Goal: Communication & Community: Answer question/provide support

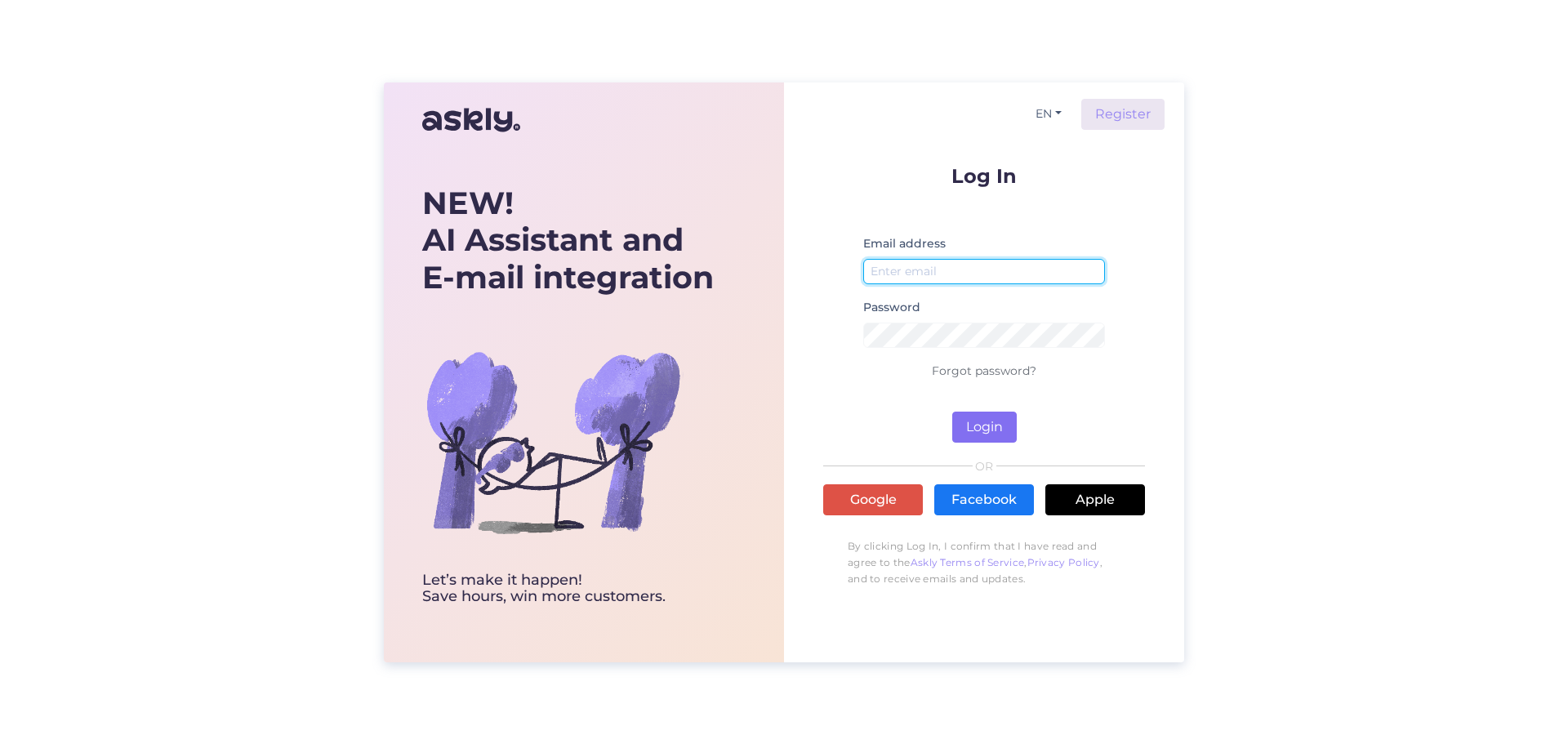
type input "[EMAIL_ADDRESS][DOMAIN_NAME]"
click at [965, 417] on button "Login" at bounding box center [985, 427] width 65 height 31
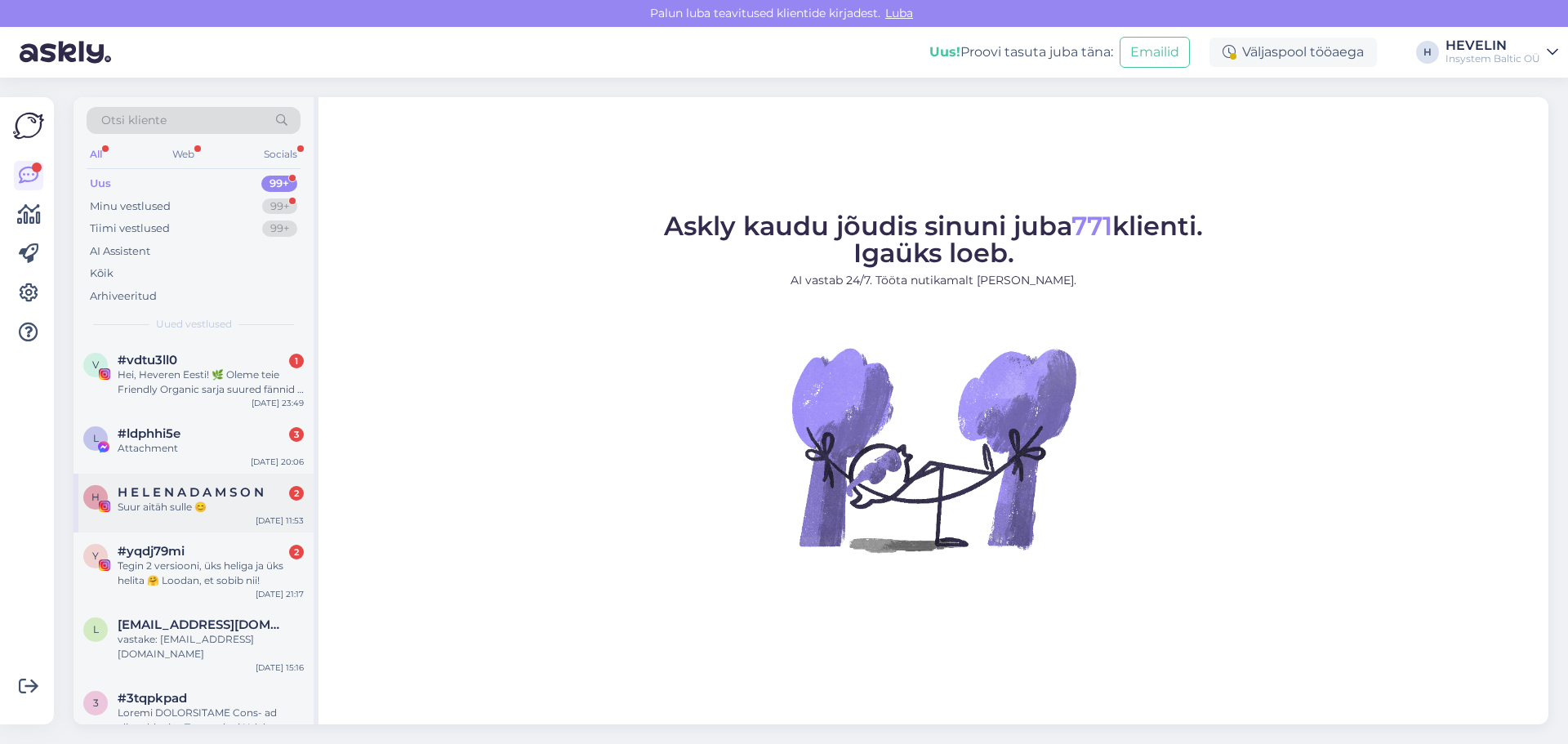
click at [178, 489] on span "H E L E N A D A M S O N" at bounding box center [190, 492] width 146 height 15
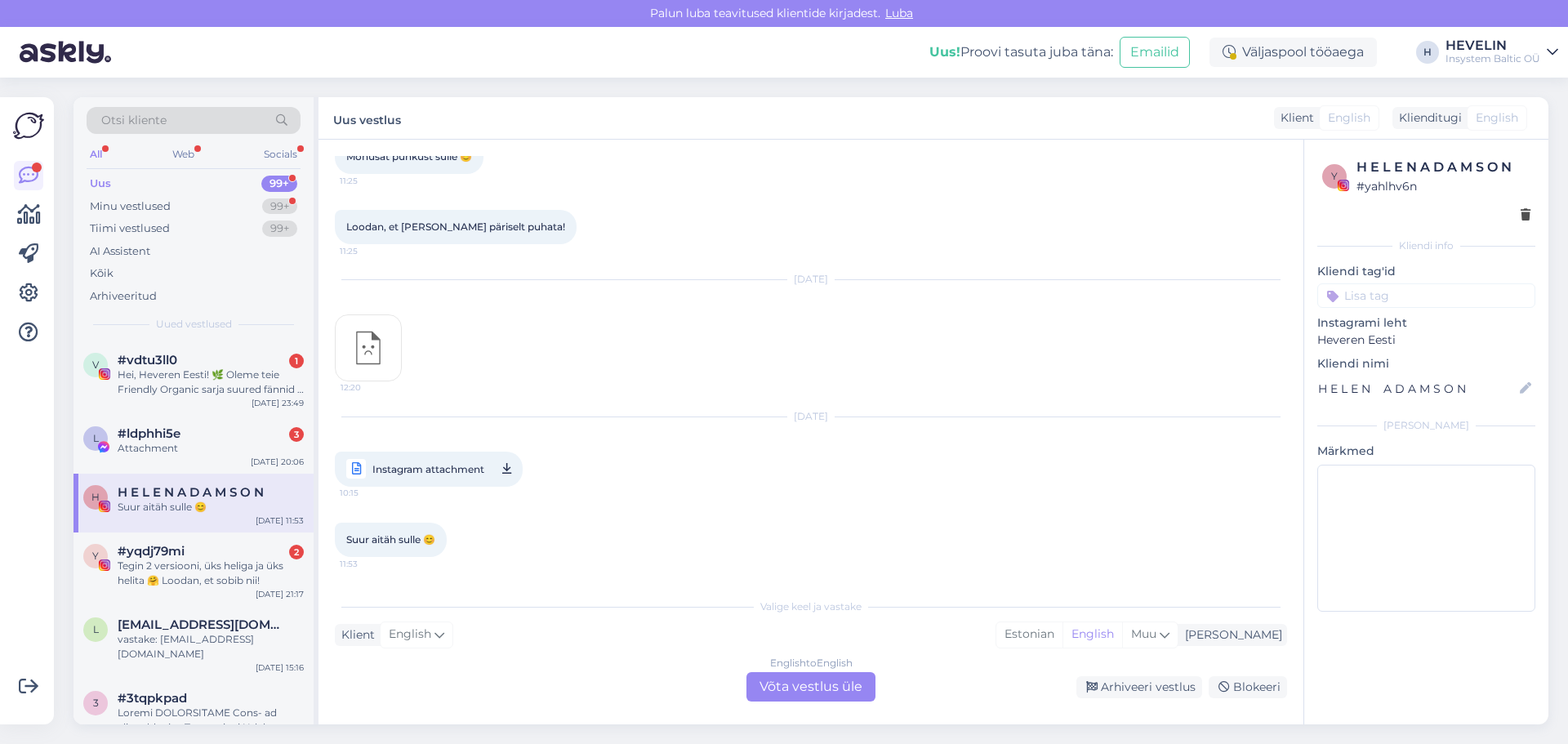
scroll to position [10738, 0]
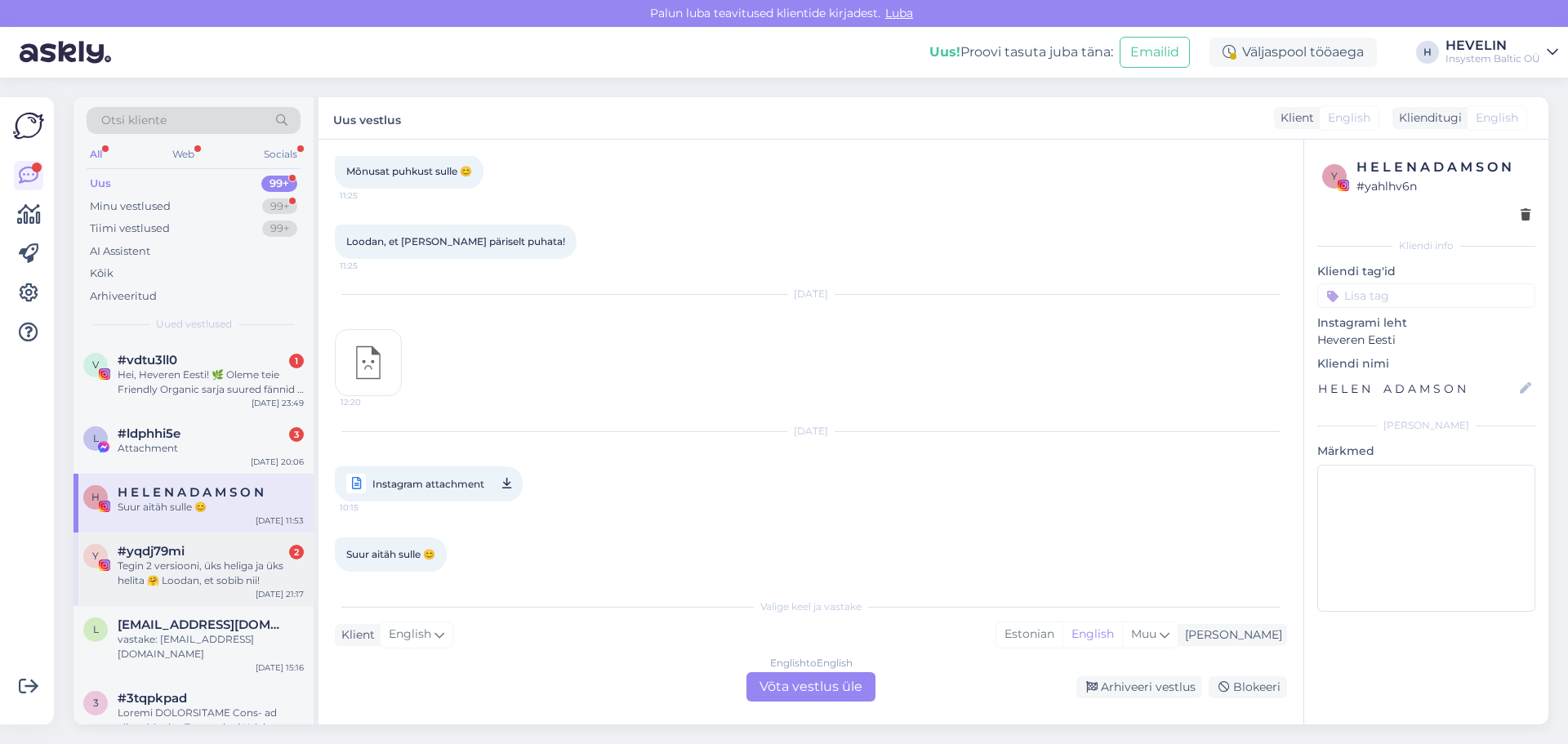
click at [203, 545] on div "#yqdj79mi 2" at bounding box center [210, 551] width 186 height 15
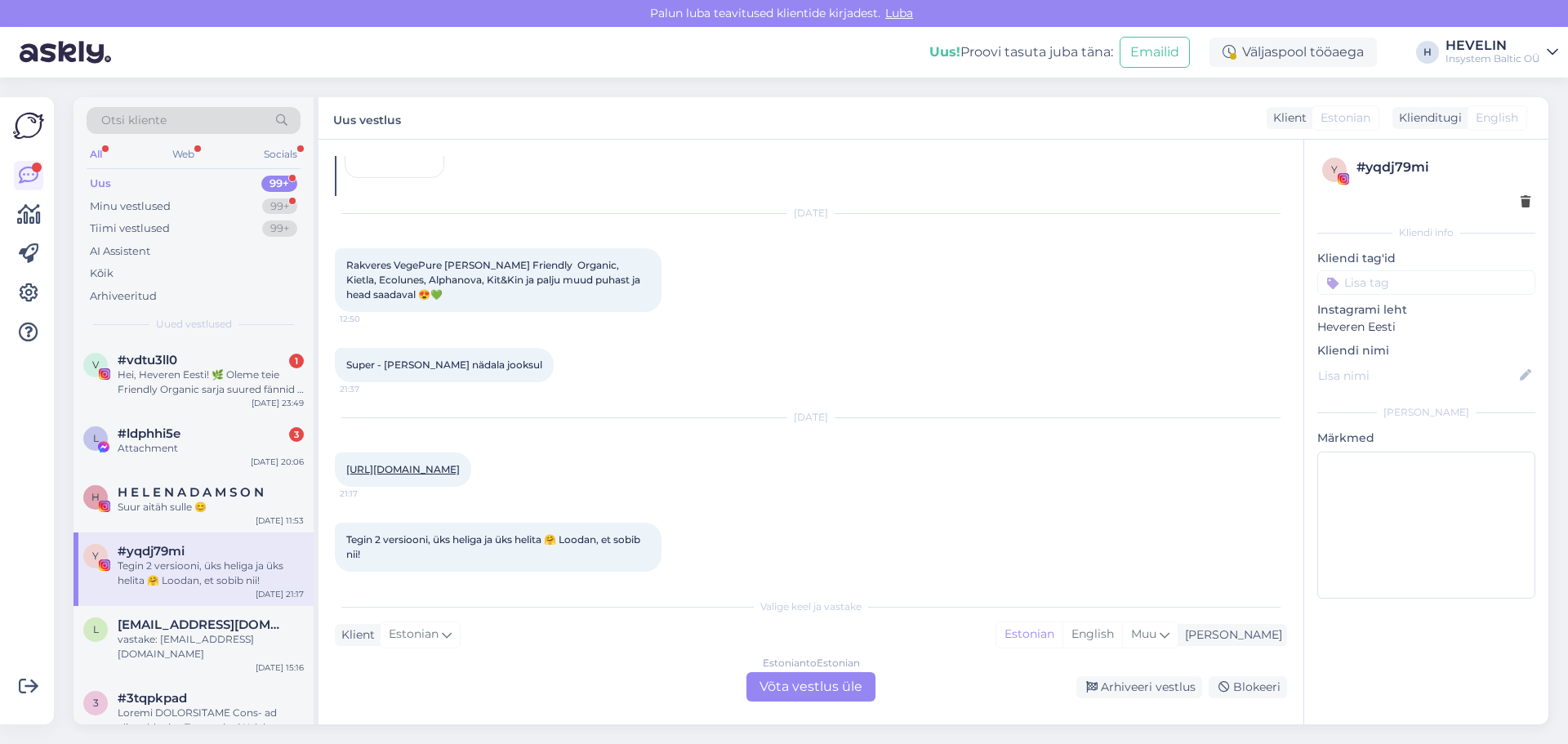
scroll to position [1386, 0]
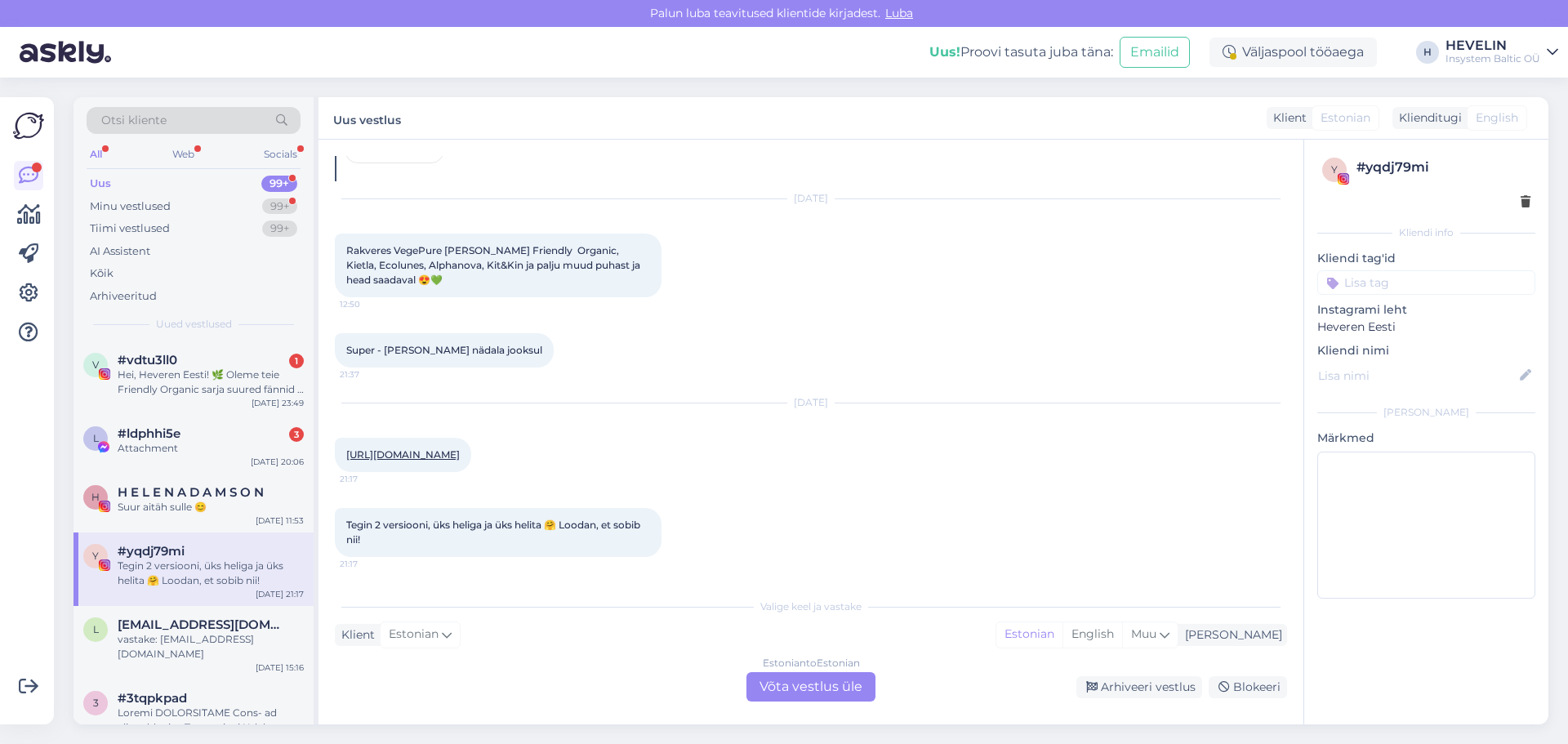
click at [431, 448] on link "[URL][DOMAIN_NAME]" at bounding box center [403, 455] width 114 height 12
click at [803, 684] on div "Estonian to Estonian Võta vestlus üle" at bounding box center [811, 686] width 129 height 30
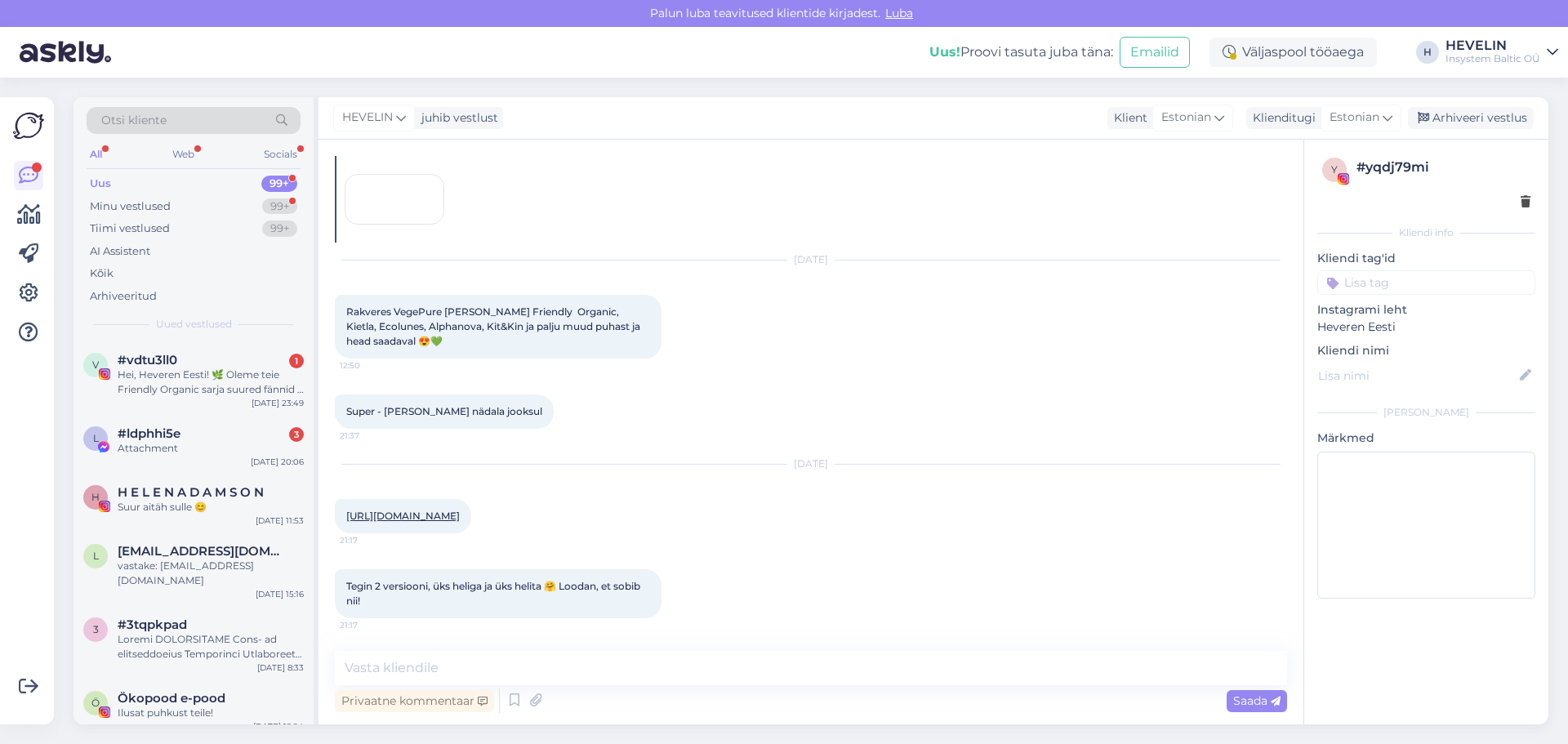
scroll to position [1325, 0]
click at [655, 664] on textarea at bounding box center [811, 667] width 952 height 34
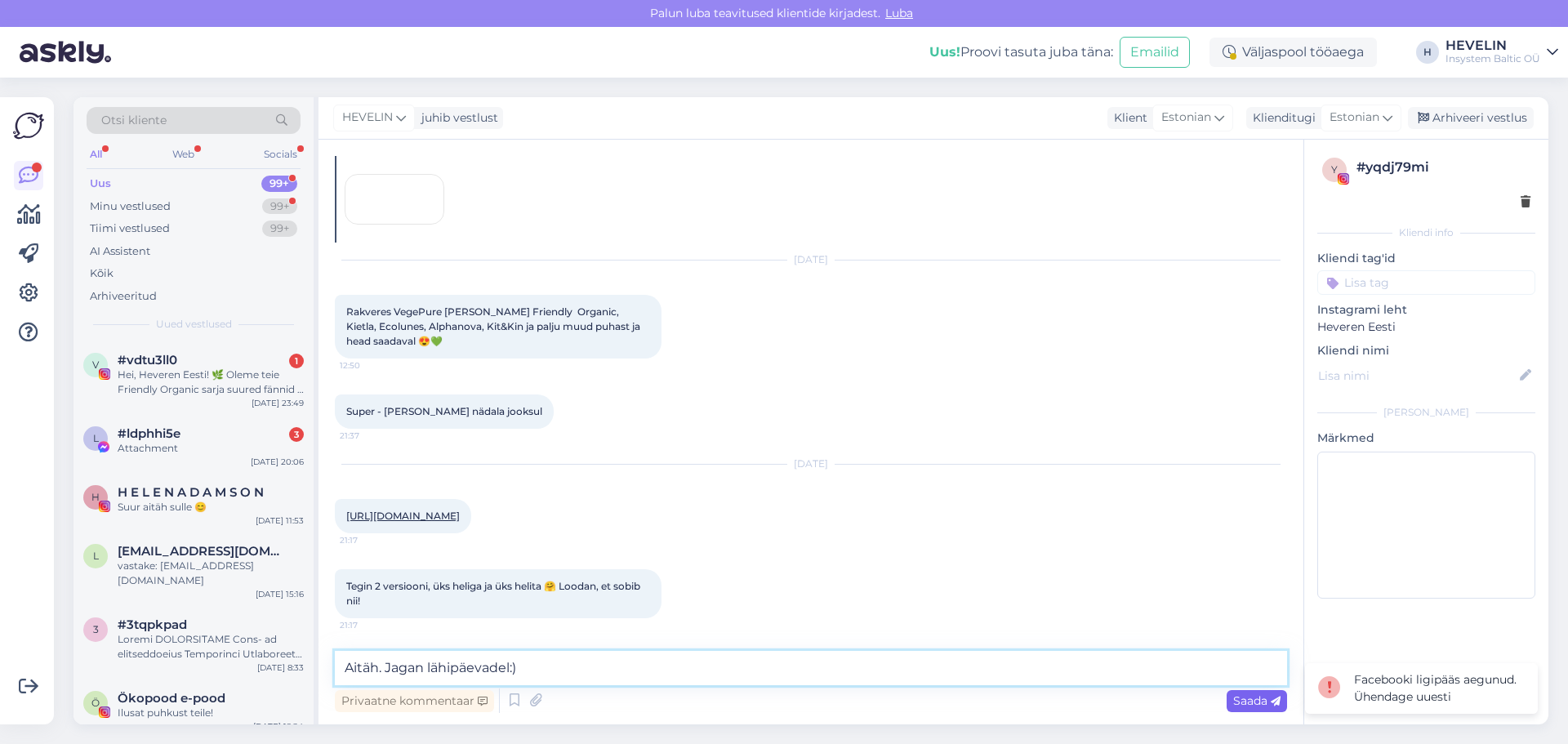
type textarea "Aitäh. Jagan lähipäevadel:)"
click at [1237, 697] on span "Saada" at bounding box center [1257, 700] width 47 height 15
click at [170, 632] on div at bounding box center [210, 647] width 186 height 30
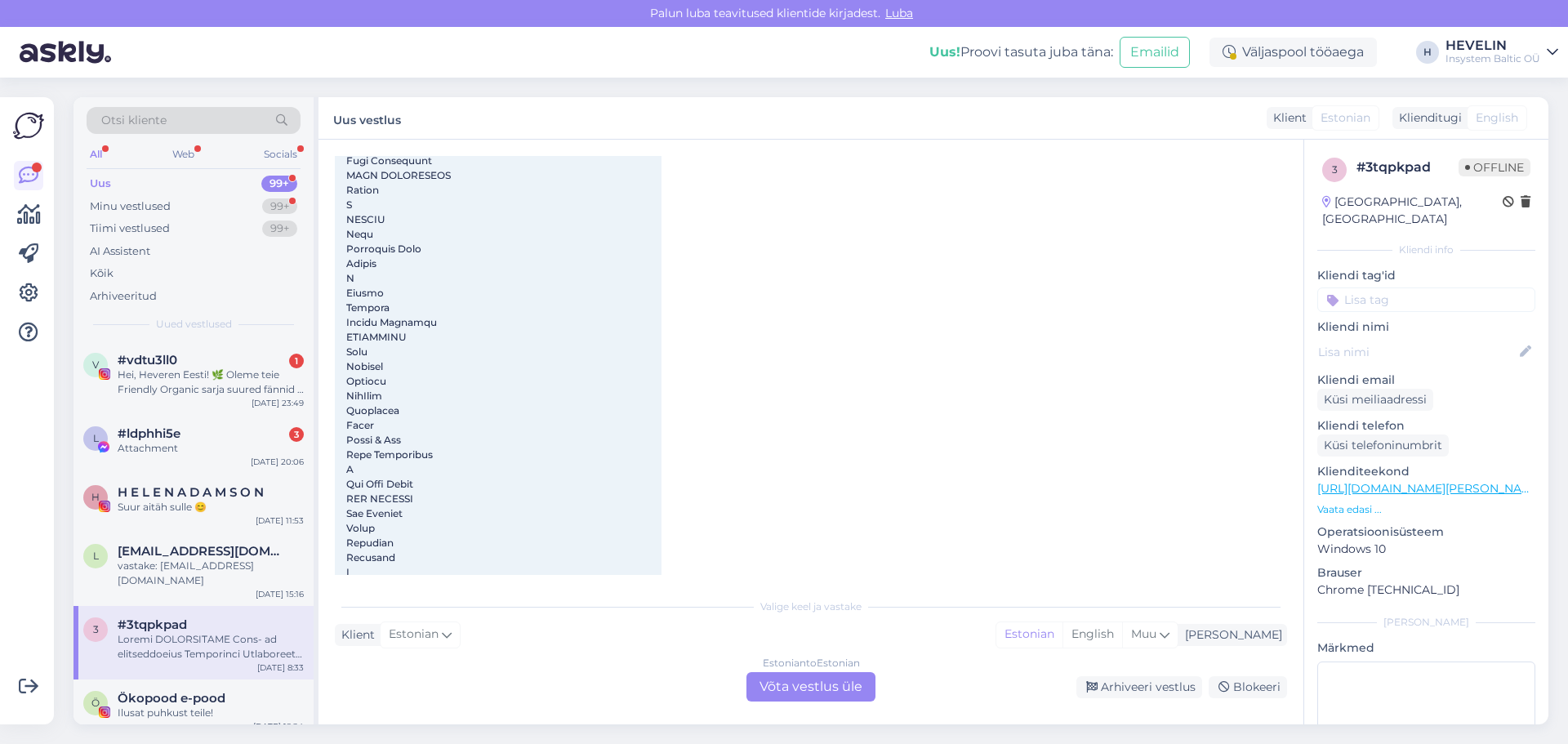
scroll to position [3464, 0]
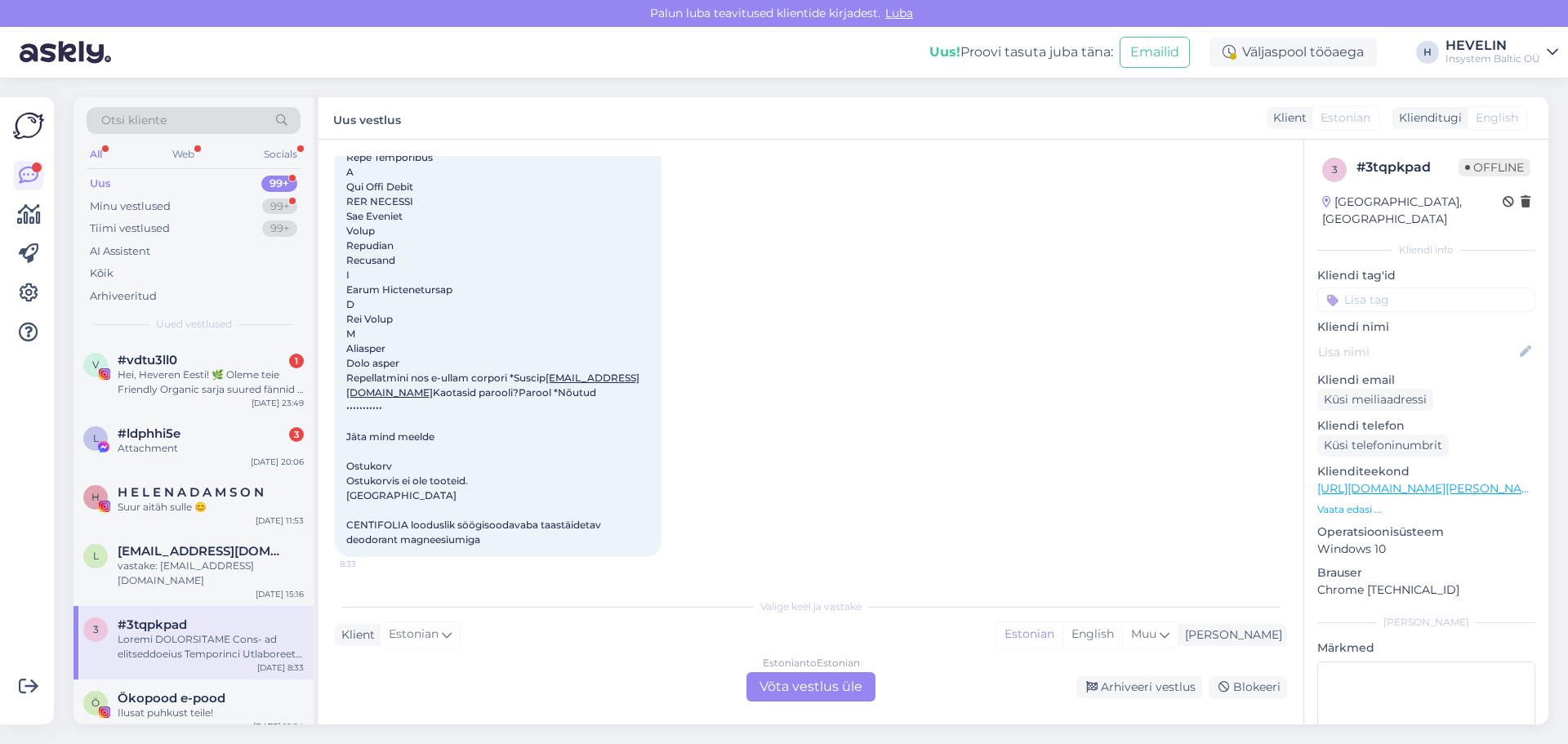
click at [829, 691] on div "Estonian to Estonian Võta vestlus üle" at bounding box center [811, 686] width 129 height 30
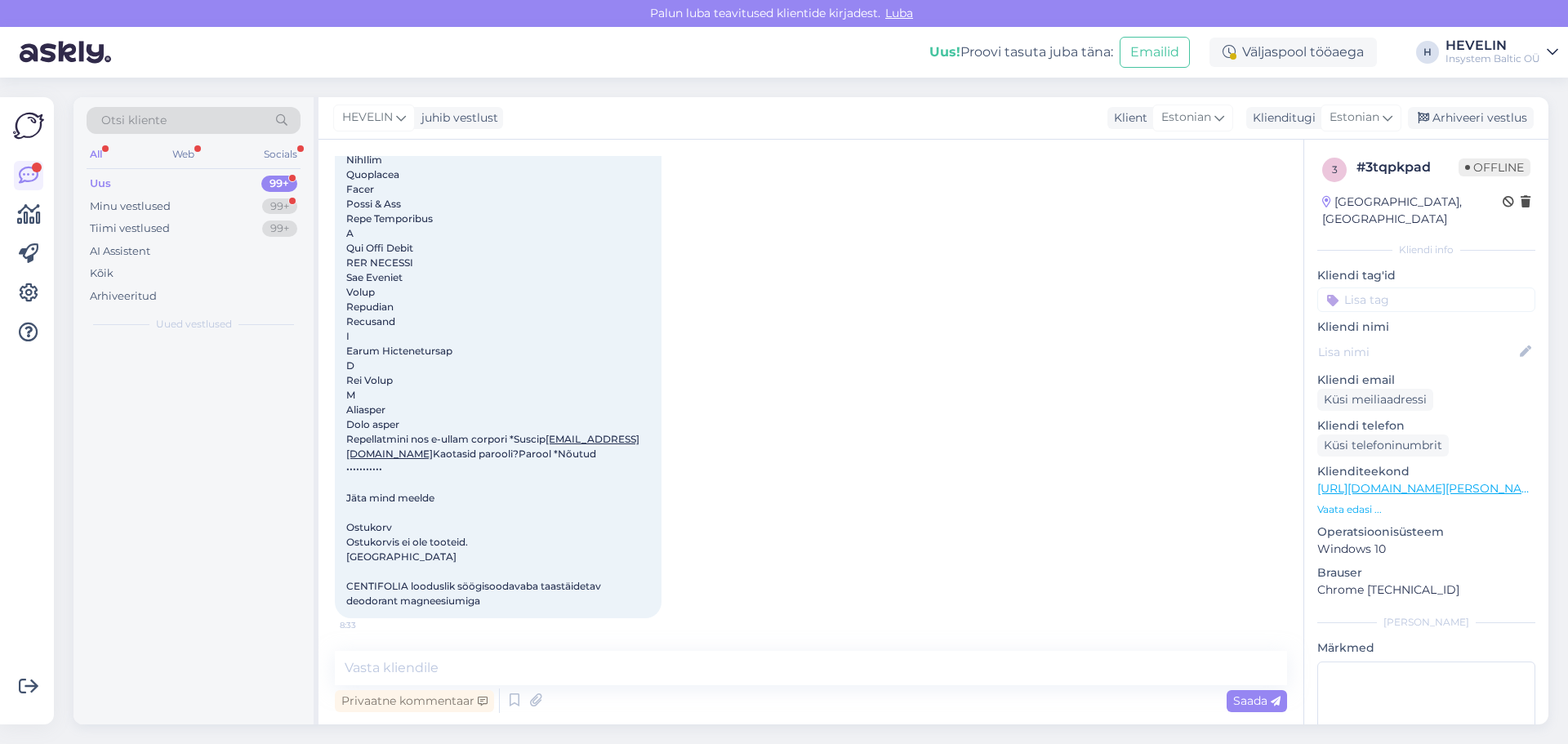
scroll to position [3403, 0]
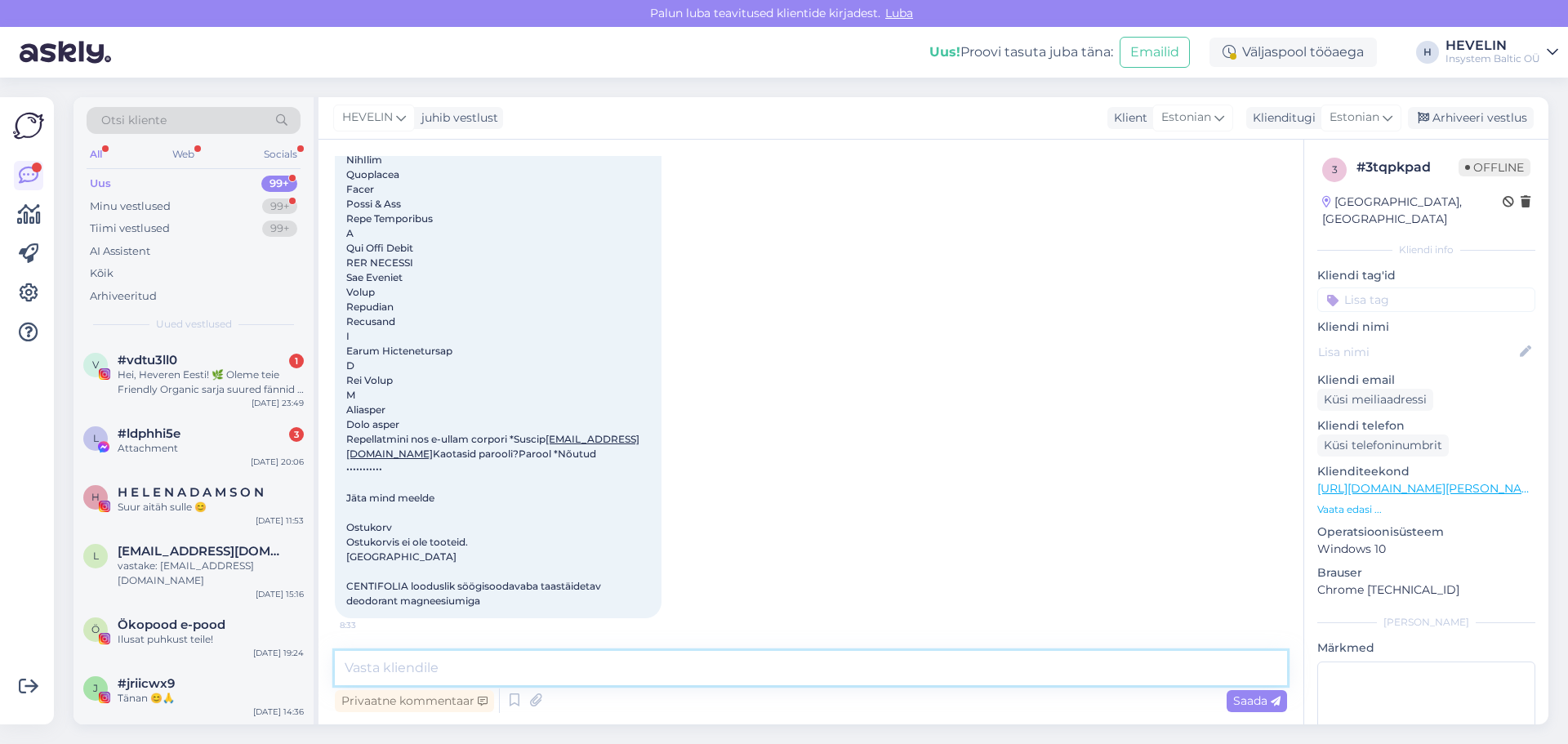
click at [727, 657] on textarea at bounding box center [811, 667] width 952 height 34
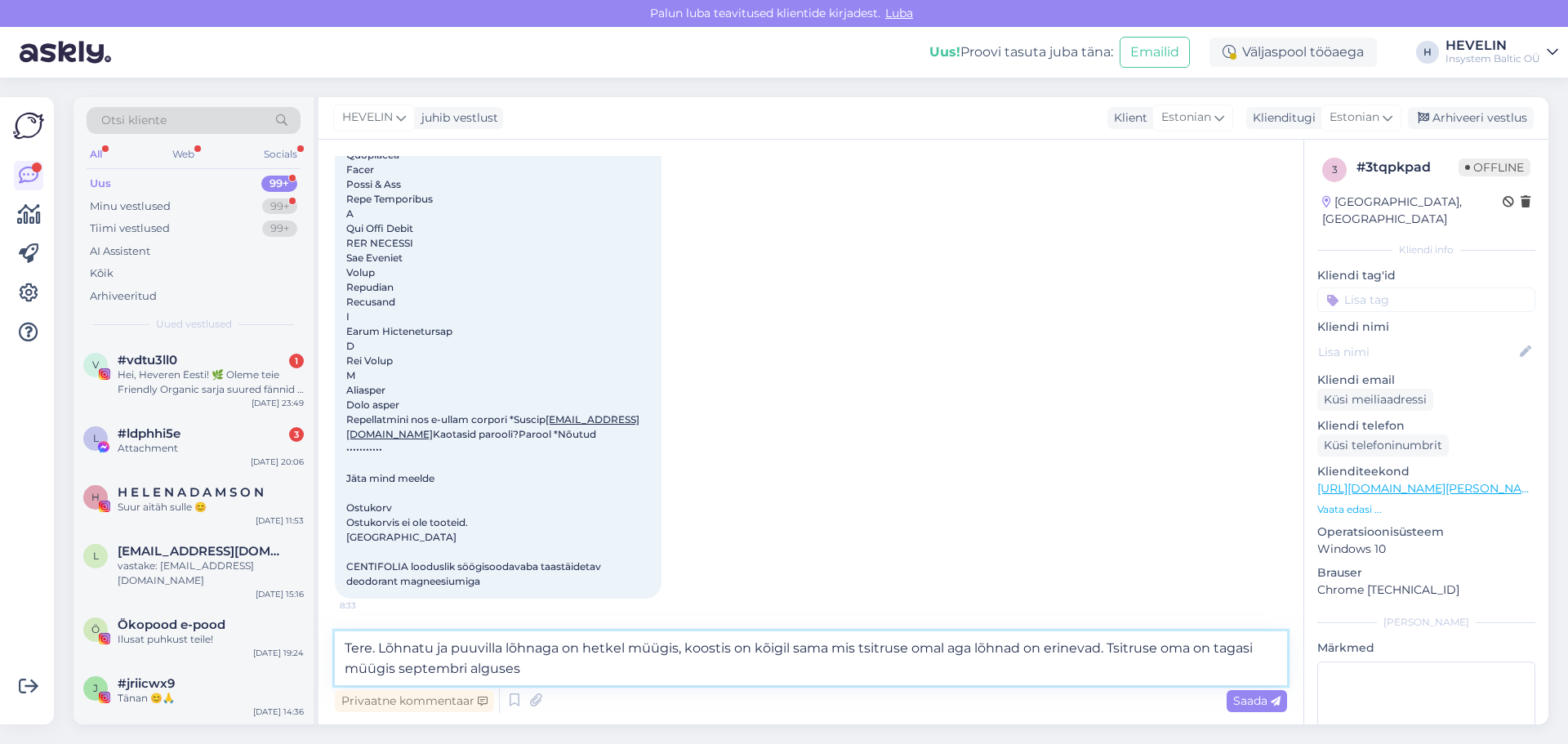
type textarea "Tere. Lõhnatu ja puuvilla lõhnaga on hetkel müügis, koostis on kõigil sama mis …"
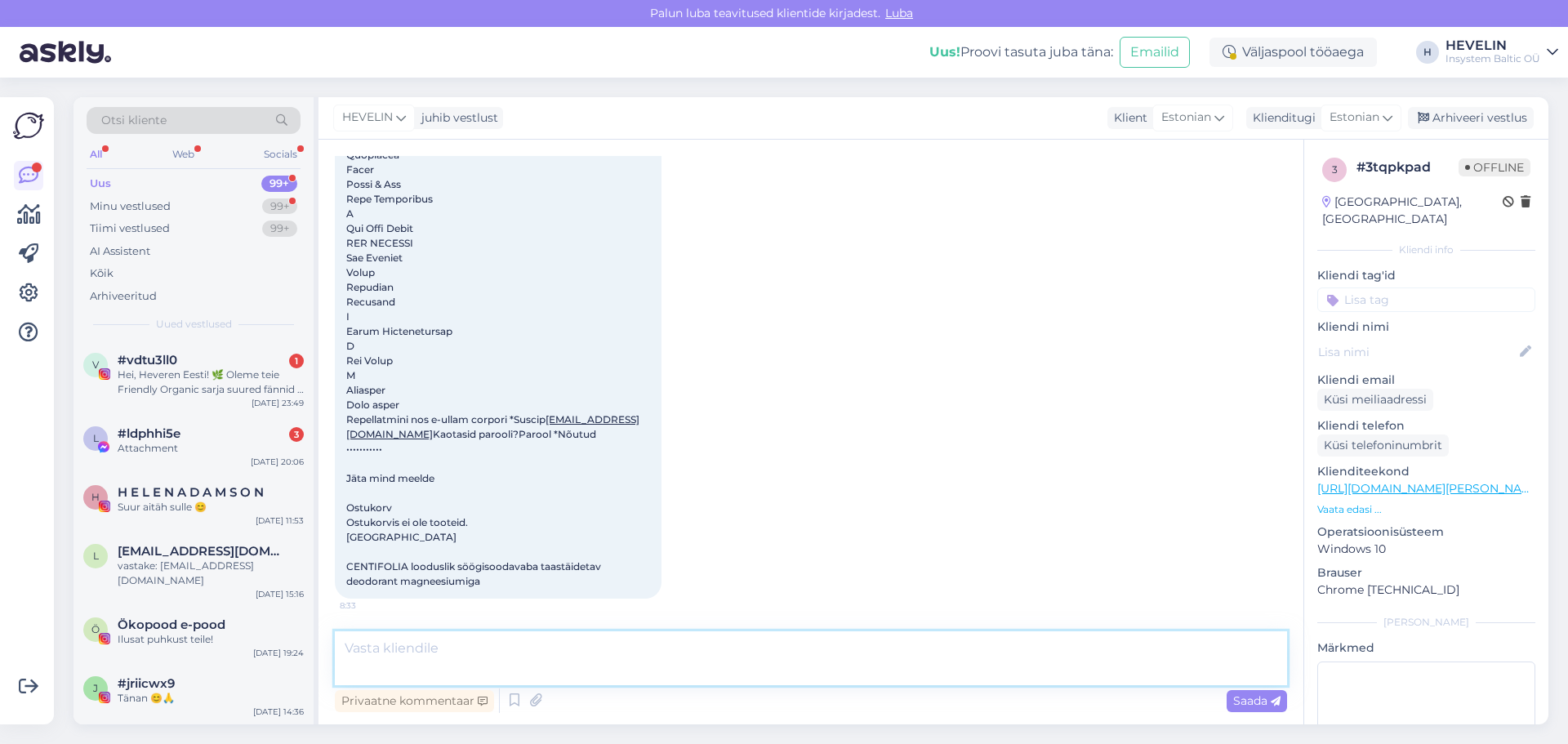
scroll to position [3536, 0]
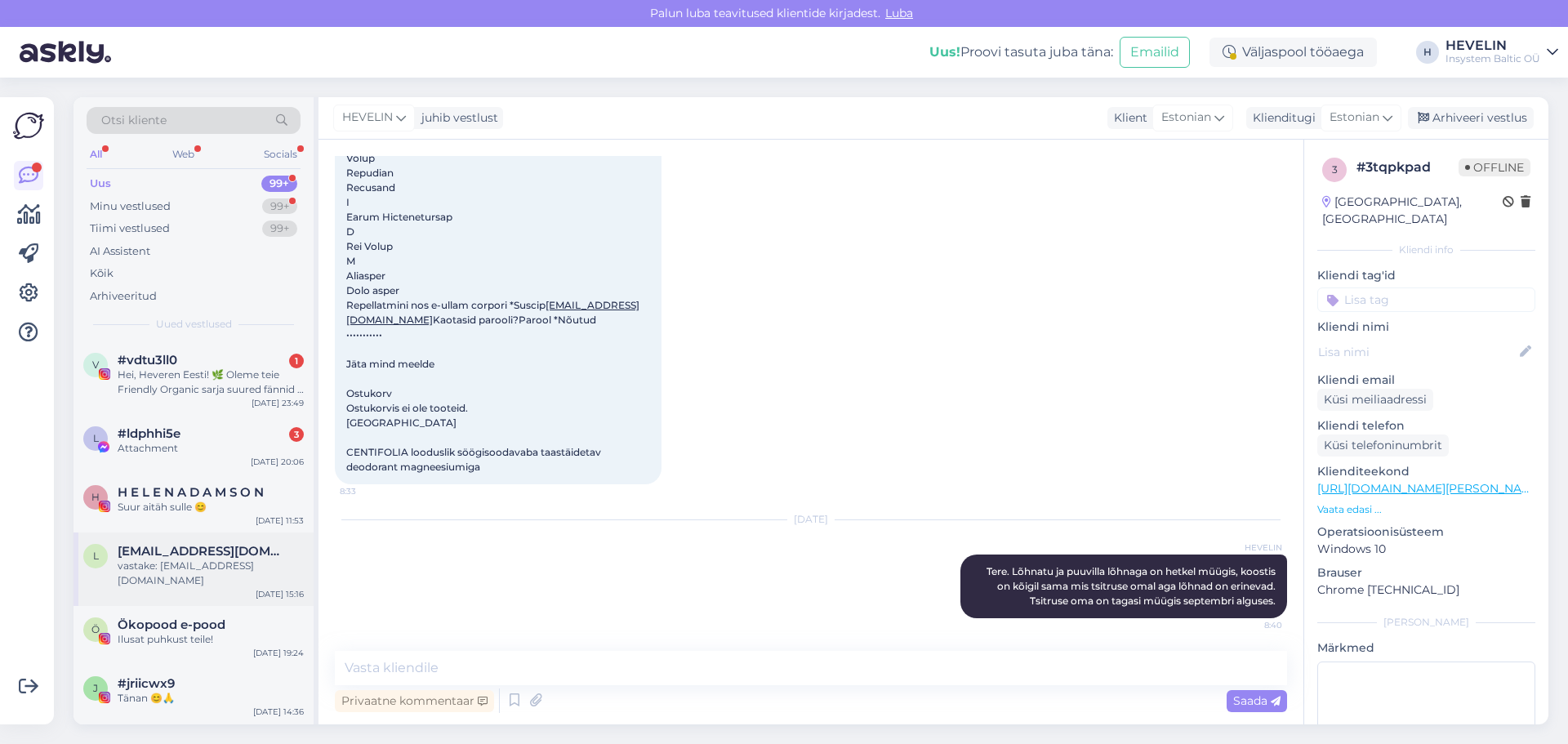
click at [175, 546] on span "[EMAIL_ADDRESS][DOMAIN_NAME]" at bounding box center [202, 551] width 170 height 15
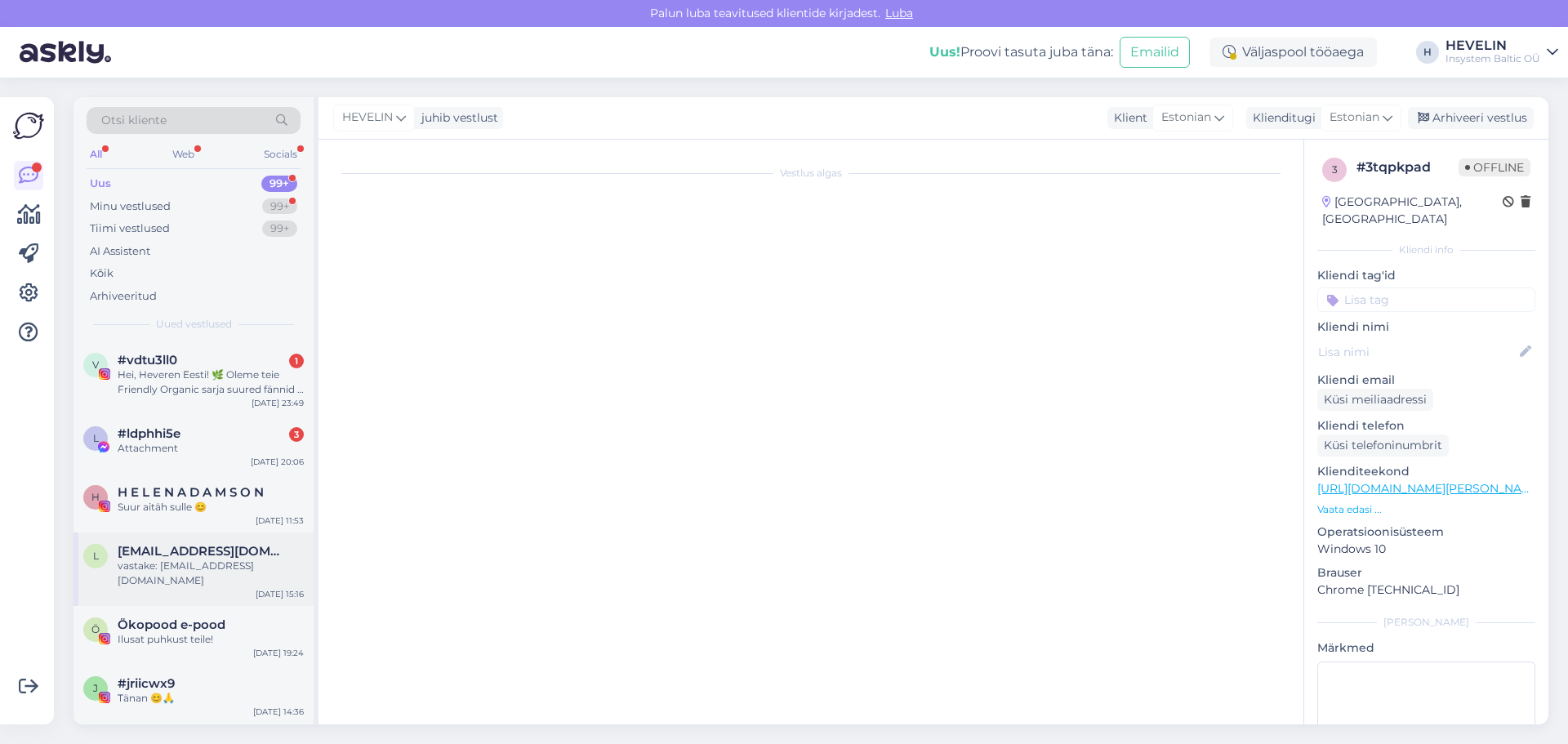
scroll to position [0, 0]
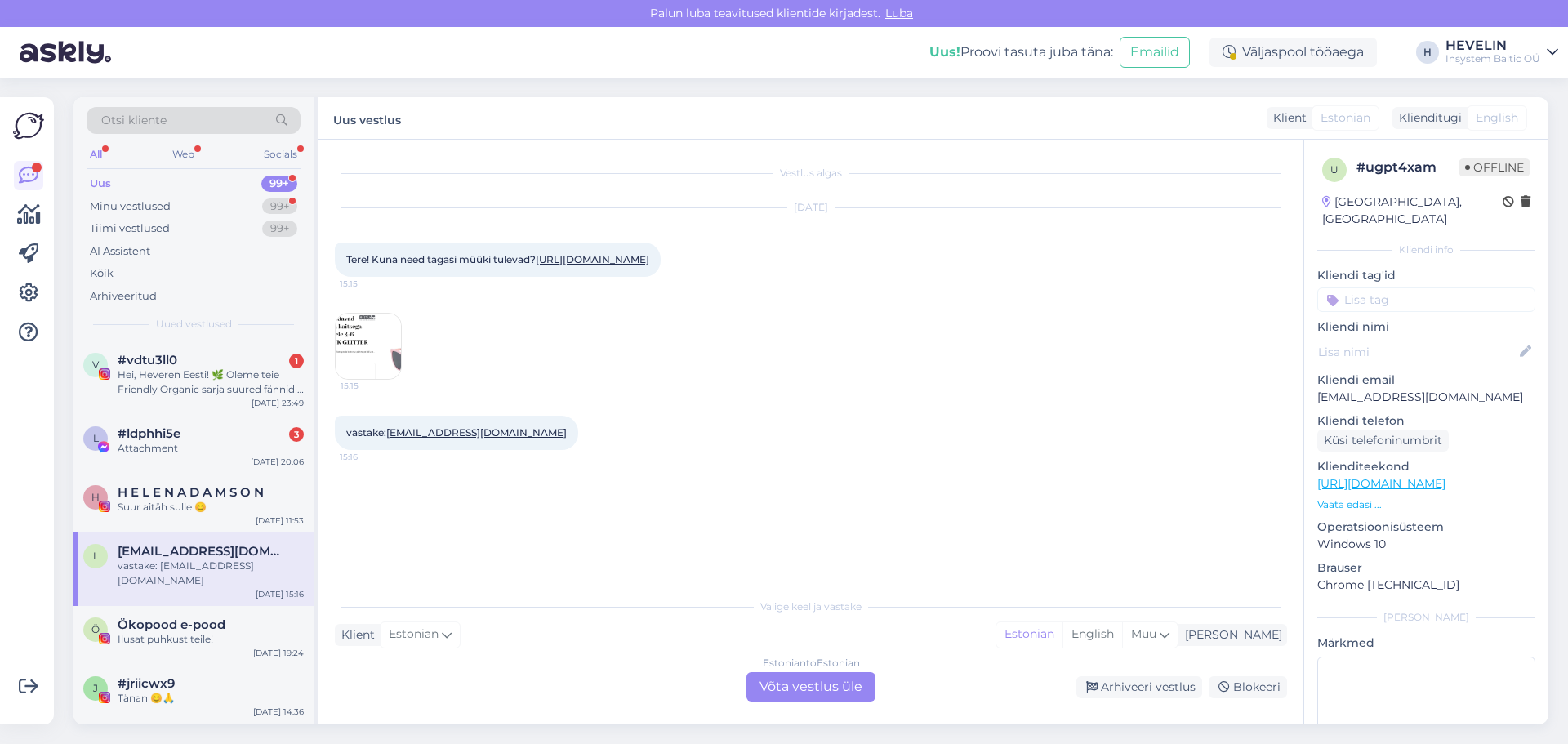
click at [830, 692] on div "Estonian to Estonian Võta vestlus üle" at bounding box center [811, 686] width 129 height 30
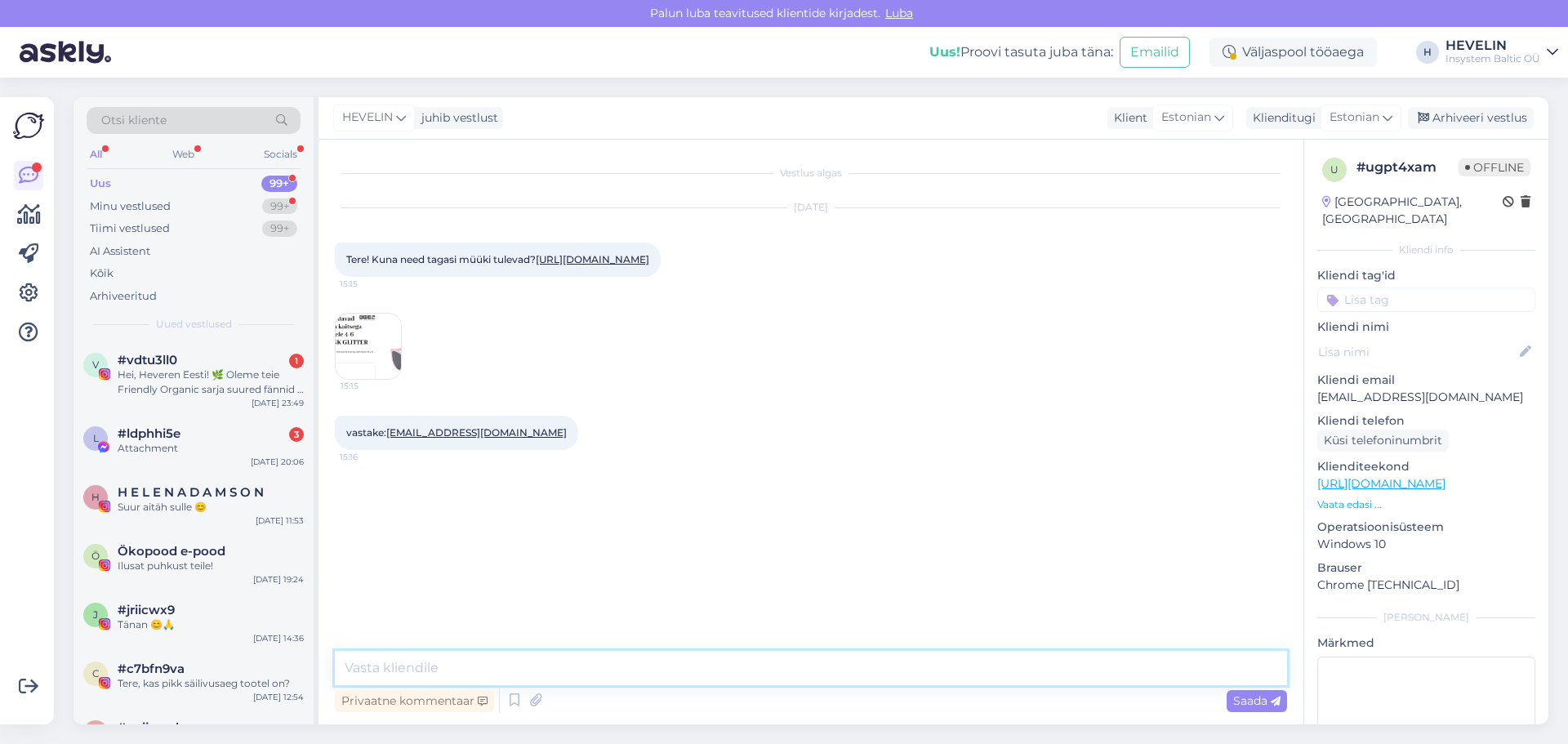
click at [714, 662] on textarea at bounding box center [811, 667] width 952 height 34
drag, startPoint x: 568, startPoint y: 672, endPoint x: 383, endPoint y: 663, distance: 185.2
click at [383, 663] on textarea "Tere. Sellel aastal enam mitte." at bounding box center [811, 667] width 952 height 34
drag, startPoint x: 893, startPoint y: 671, endPoint x: 547, endPoint y: 665, distance: 346.1
click at [547, 665] on textarea "Tere. Seda toodet enam [PERSON_NAME]. Kietla 2026 kollektsioonis seda toodet en…" at bounding box center [811, 667] width 952 height 34
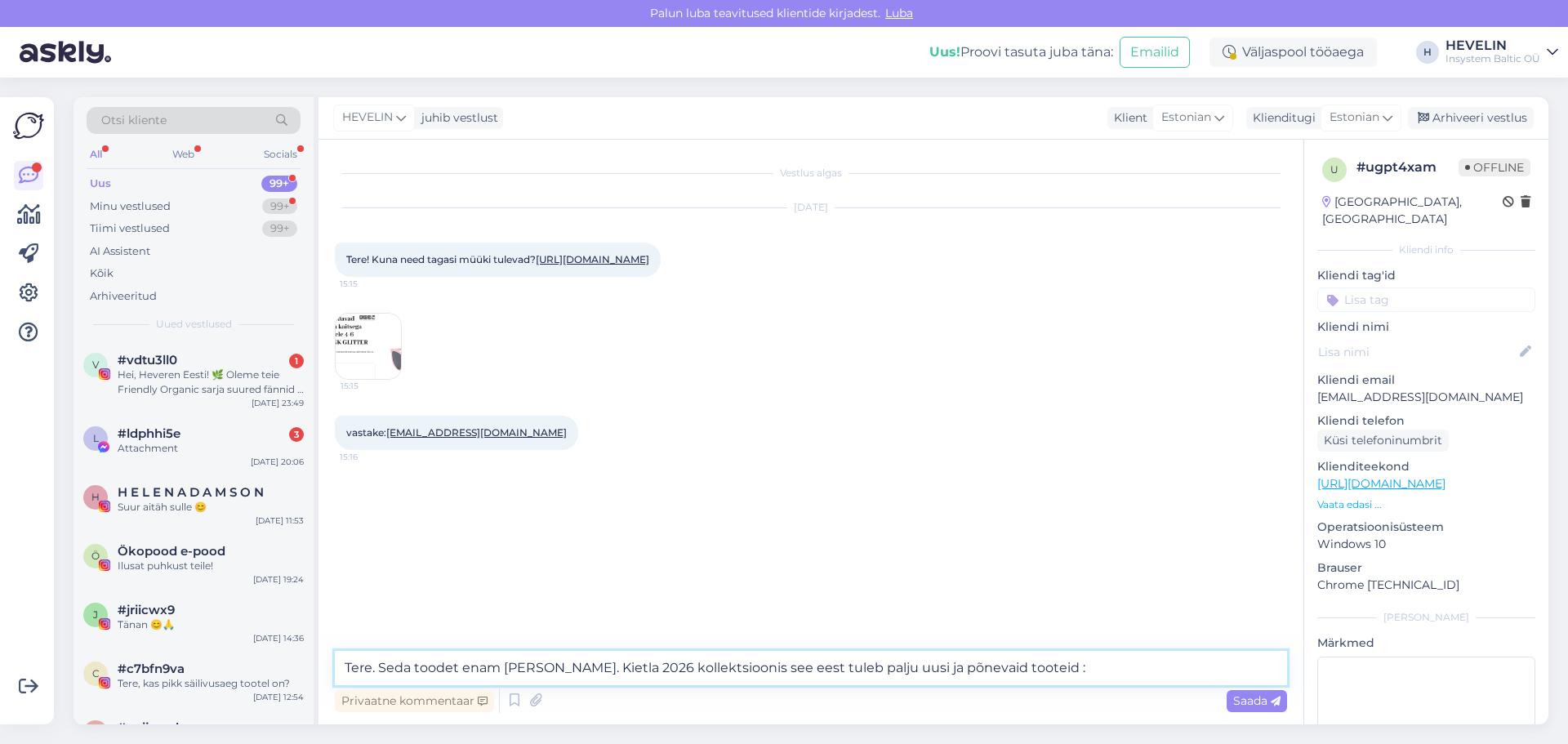
type textarea "Tere. Seda toodet enam [PERSON_NAME]. Kietla 2026 kollektsioonis see eest tuleb…"
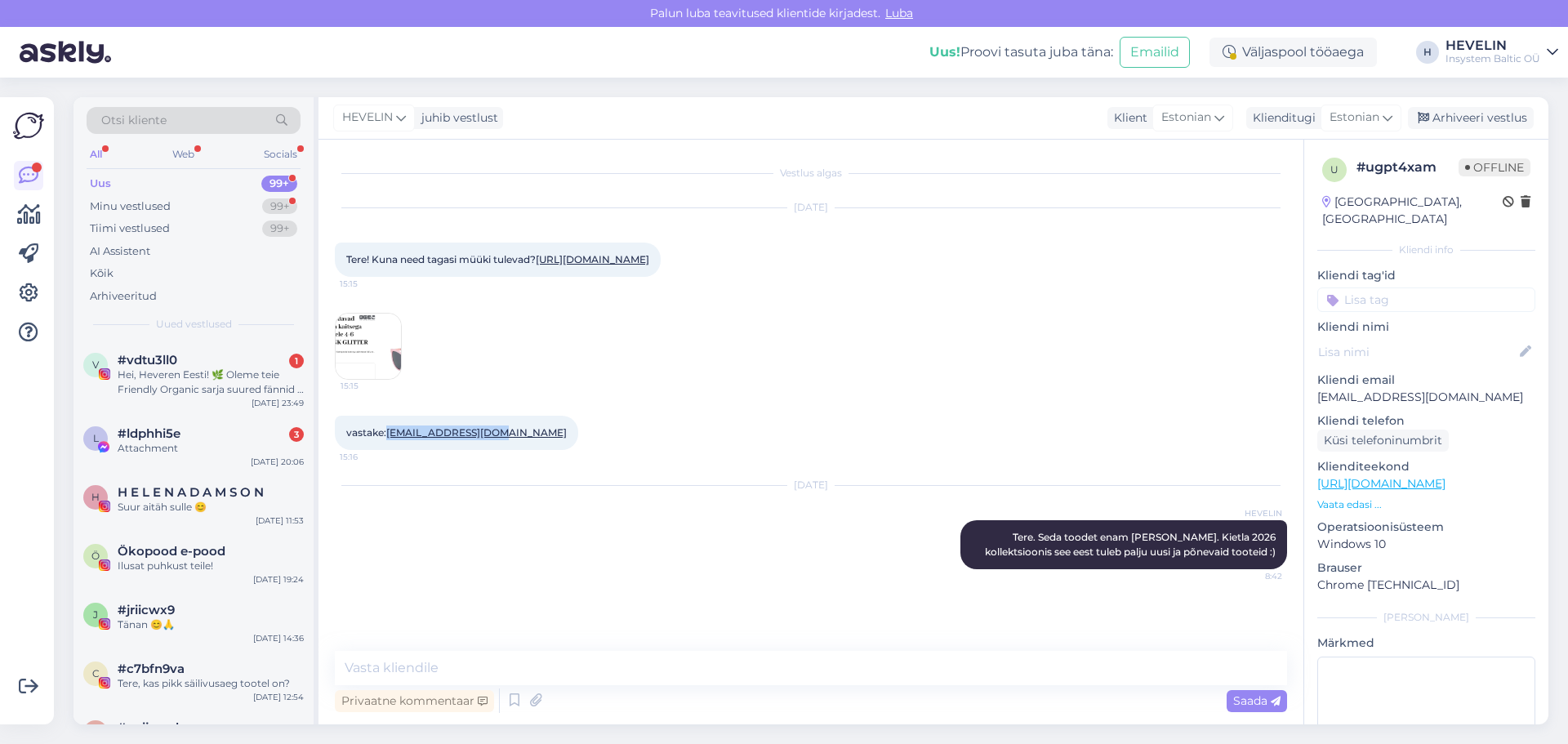
drag, startPoint x: 498, startPoint y: 476, endPoint x: 388, endPoint y: 483, distance: 110.2
click at [388, 449] on div "vastake: [EMAIL_ADDRESS][DOMAIN_NAME] 15:16" at bounding box center [456, 432] width 243 height 34
copy link "[EMAIL_ADDRESS][DOMAIN_NAME]"
click at [167, 378] on div "Hei, Heveren Eesti! 🌿 Oleme teie Friendly Organic sarja suured fännid – need to…" at bounding box center [210, 382] width 186 height 30
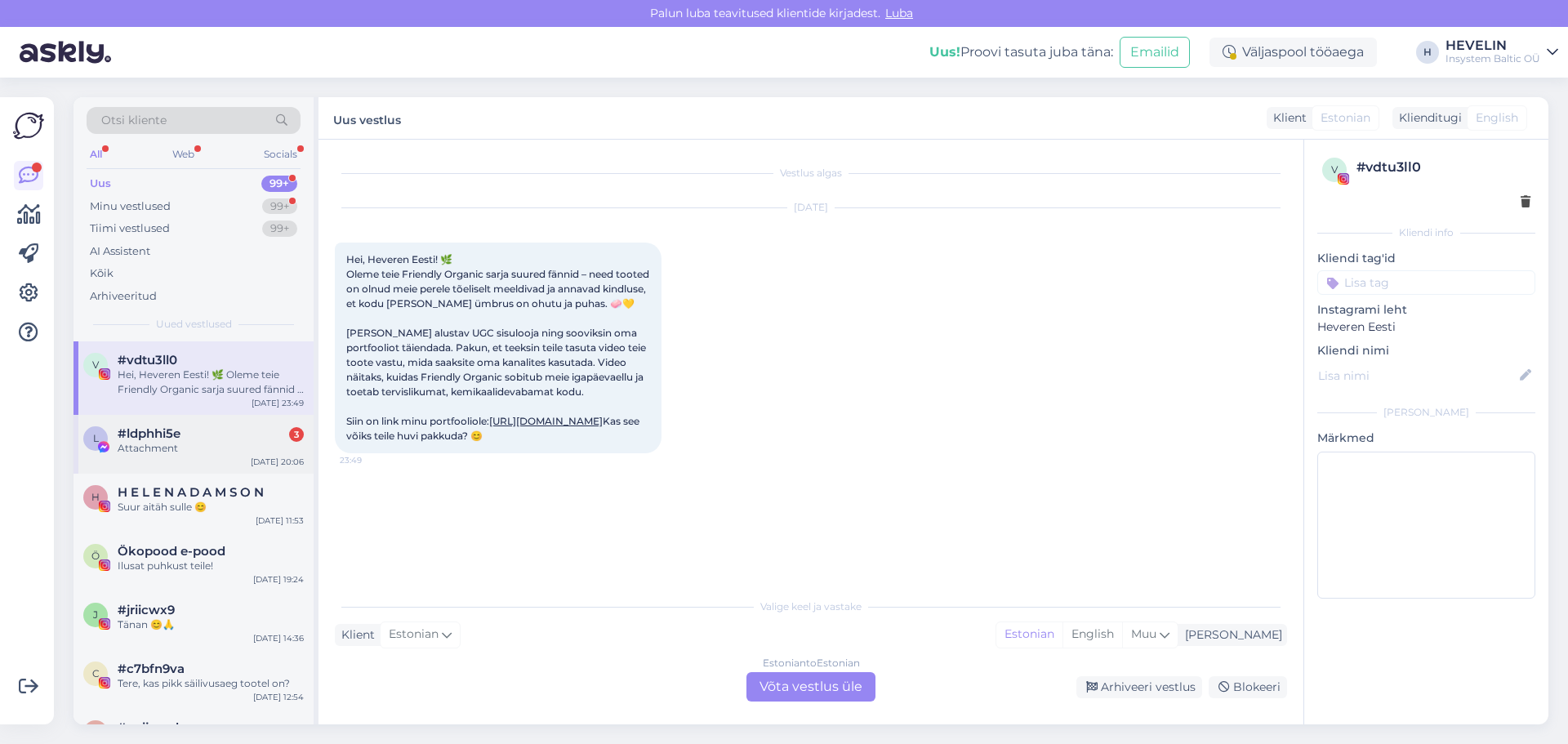
click at [172, 457] on div "l #ldphhi5e 3 Attachment [DATE] 20:06" at bounding box center [193, 443] width 240 height 59
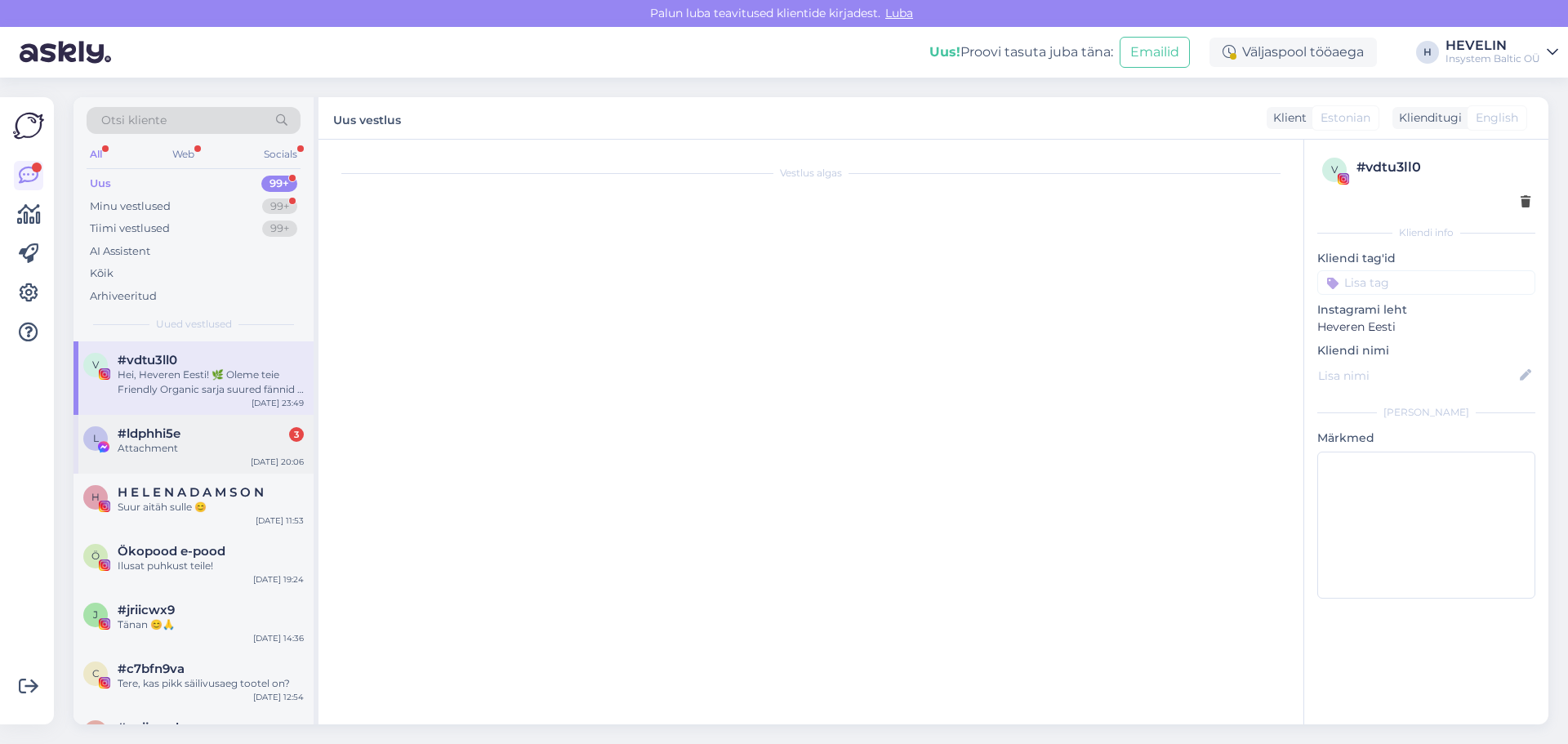
scroll to position [58, 0]
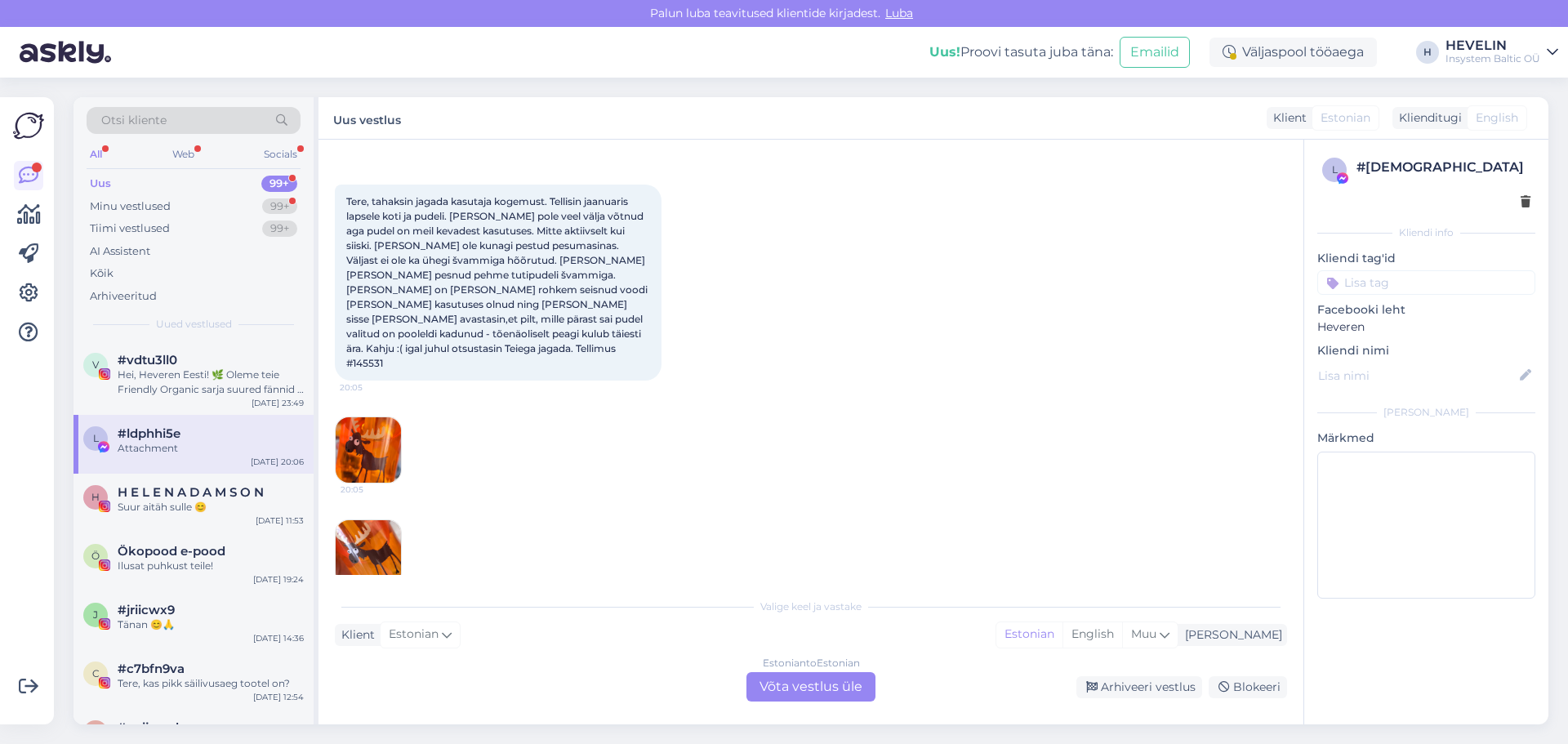
click at [373, 417] on img at bounding box center [368, 449] width 66 height 66
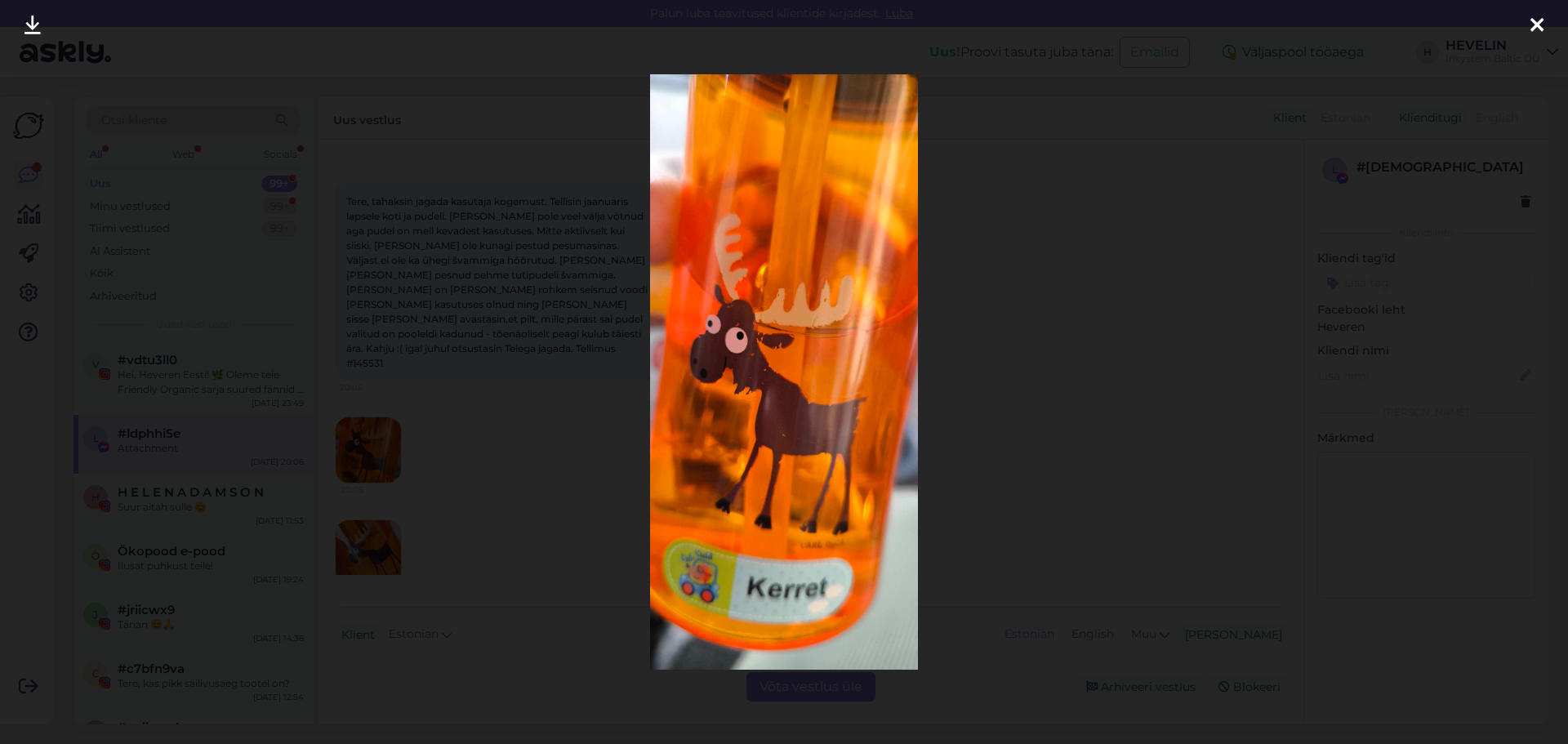
click at [1535, 28] on icon at bounding box center [1537, 26] width 13 height 21
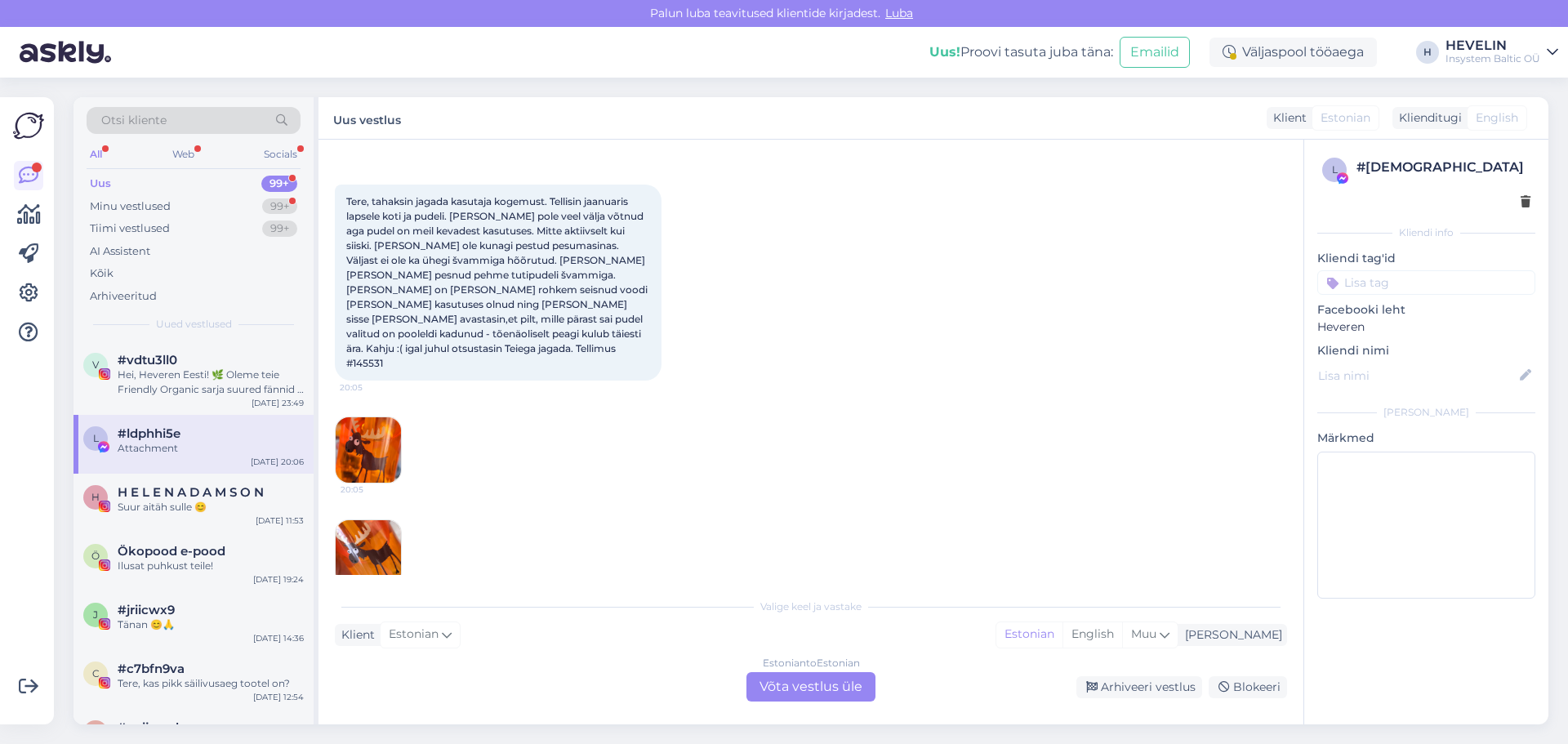
click at [376, 520] on img at bounding box center [368, 553] width 66 height 66
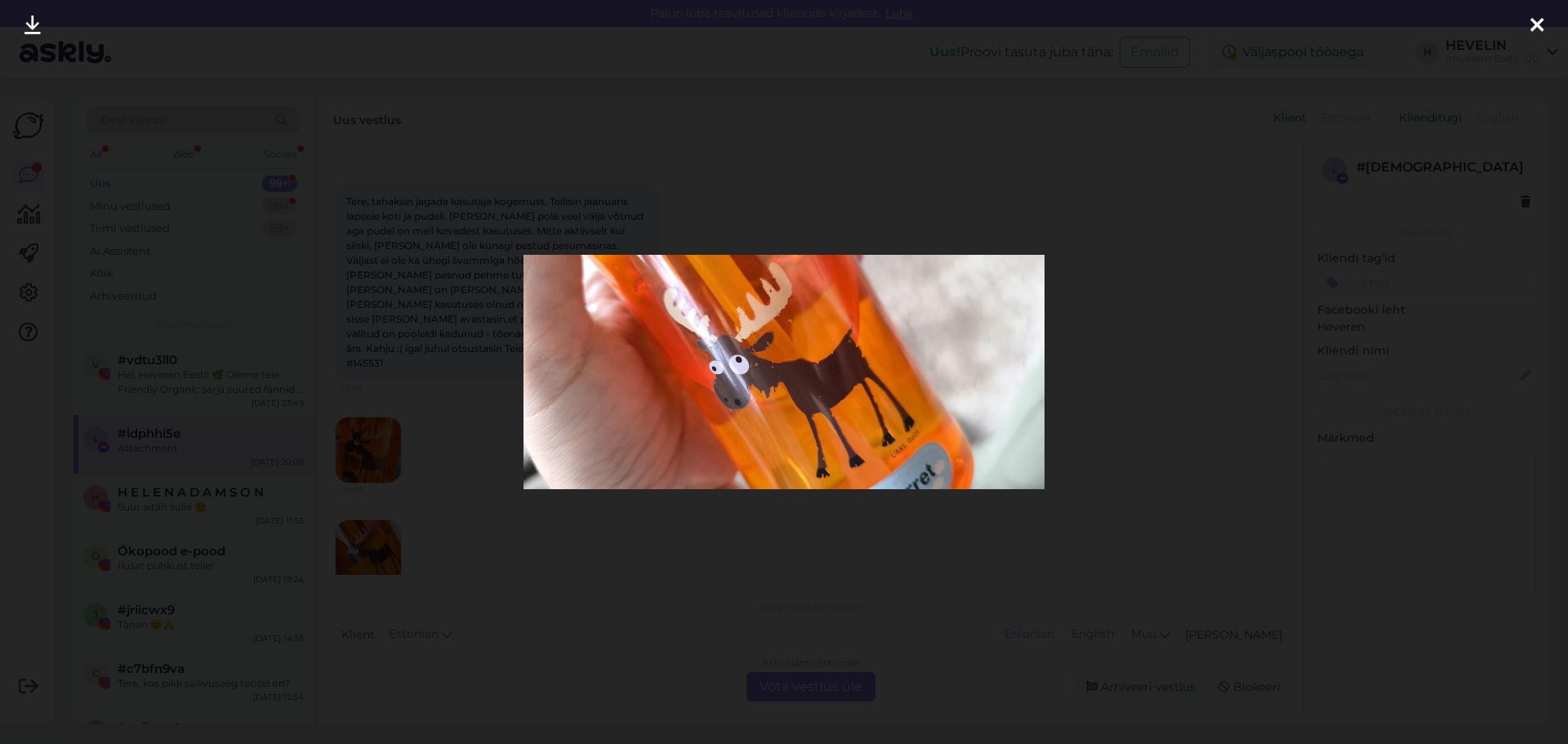
click at [1538, 23] on icon at bounding box center [1537, 26] width 13 height 21
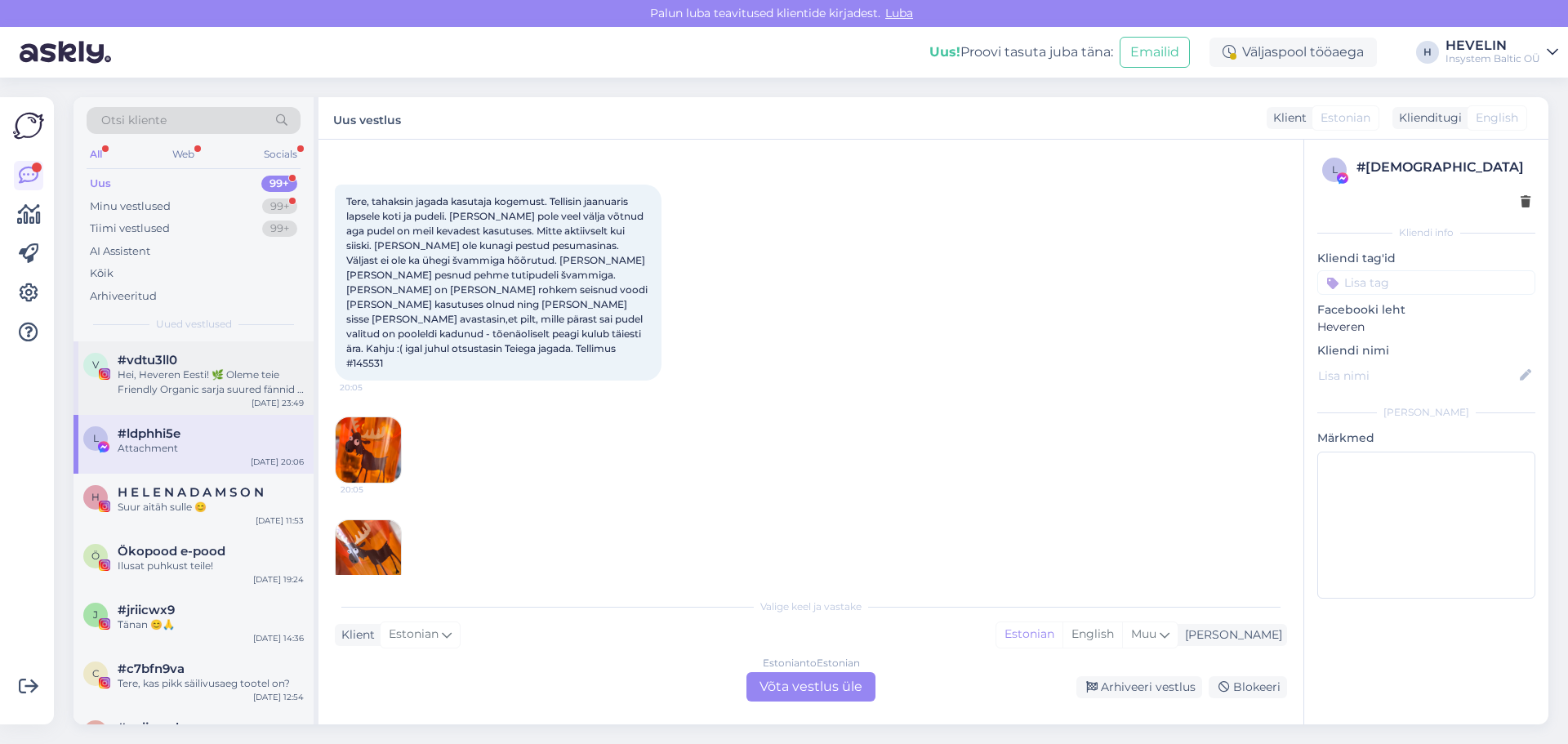
click at [164, 372] on div "Hei, Heveren Eesti! 🌿 Oleme teie Friendly Organic sarja suured fännid – need to…" at bounding box center [210, 382] width 186 height 30
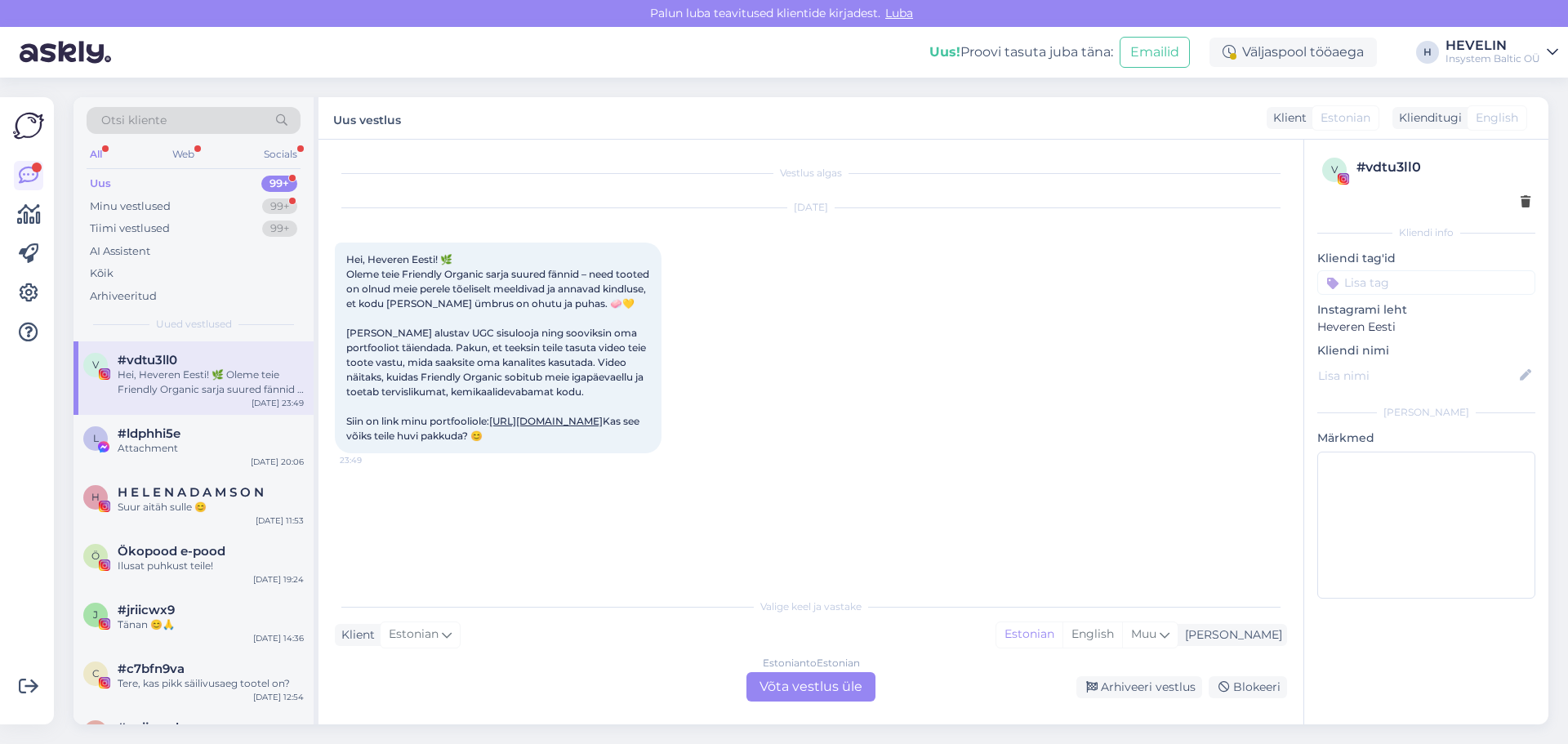
scroll to position [0, 0]
click at [799, 686] on div "Estonian to Estonian Võta vestlus üle" at bounding box center [811, 686] width 129 height 30
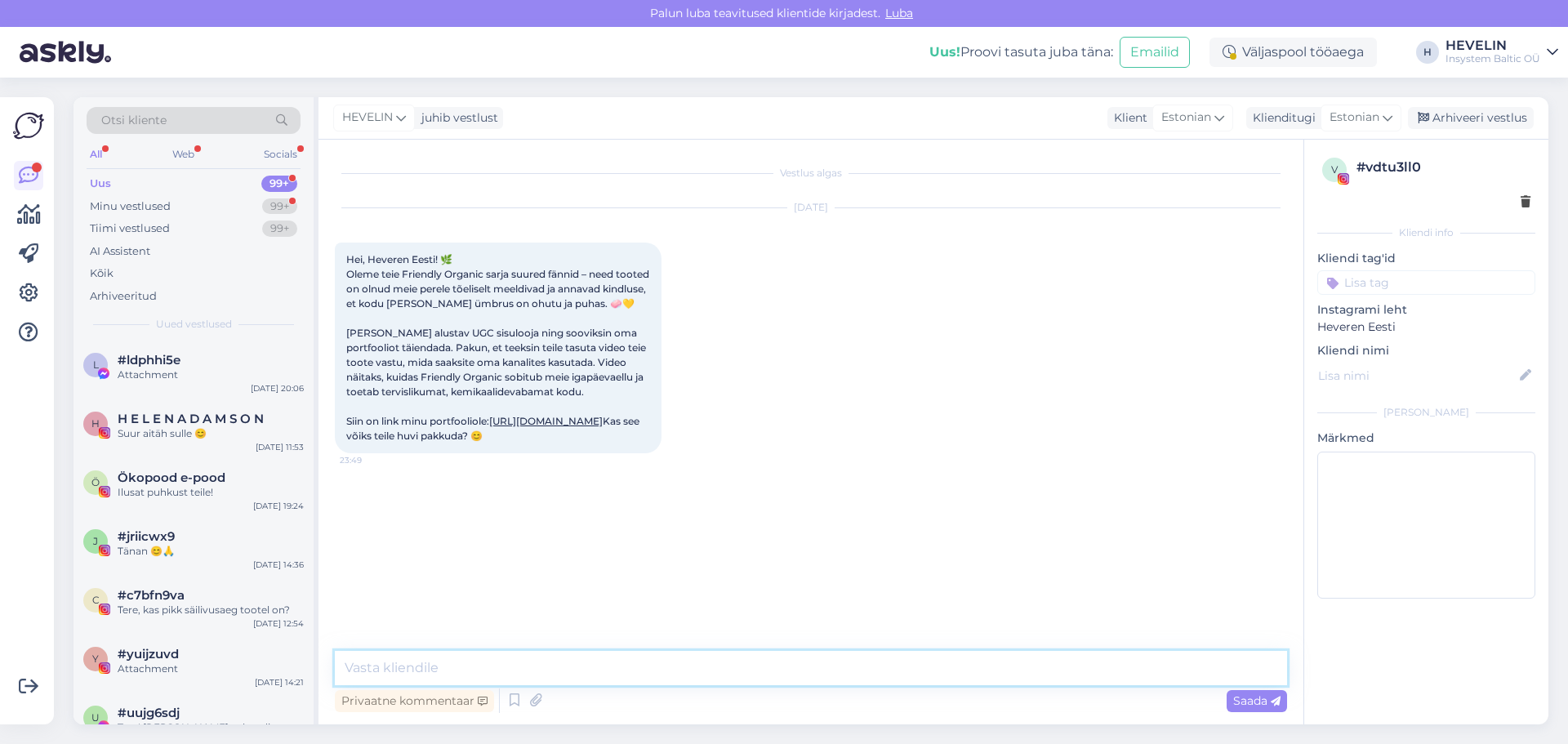
click at [672, 664] on textarea at bounding box center [811, 667] width 952 height 34
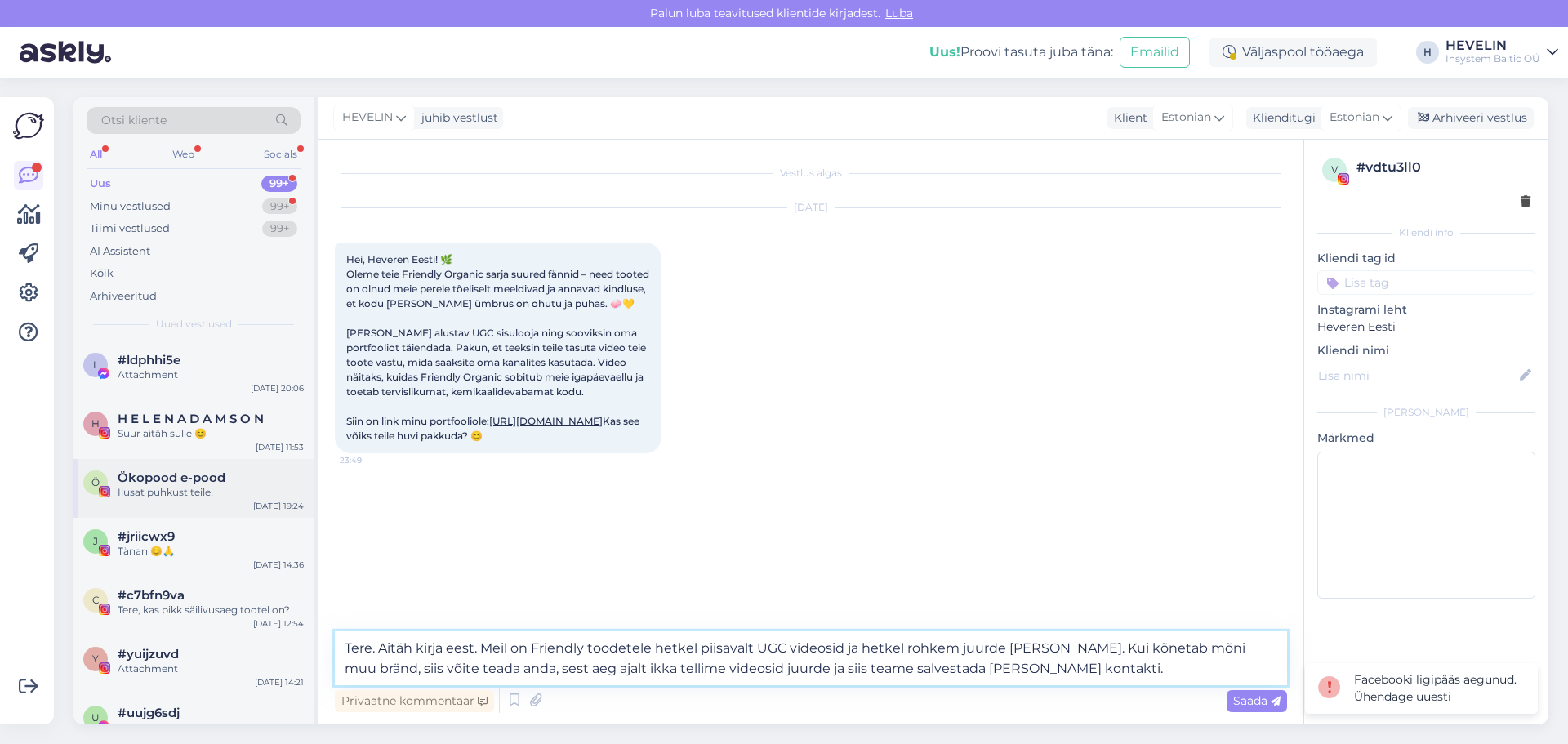
type textarea "Tere. Aitäh kirja eest. Meil on Friendly toodetele hetkel piisavalt UGC videosi…"
click at [221, 478] on span "Ökopood e-pood" at bounding box center [171, 477] width 108 height 15
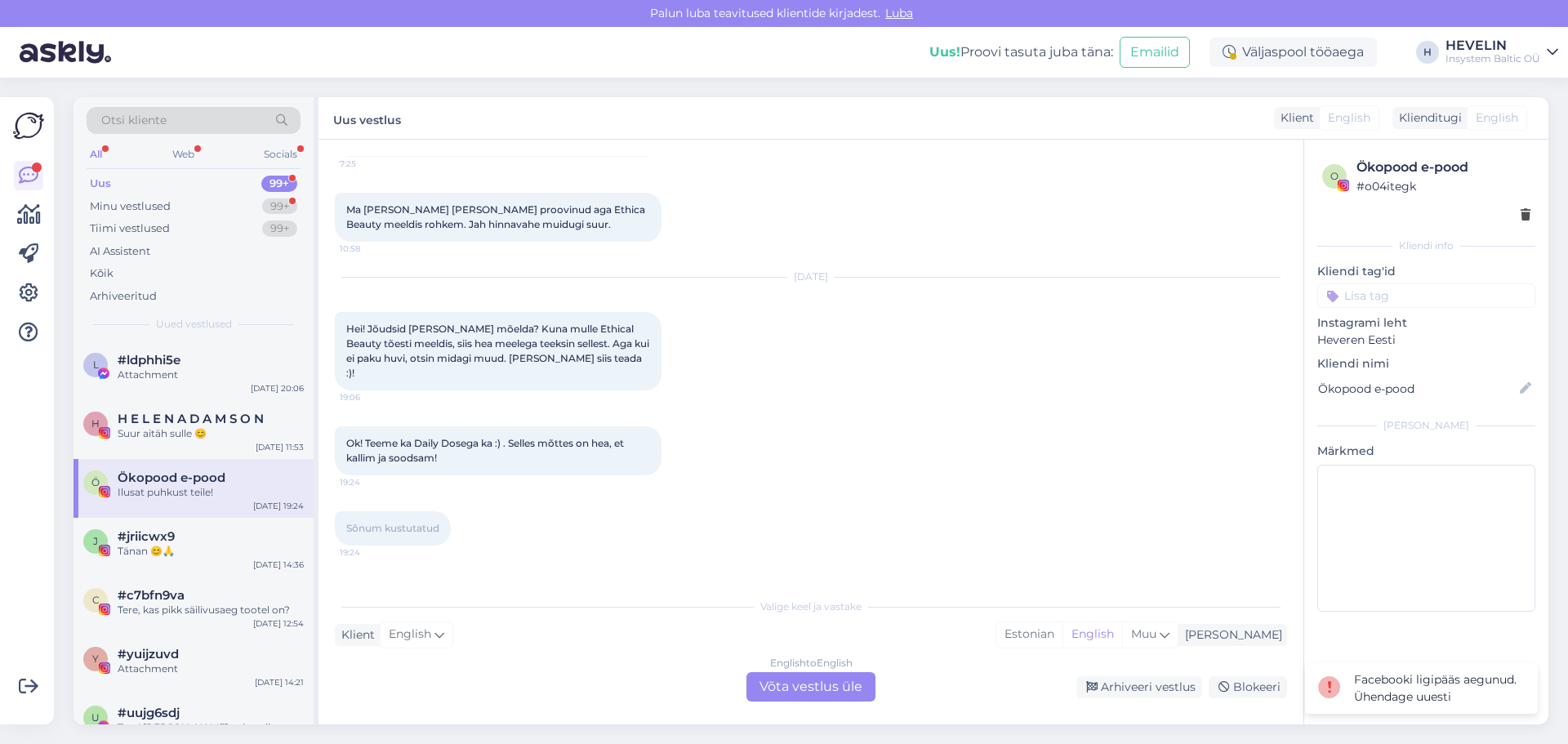
scroll to position [3721, 0]
click at [769, 633] on div "Klient English Mina Estonian English Muu" at bounding box center [811, 634] width 952 height 22
click at [806, 696] on div "English to English Võta vestlus üle" at bounding box center [811, 686] width 129 height 30
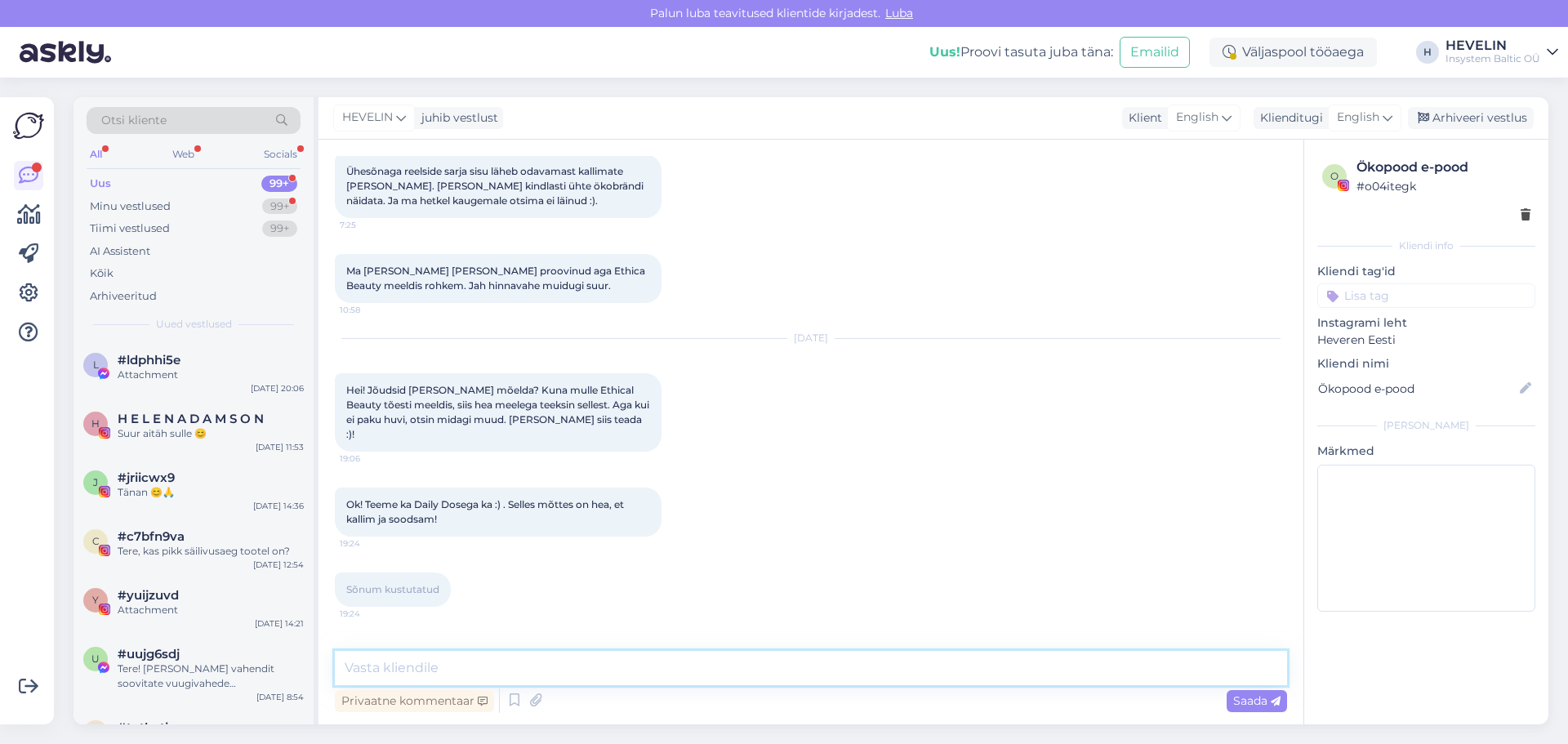
click at [772, 667] on textarea at bounding box center [811, 667] width 952 height 34
type textarea "h"
type textarea "Hei. [PERSON_NAME] 4 tušši [PERSON_NAME]. [PERSON_NAME]."
click at [1265, 704] on span "Saada" at bounding box center [1257, 700] width 47 height 15
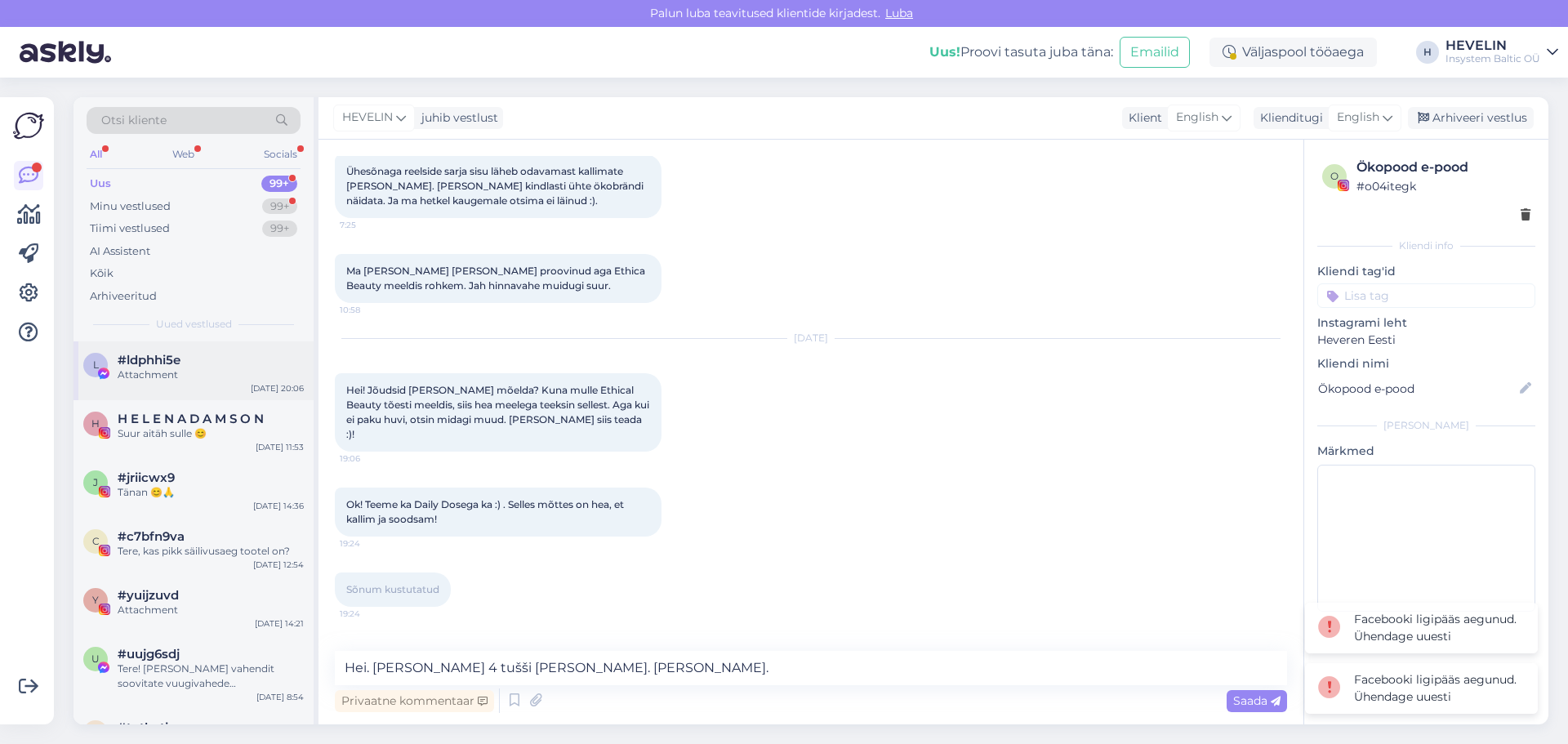
click at [139, 365] on span "#ldphhi5e" at bounding box center [149, 359] width 63 height 15
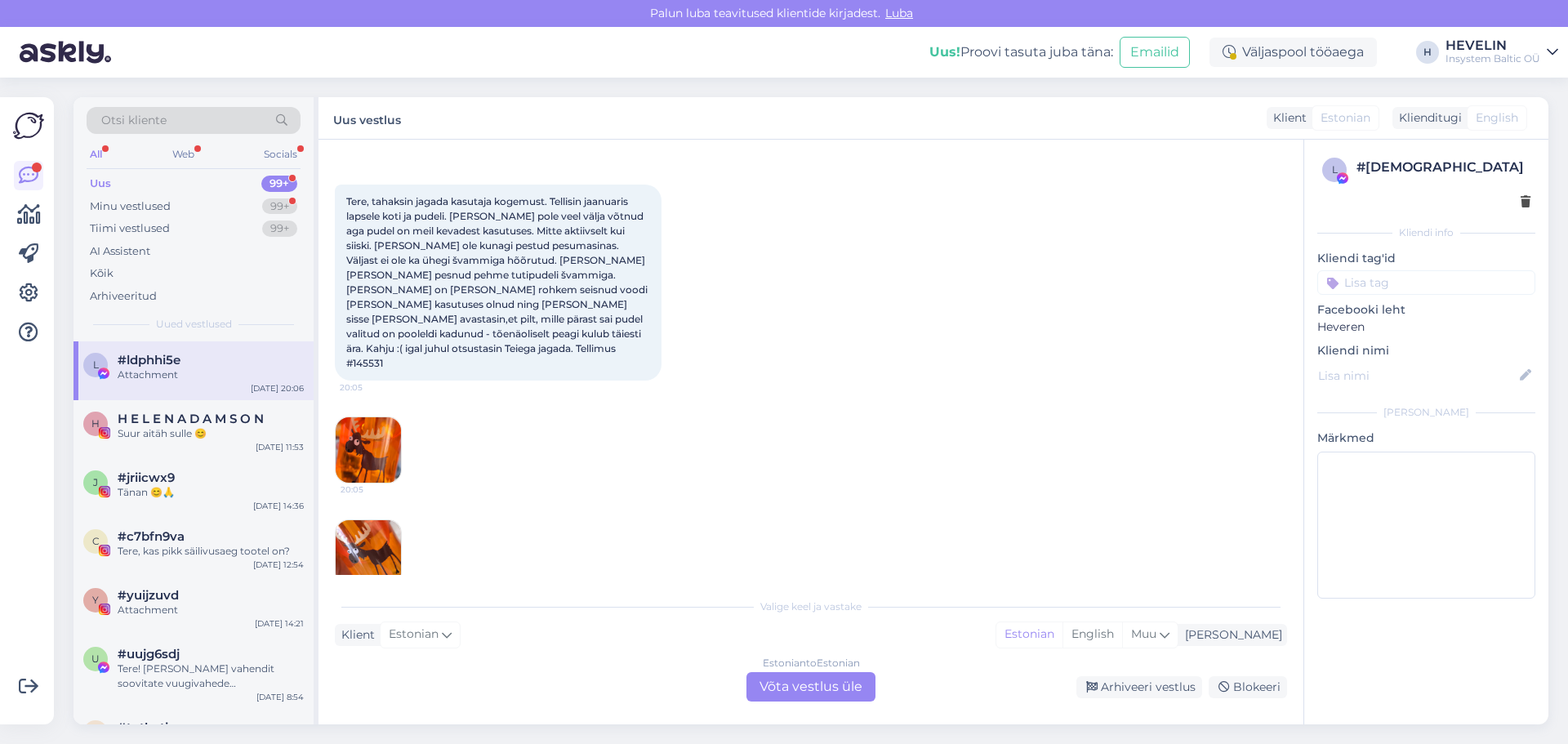
click at [826, 689] on div "Estonian to Estonian Võta vestlus üle" at bounding box center [811, 686] width 129 height 30
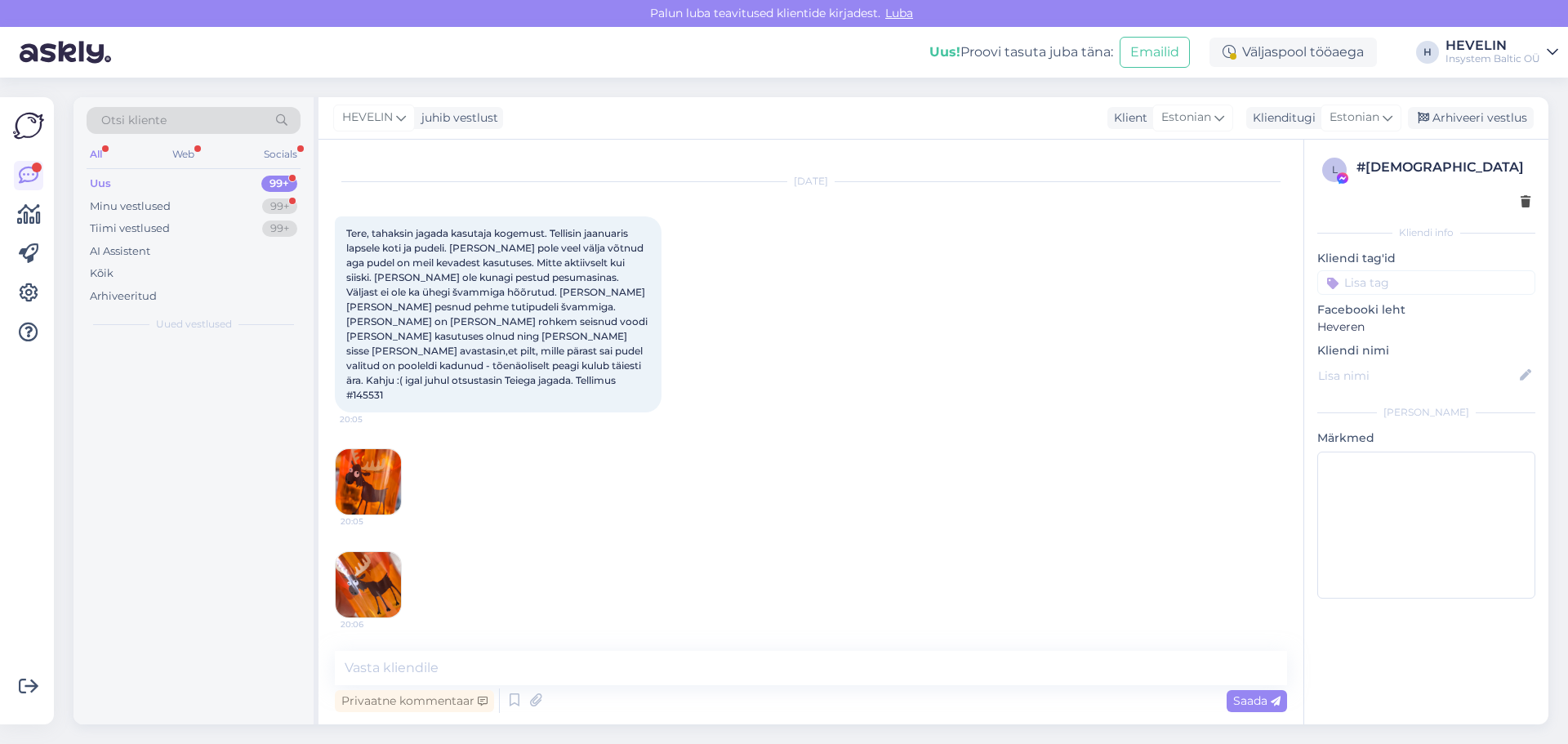
scroll to position [0, 0]
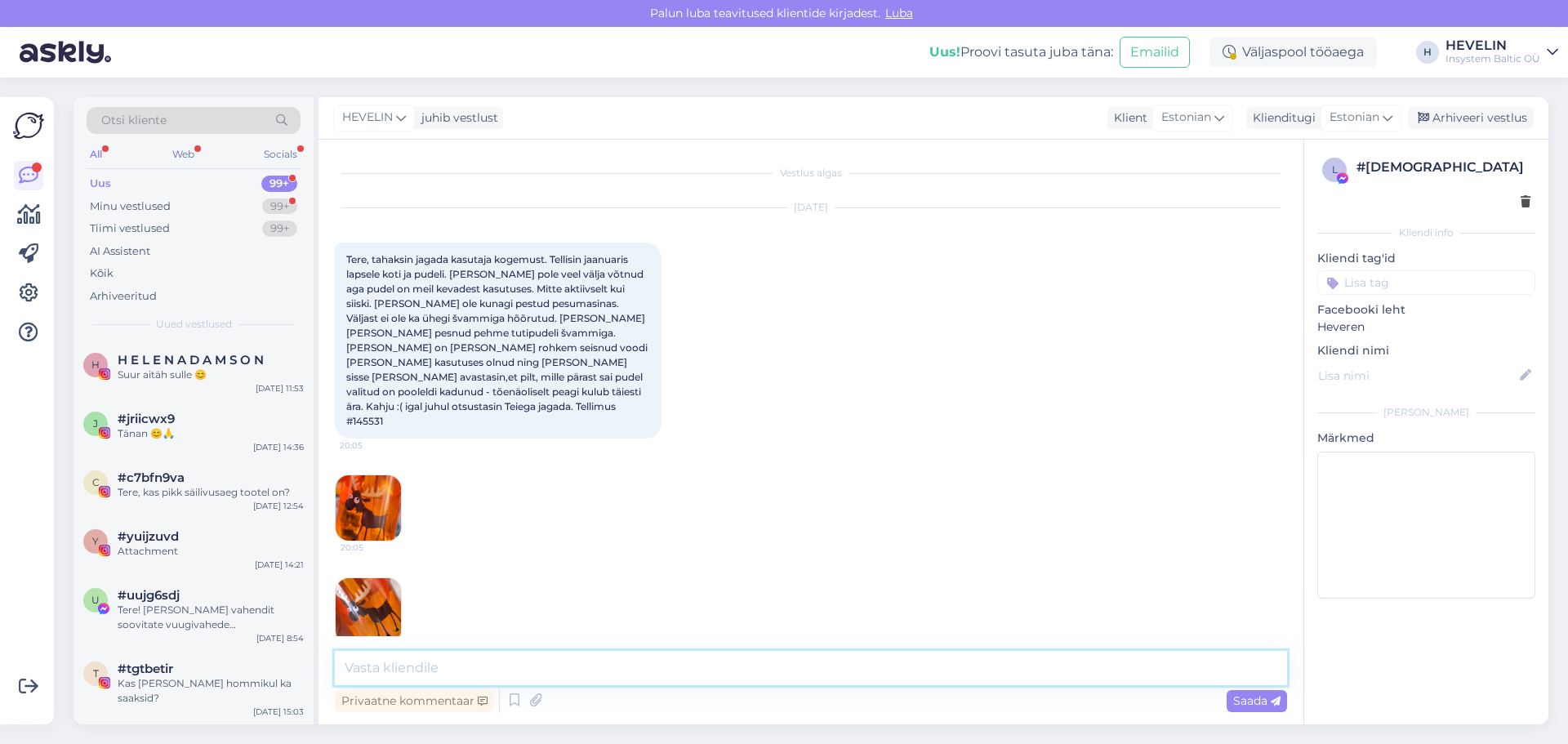
click at [758, 671] on textarea at bounding box center [811, 667] width 952 height 34
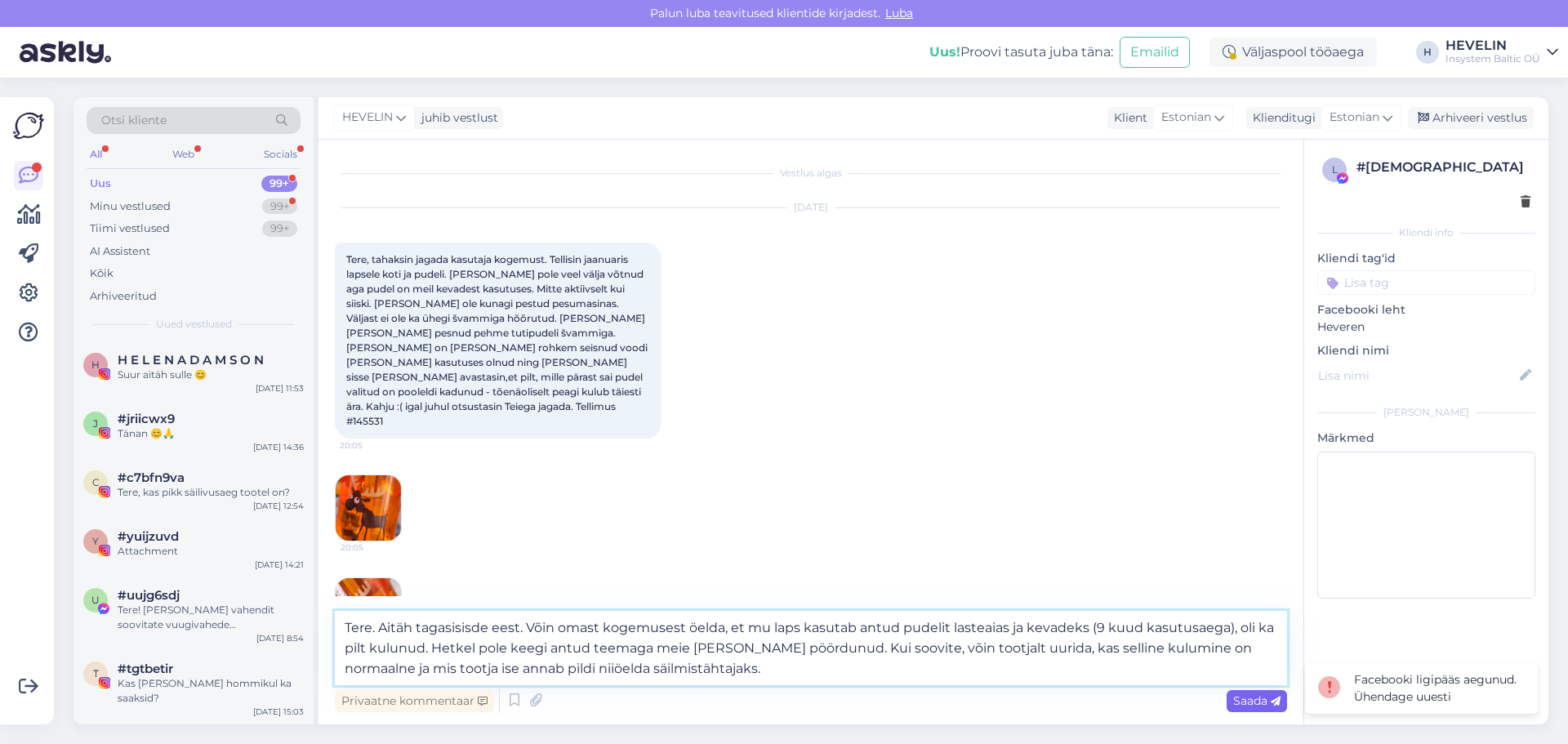
type textarea "Tere. Aitäh tagasisisde eest. Võin omast kogemusest öelda, et mu laps kasutab a…"
click at [1262, 699] on span "Saada" at bounding box center [1257, 700] width 47 height 15
click at [255, 488] on div "Tere, kas pikk säilivusaeg tootel on?" at bounding box center [210, 492] width 186 height 15
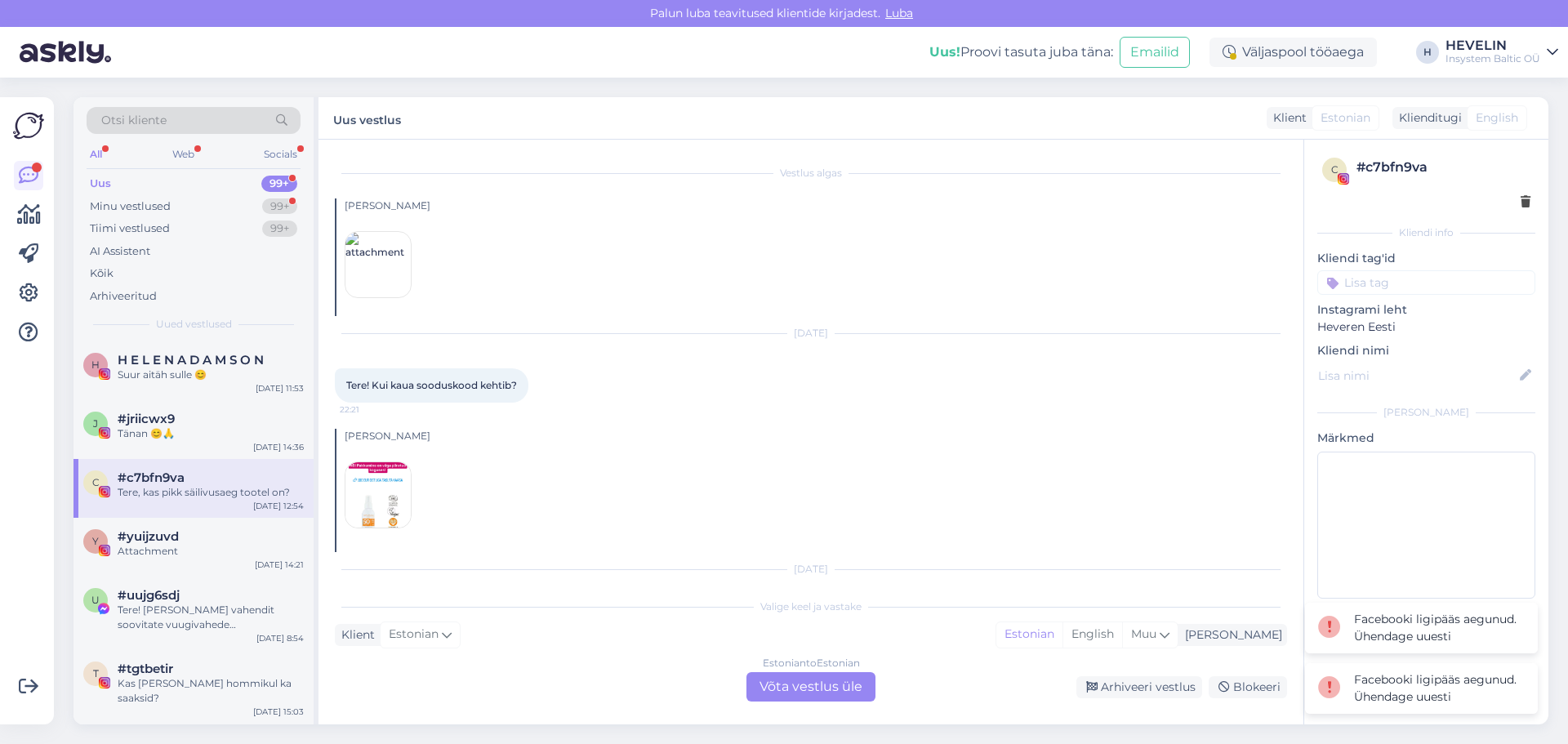
scroll to position [87, 0]
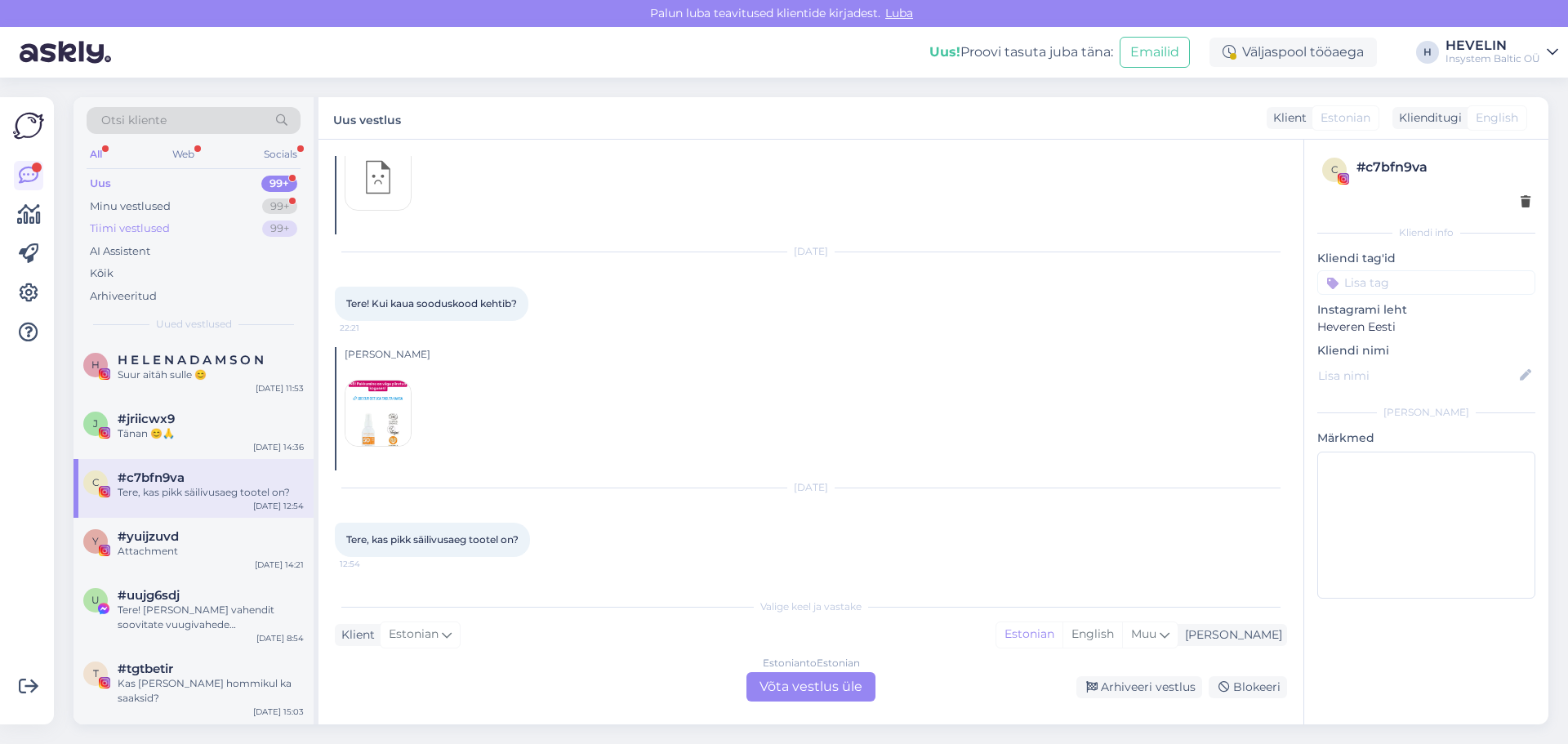
click at [154, 223] on div "Tiimi vestlused" at bounding box center [130, 228] width 80 height 17
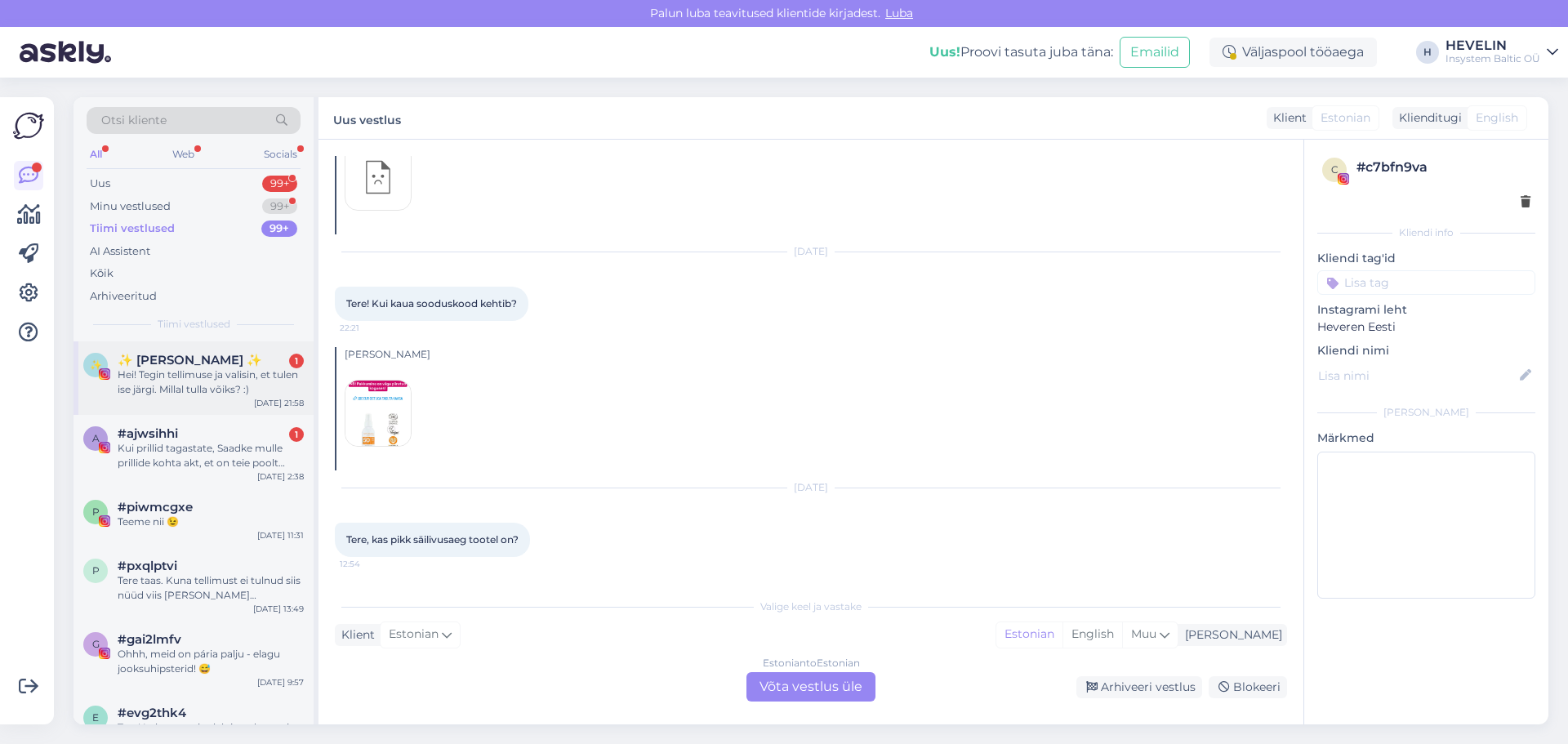
click at [168, 363] on span "✨️ [PERSON_NAME] ✨️" at bounding box center [189, 359] width 144 height 15
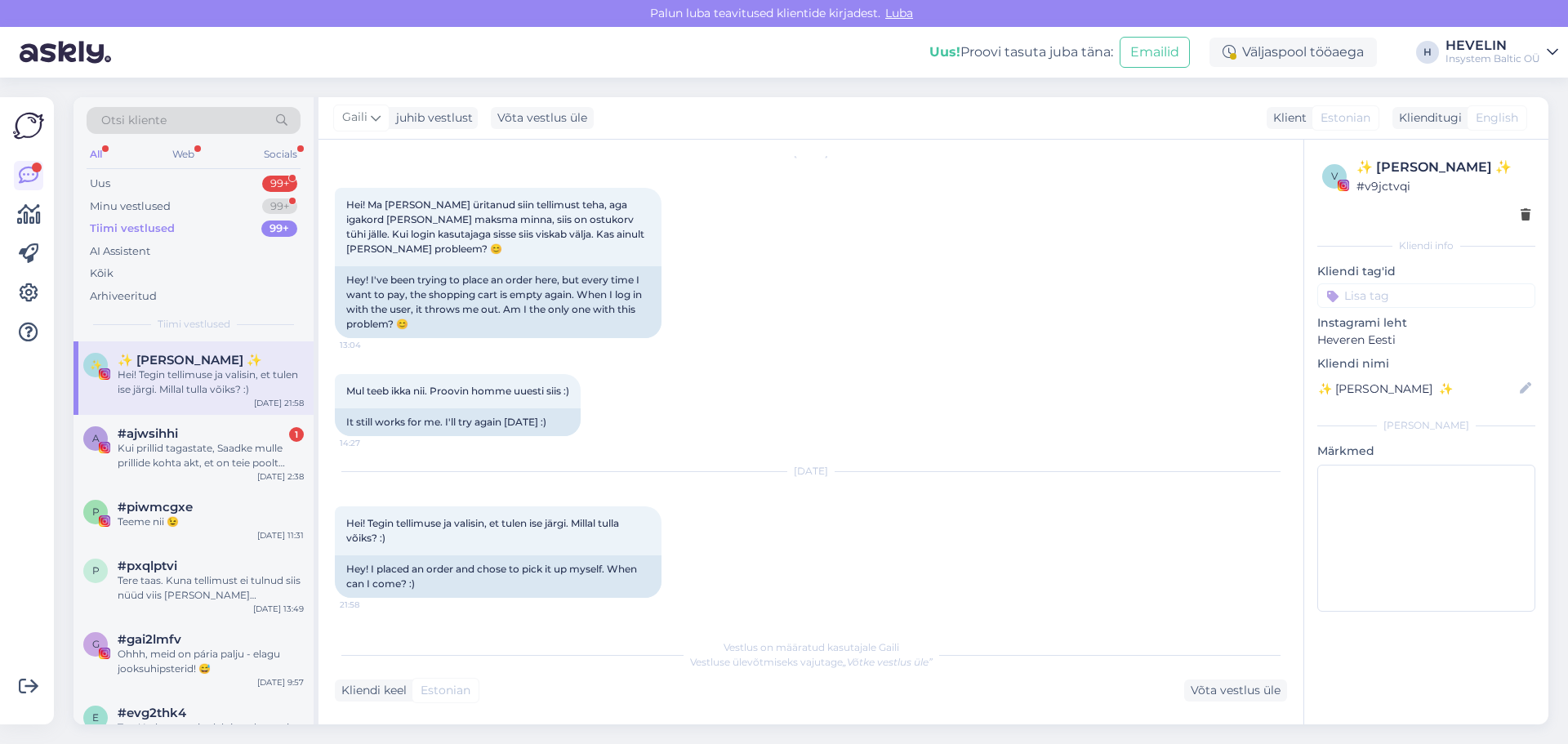
scroll to position [1204, 0]
click at [1251, 683] on div "Võta vestlus üle" at bounding box center [1236, 690] width 103 height 22
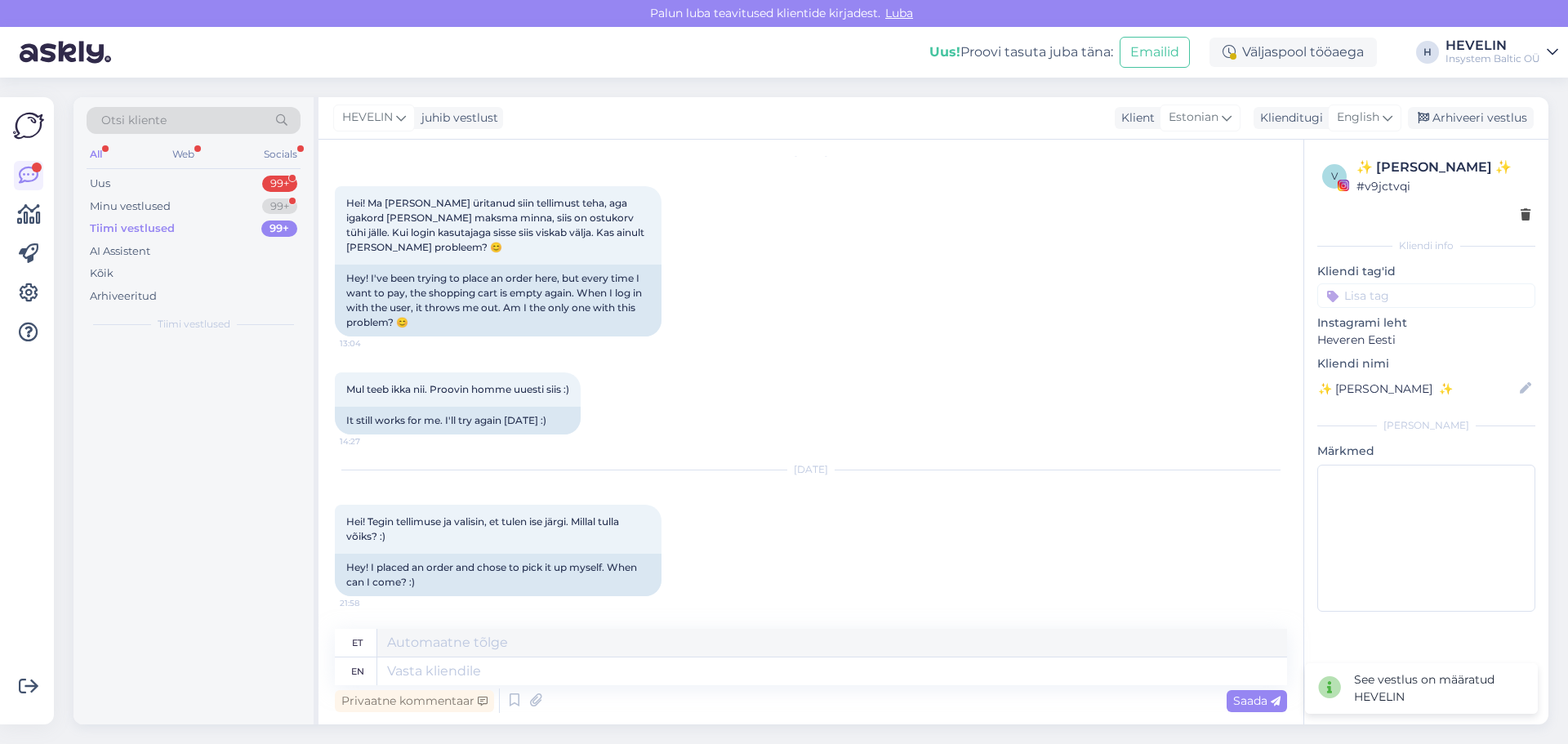
scroll to position [1205, 0]
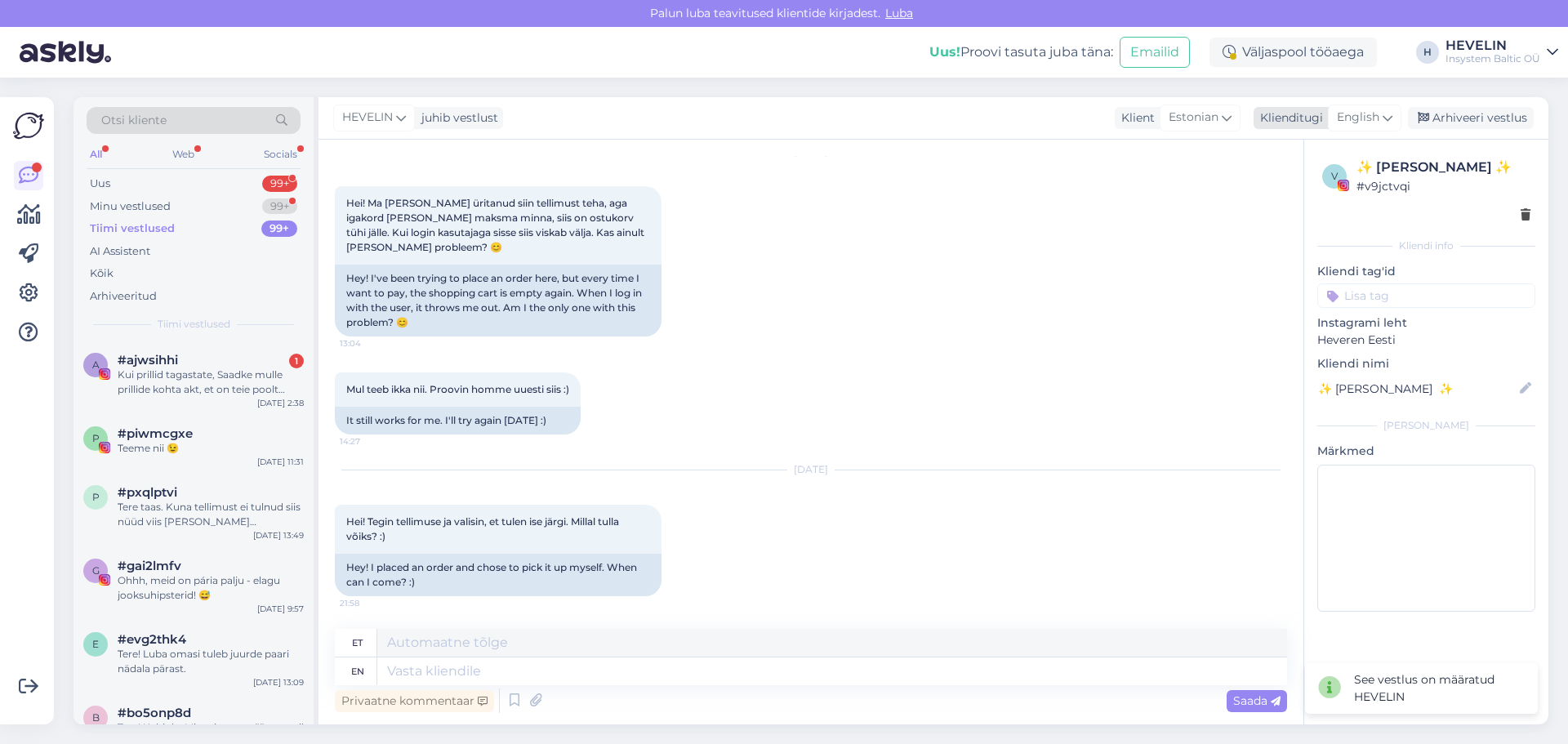
click at [1387, 115] on icon at bounding box center [1387, 117] width 10 height 18
type input "est"
click at [1300, 193] on link "Estonian" at bounding box center [1327, 191] width 179 height 26
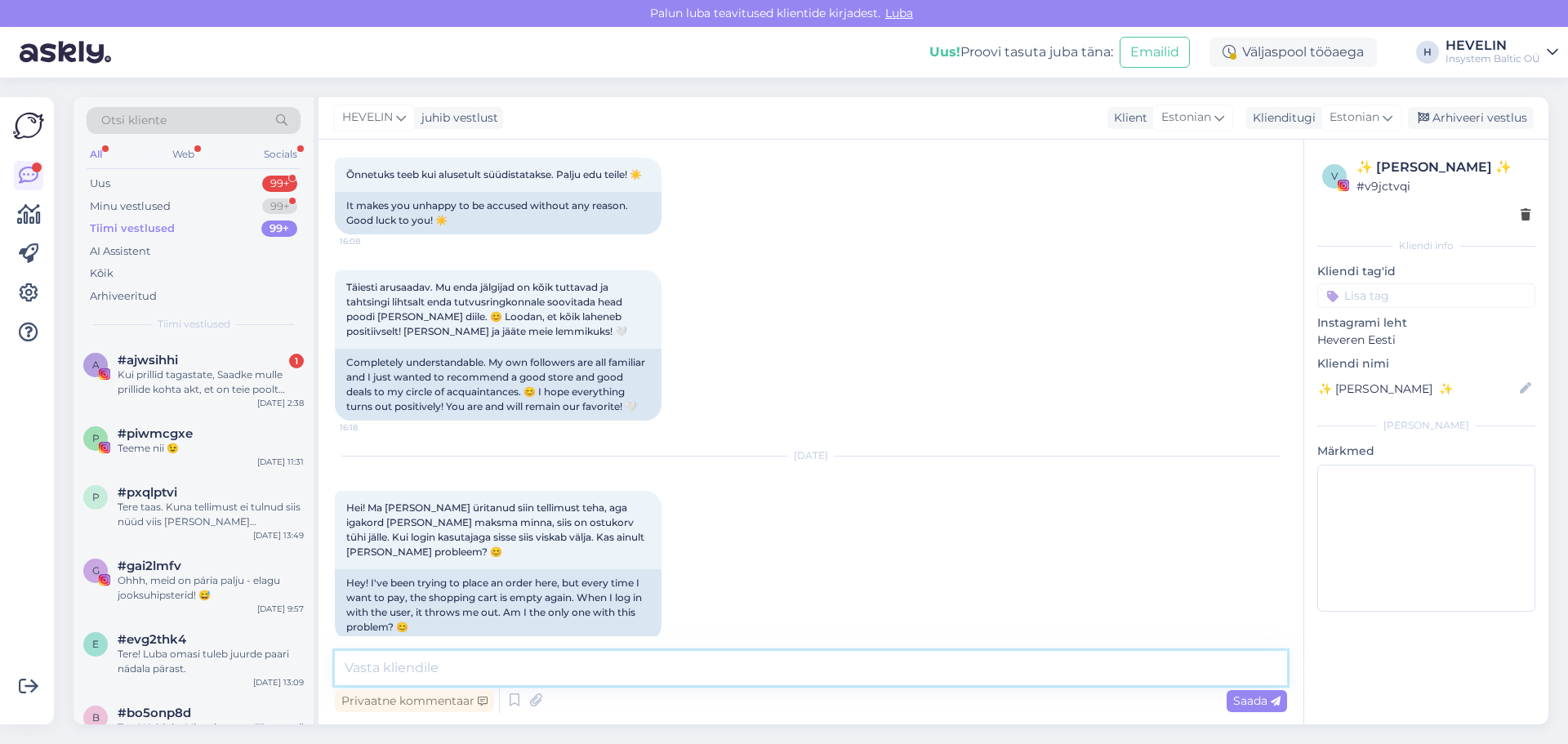
click at [728, 672] on textarea at bounding box center [811, 667] width 952 height 34
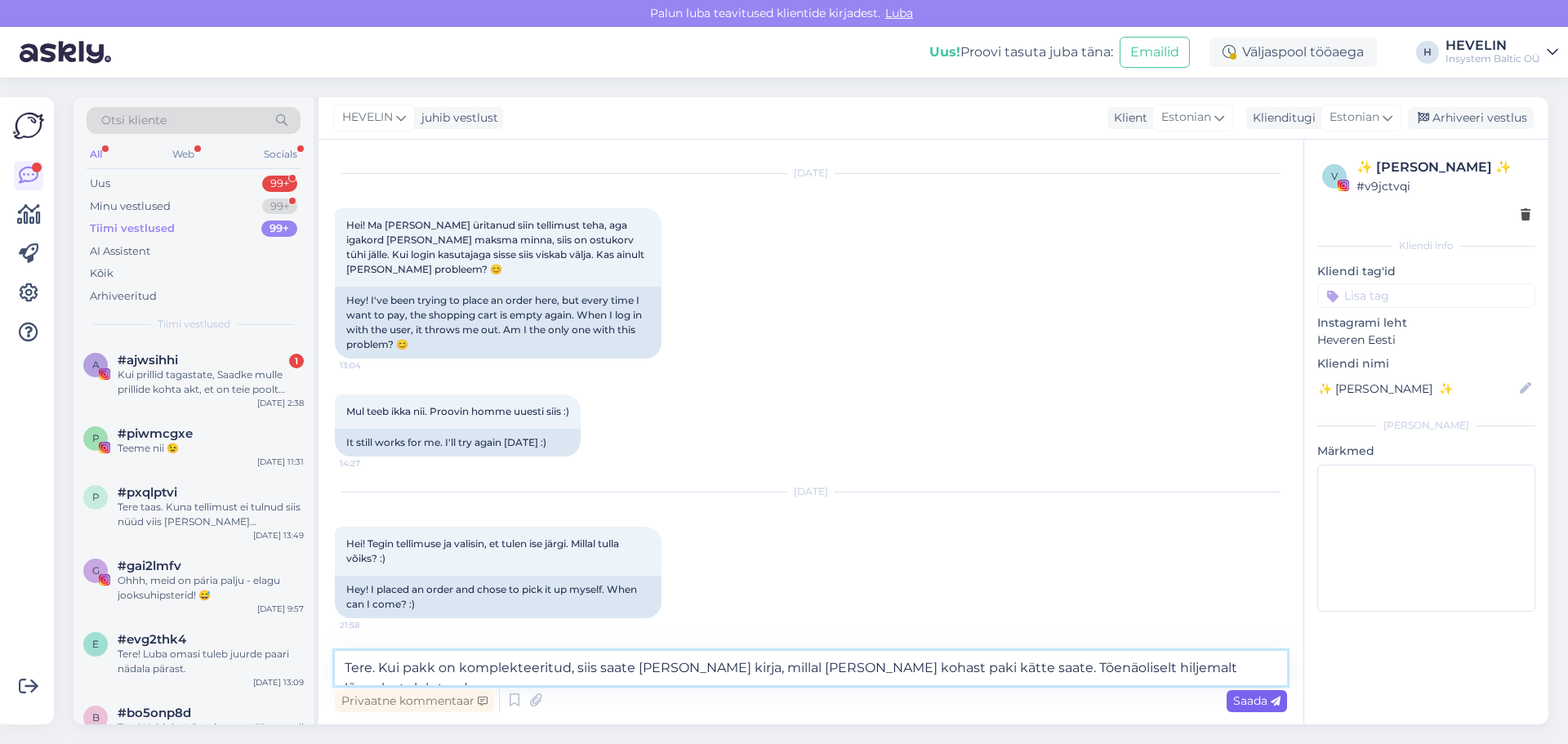
type textarea "Tere. Kui pakk on komplekteeritud, siis saate [PERSON_NAME] kirja, millal [PERS…"
click at [1263, 701] on span "Saada" at bounding box center [1257, 700] width 47 height 15
click at [1251, 691] on div "Saada" at bounding box center [1256, 700] width 60 height 22
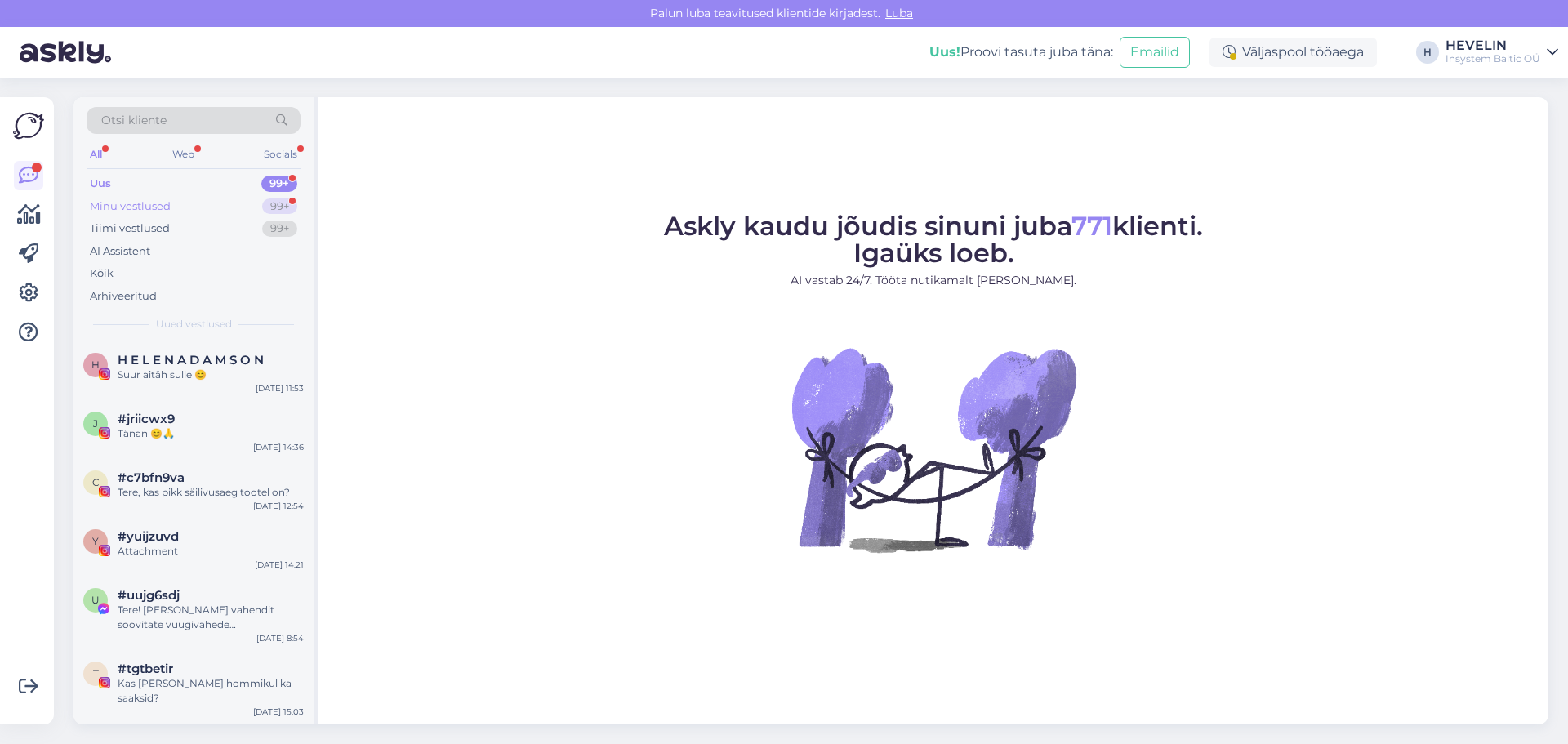
click at [155, 198] on div "Minu vestlused" at bounding box center [130, 206] width 80 height 17
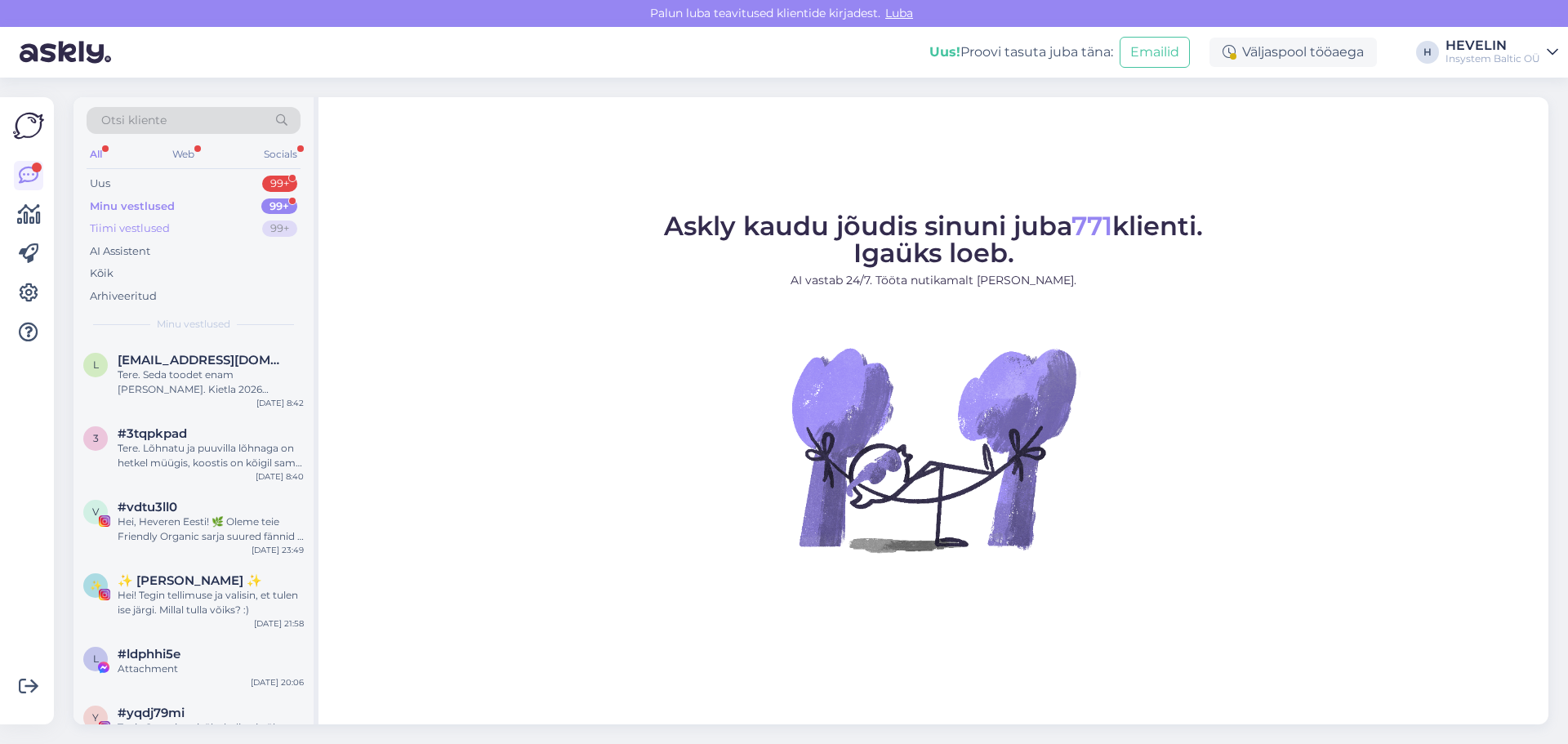
click at [150, 227] on div "Tiimi vestlused" at bounding box center [130, 228] width 80 height 17
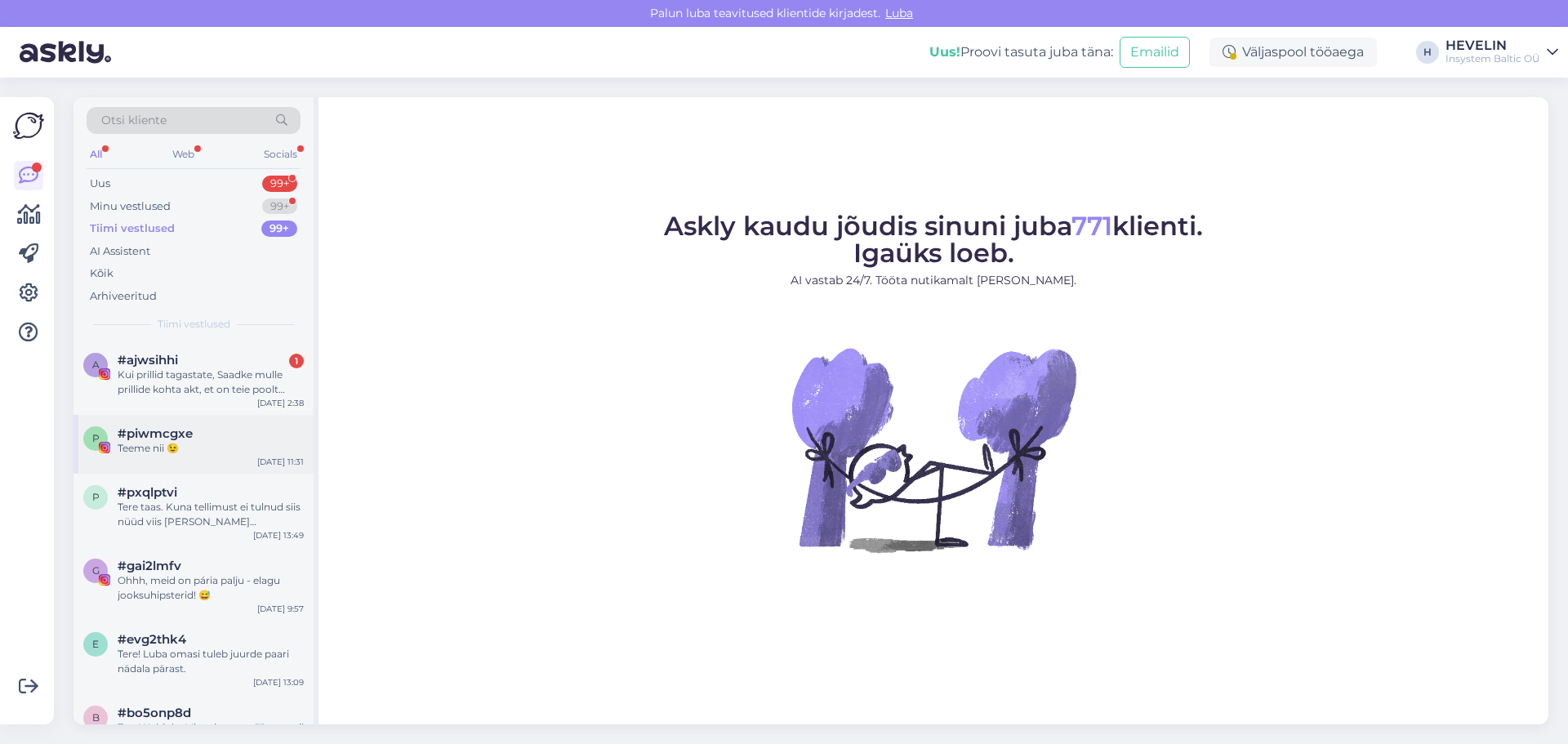
click at [220, 448] on div "Teeme nii 😉" at bounding box center [210, 448] width 186 height 15
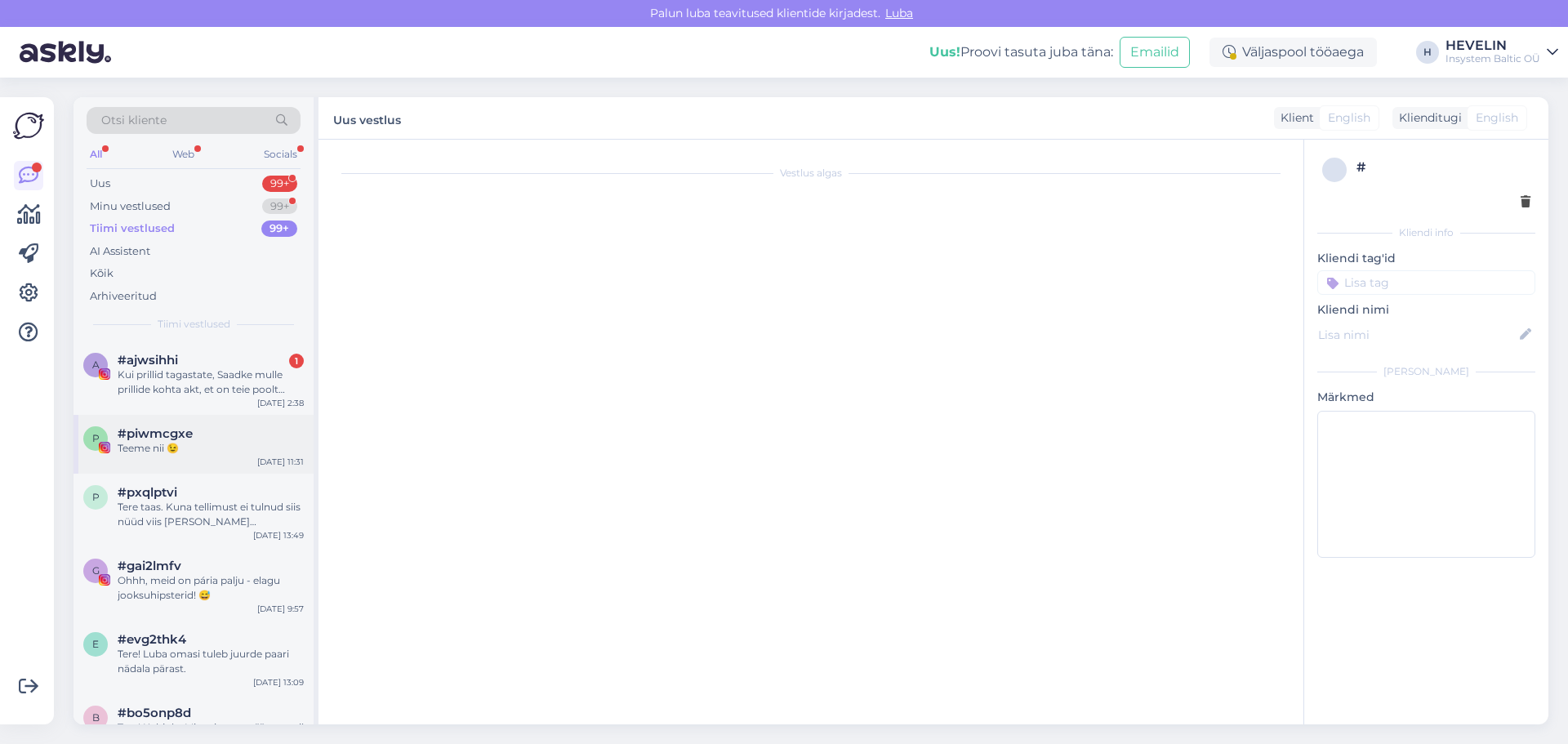
scroll to position [794, 0]
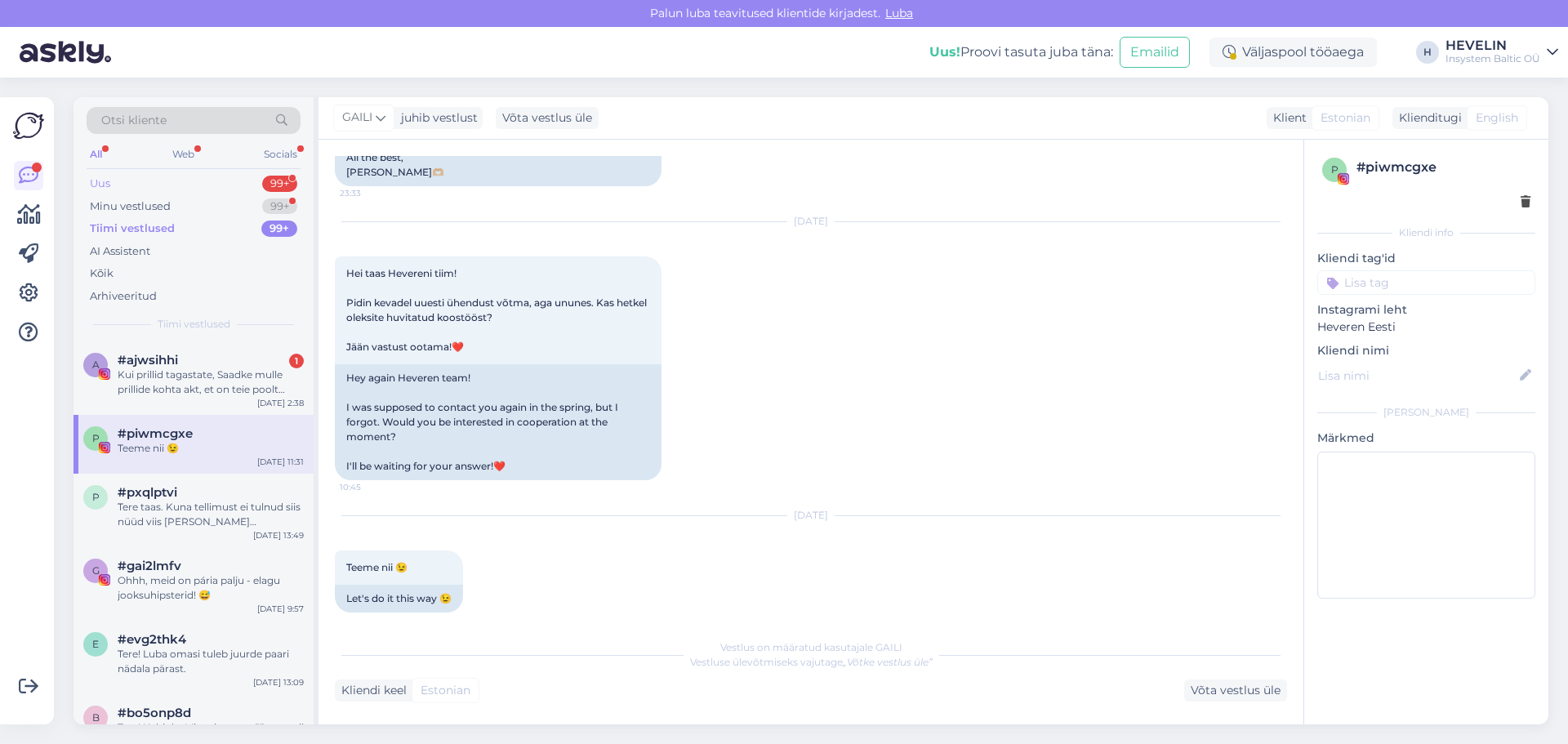
click at [106, 182] on div "Uus" at bounding box center [100, 184] width 20 height 17
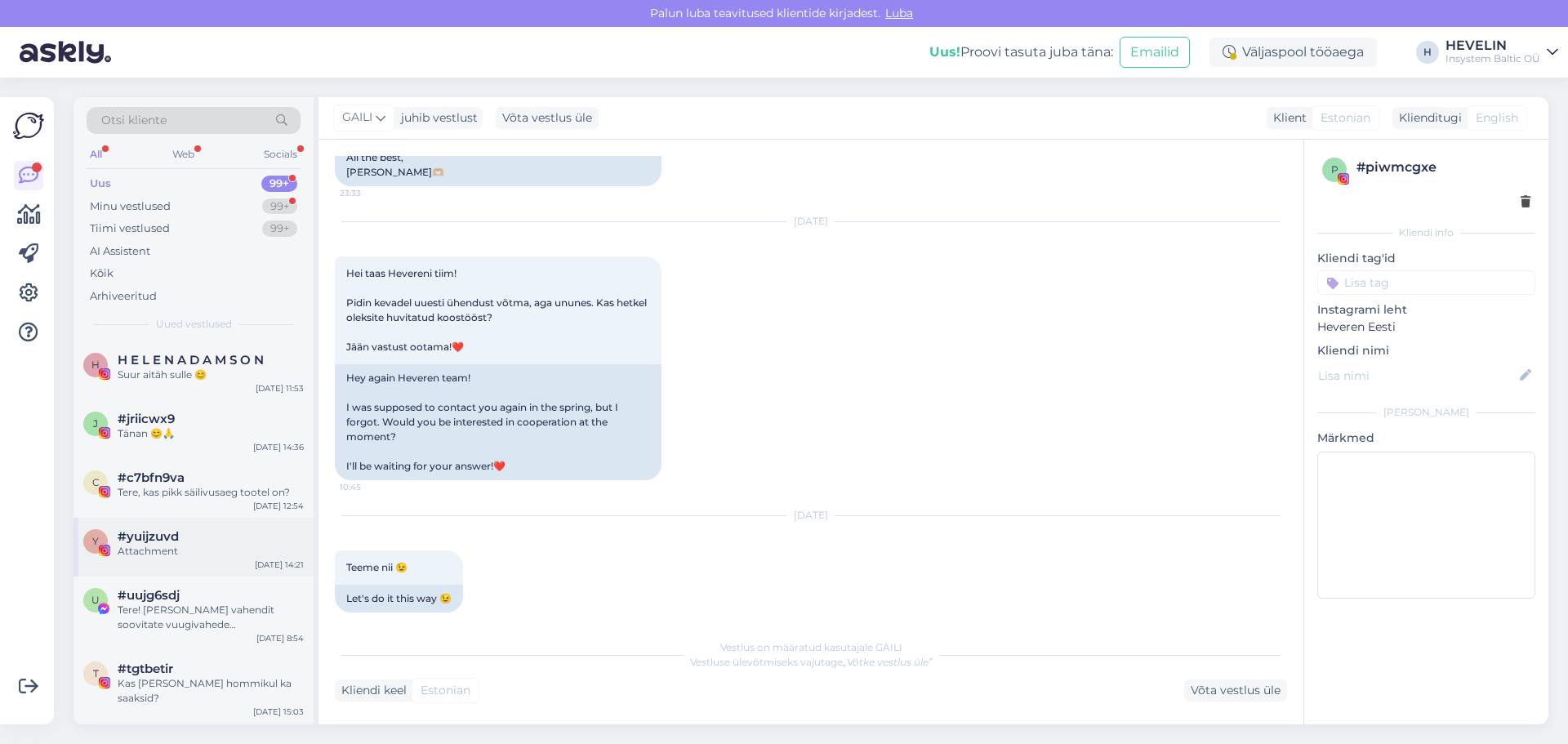
click at [191, 533] on div "#yuijzuvd" at bounding box center [210, 536] width 186 height 15
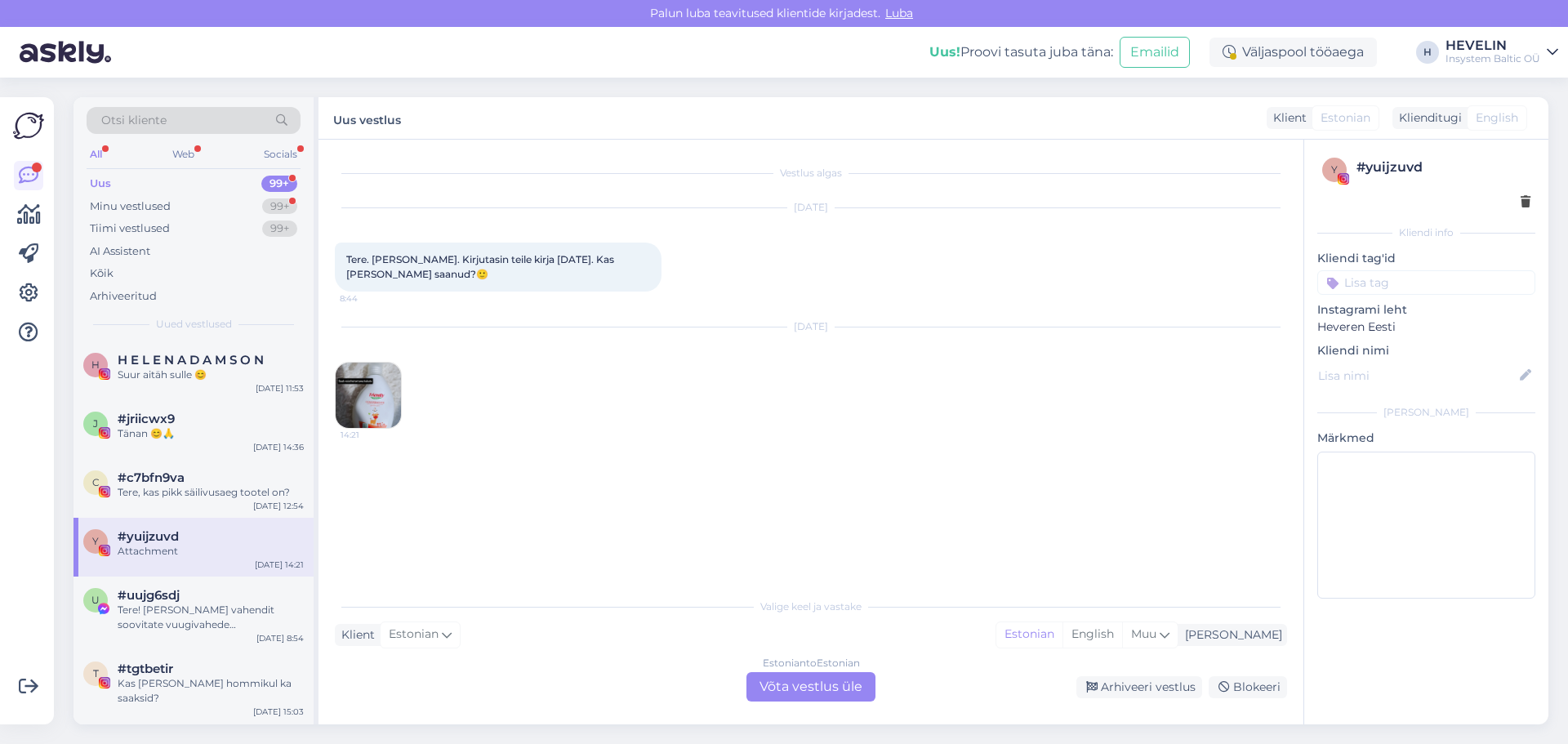
scroll to position [0, 0]
click at [179, 636] on div "u #uujg6sdj Tere! [PERSON_NAME] vahendit soovitate vuugivahede puhastamiseks? […" at bounding box center [193, 613] width 240 height 73
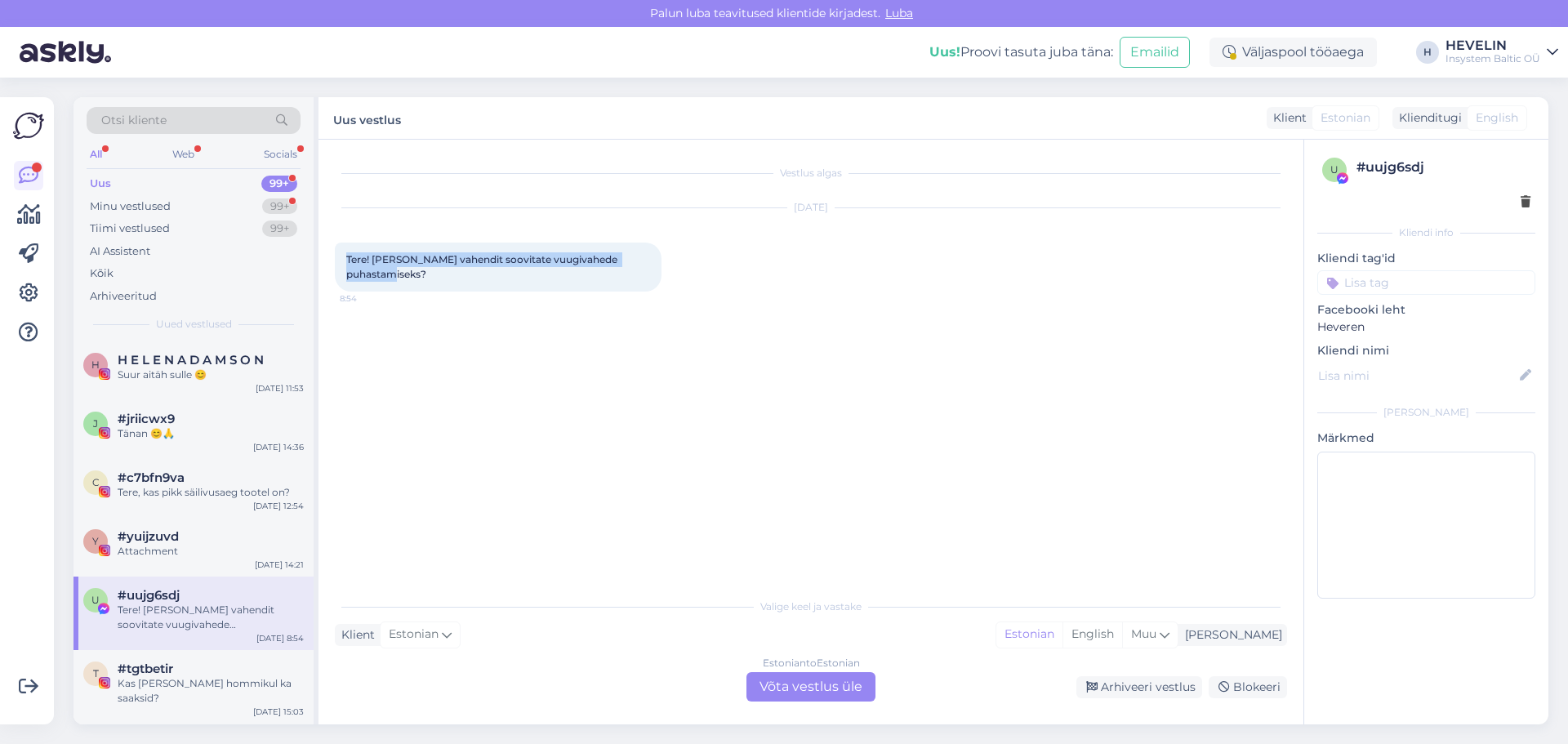
drag, startPoint x: 650, startPoint y: 264, endPoint x: 350, endPoint y: 258, distance: 300.1
click at [350, 258] on div "Tere! [PERSON_NAME] vahendit soovitate vuugivahede puhastamiseks? 8:54" at bounding box center [498, 267] width 326 height 49
copy span "ere! [PERSON_NAME] vahendit soovitate vuugivahede puhastamiseks?"
click at [173, 152] on div "Web" at bounding box center [183, 154] width 29 height 21
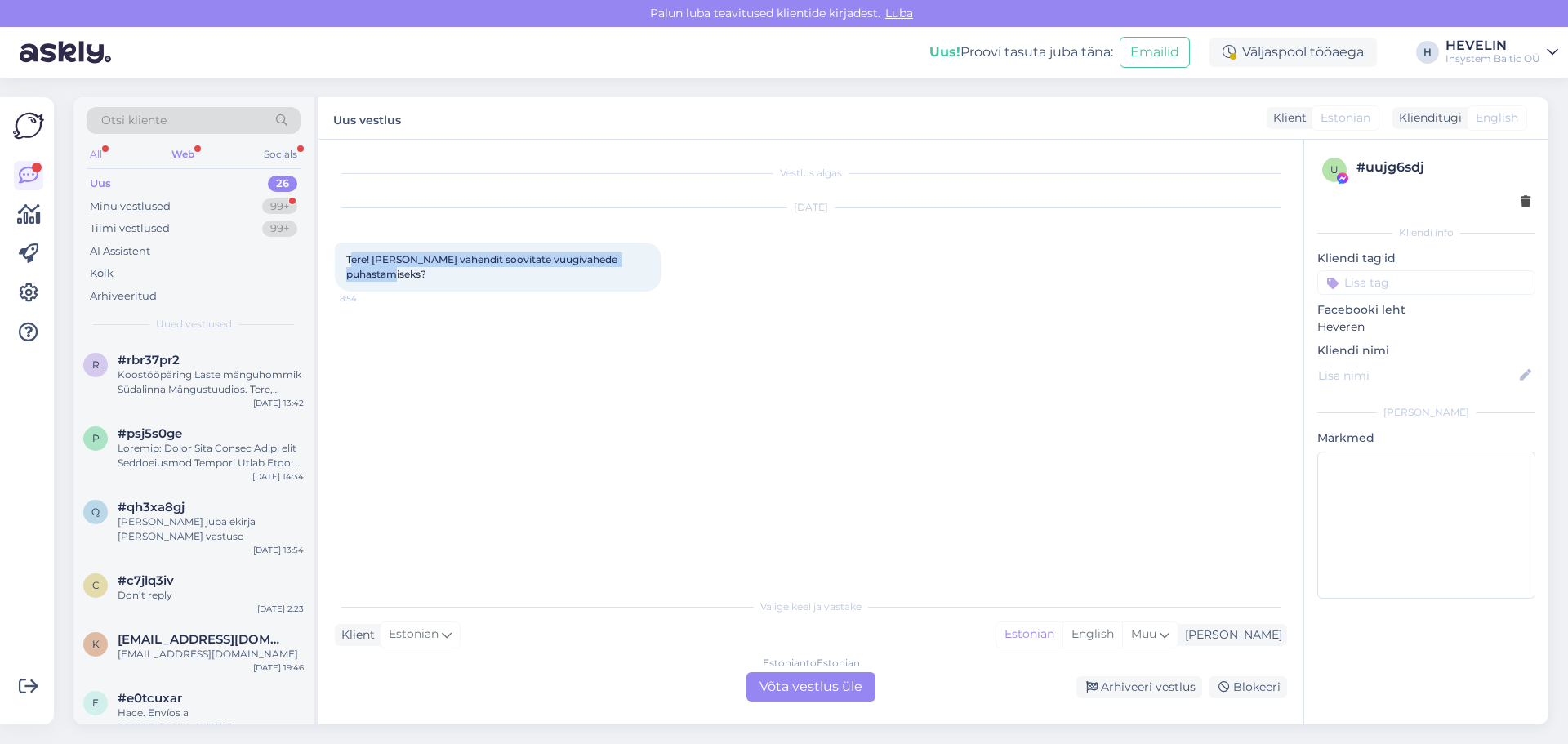
click at [94, 149] on div "All" at bounding box center [95, 154] width 18 height 21
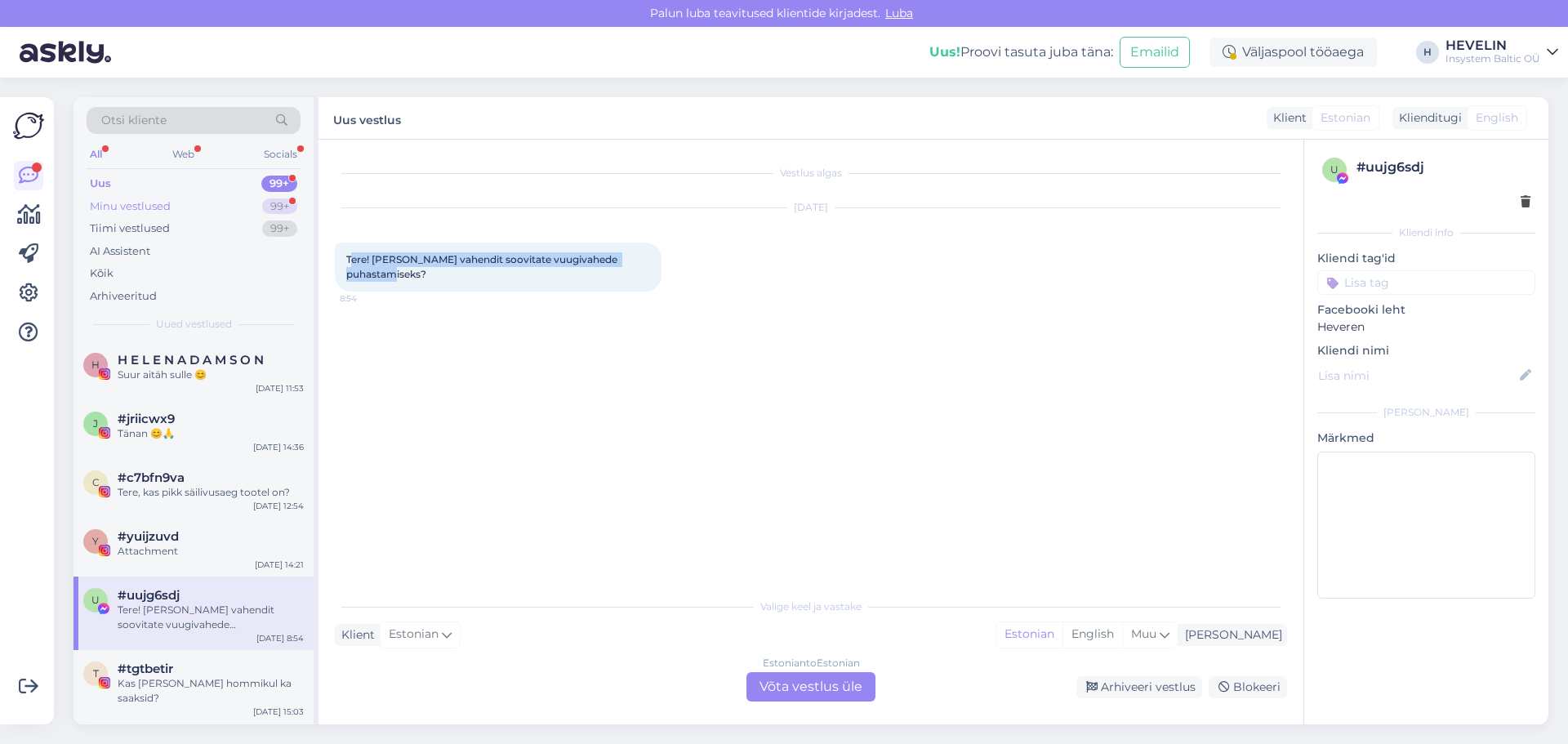
click at [117, 204] on div "Minu vestlused" at bounding box center [130, 206] width 80 height 17
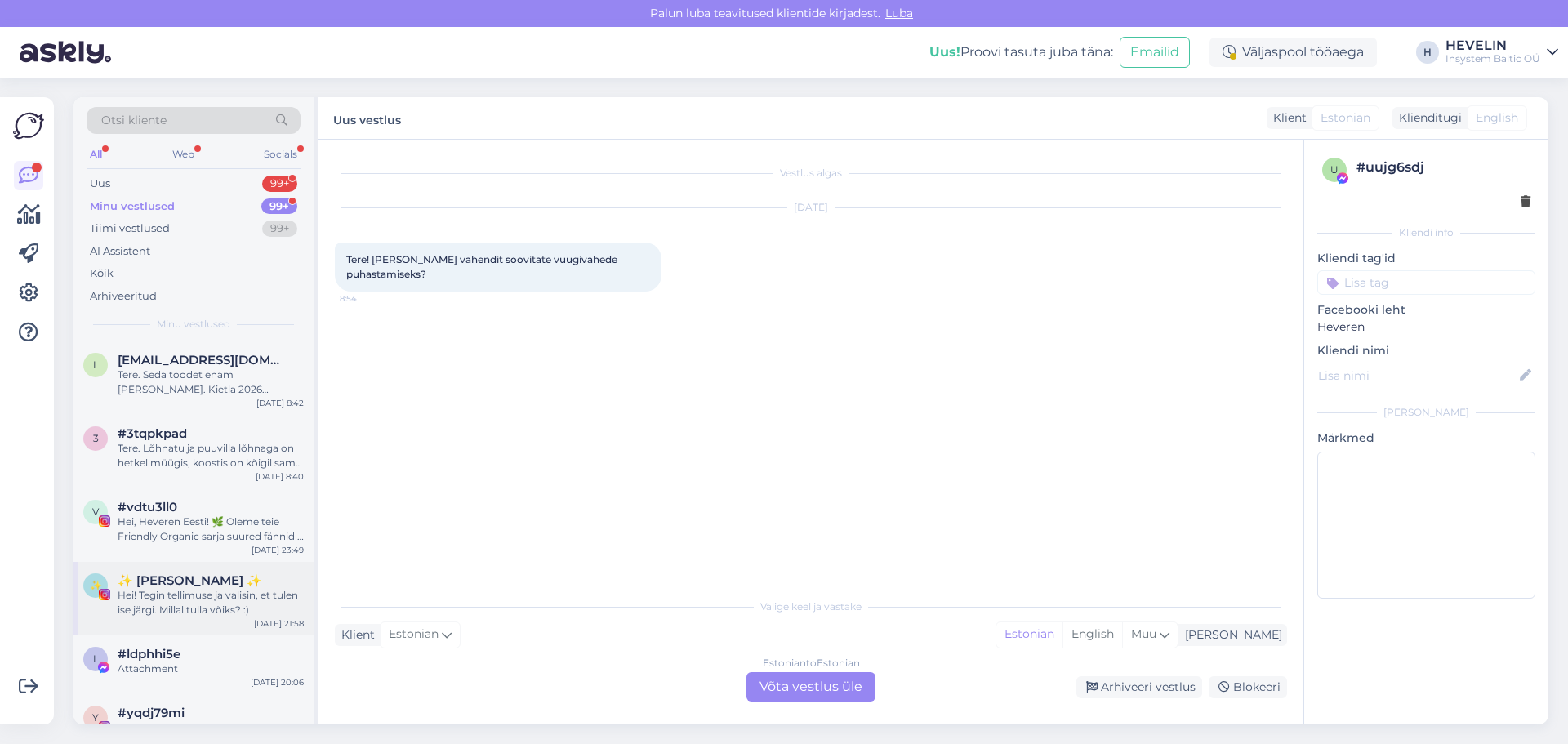
click at [214, 605] on div "Hei! Tegin tellimuse ja valisin, et tulen ise järgi. Millal tulla võiks? :)" at bounding box center [210, 602] width 186 height 30
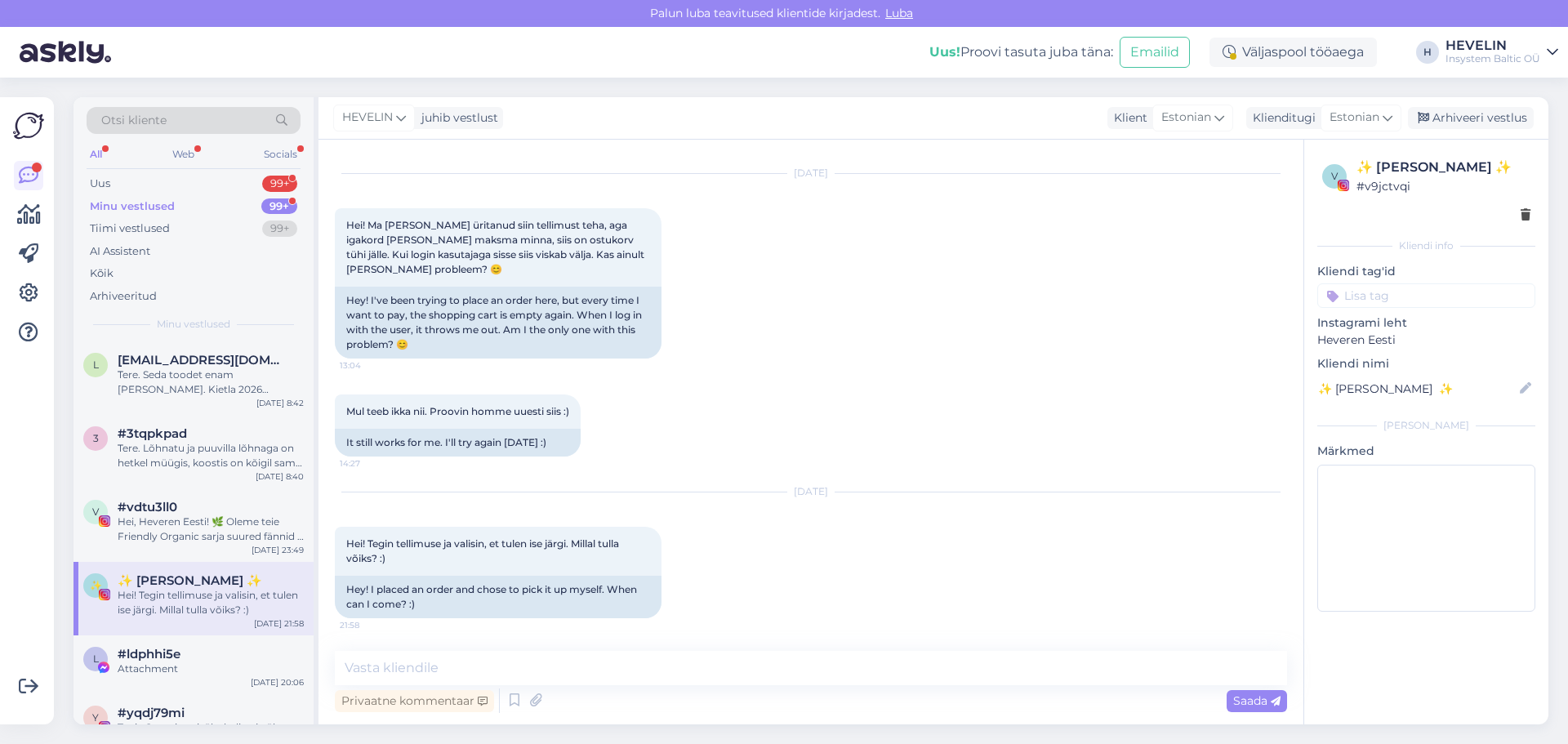
scroll to position [1184, 0]
click at [629, 682] on textarea at bounding box center [811, 667] width 952 height 34
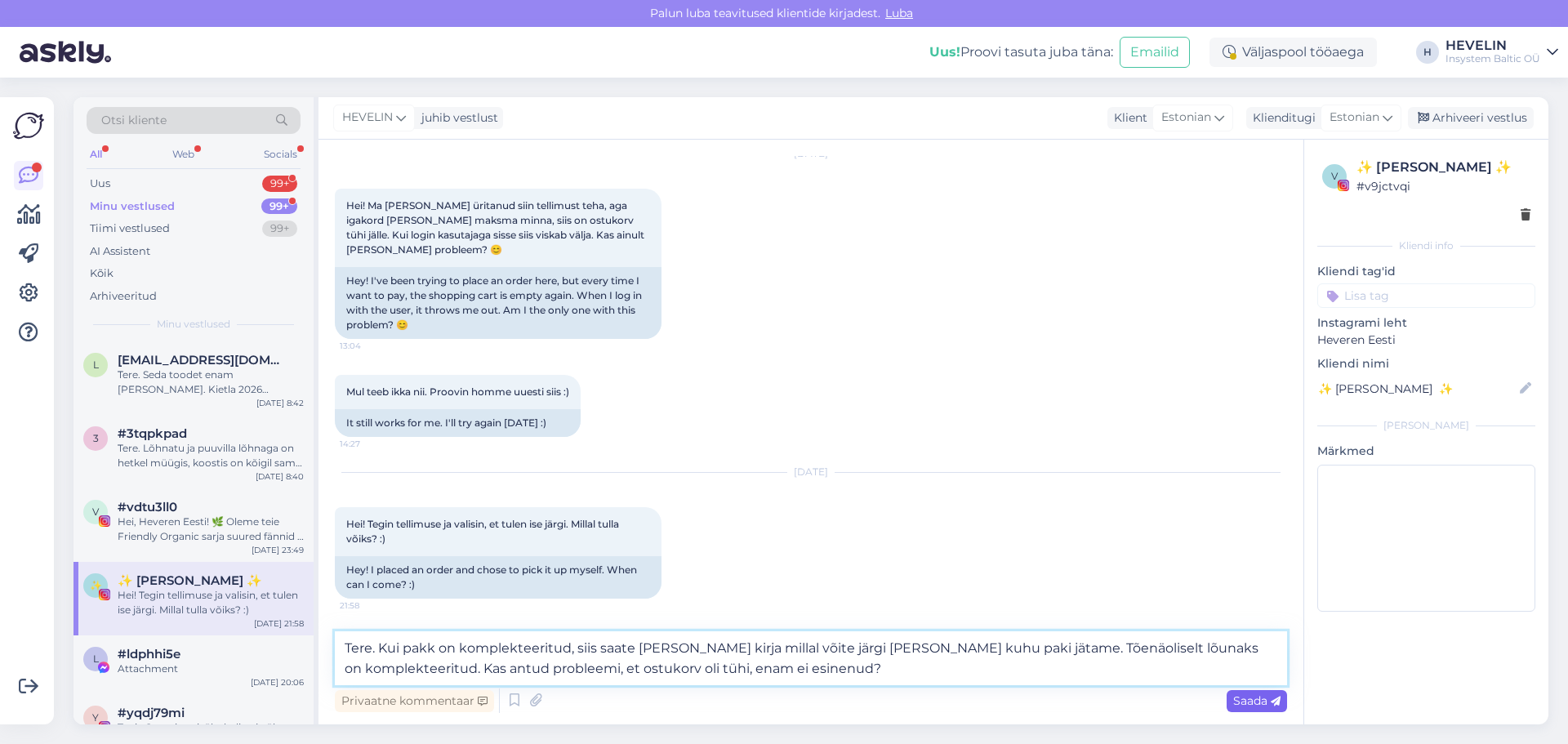
type textarea "Tere. Kui pakk on komplekteeritud, siis saate meili peale kirja millal võite jä…"
click at [1262, 690] on div "Saada" at bounding box center [1256, 700] width 60 height 22
drag, startPoint x: 864, startPoint y: 671, endPoint x: 329, endPoint y: 632, distance: 536.4
click at [329, 632] on div "Vestlus algas Oct 23 2024 Hei! Kas te oskate äkki enda e-poe valikust soovitada…" at bounding box center [811, 432] width 985 height 585
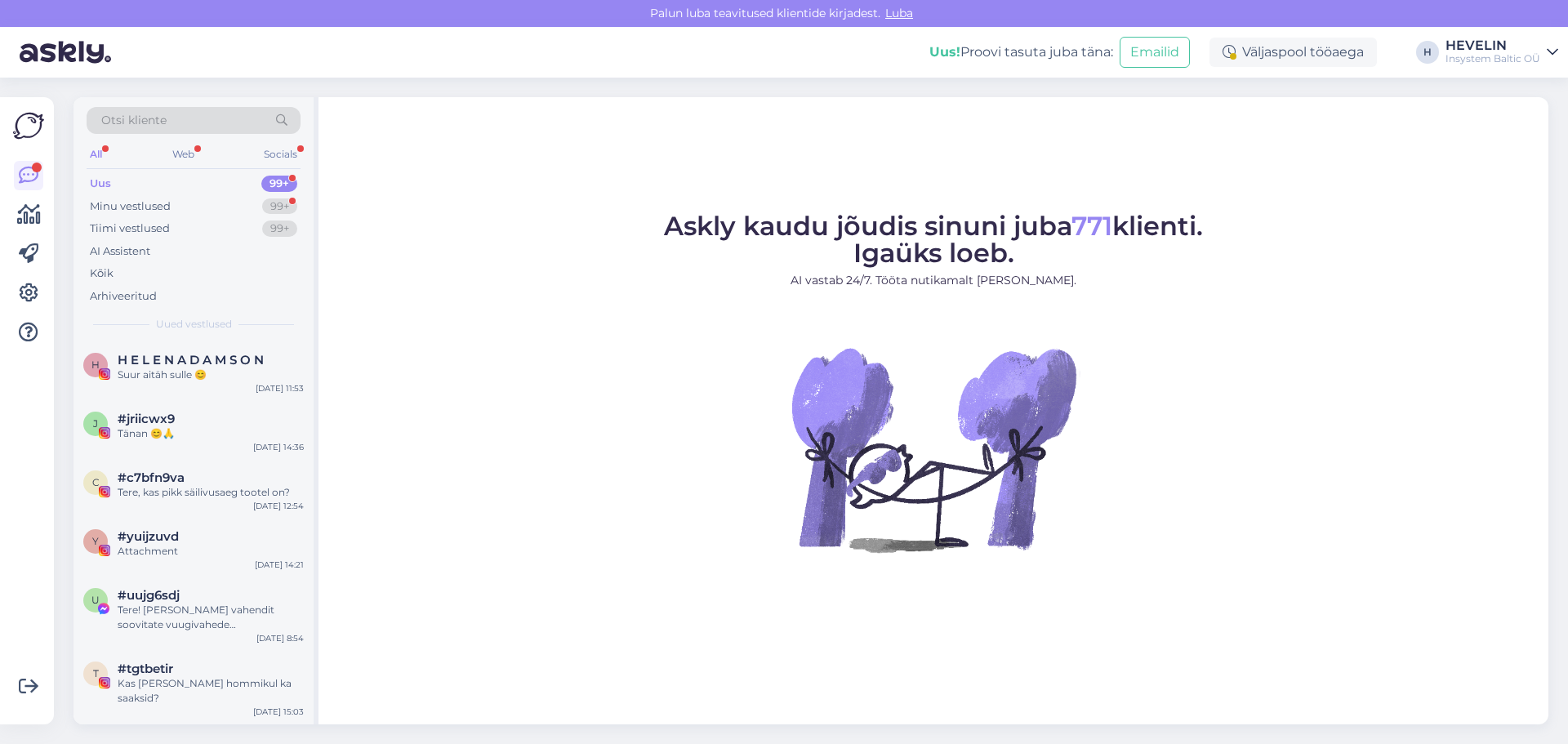
click at [105, 180] on div "Uus" at bounding box center [101, 184] width 21 height 17
click at [136, 204] on div "Minu vestlused" at bounding box center [130, 206] width 80 height 17
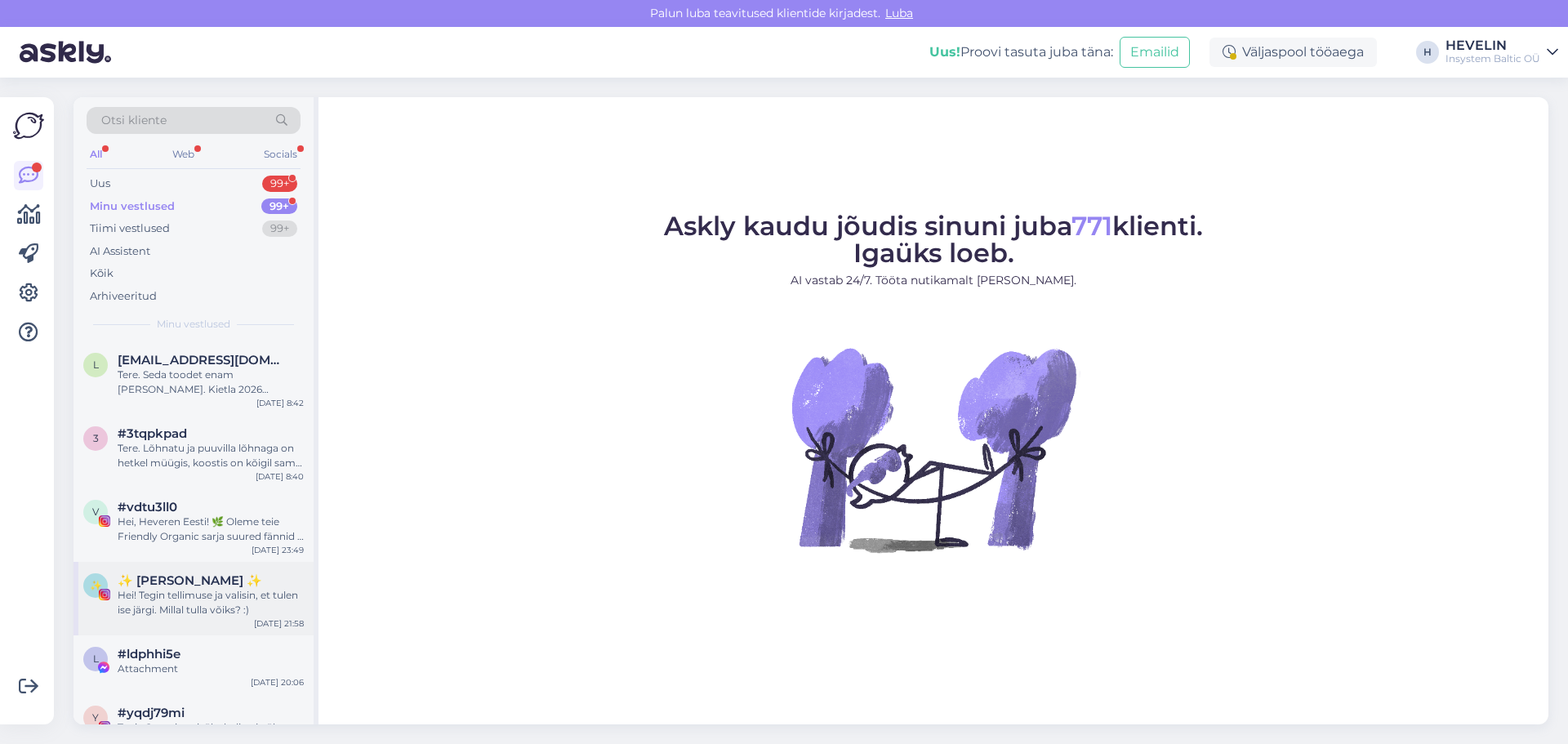
click at [192, 610] on div "Hei! Tegin tellimuse ja valisin, et tulen ise järgi. Millal tulla võiks? :)" at bounding box center [210, 602] width 186 height 30
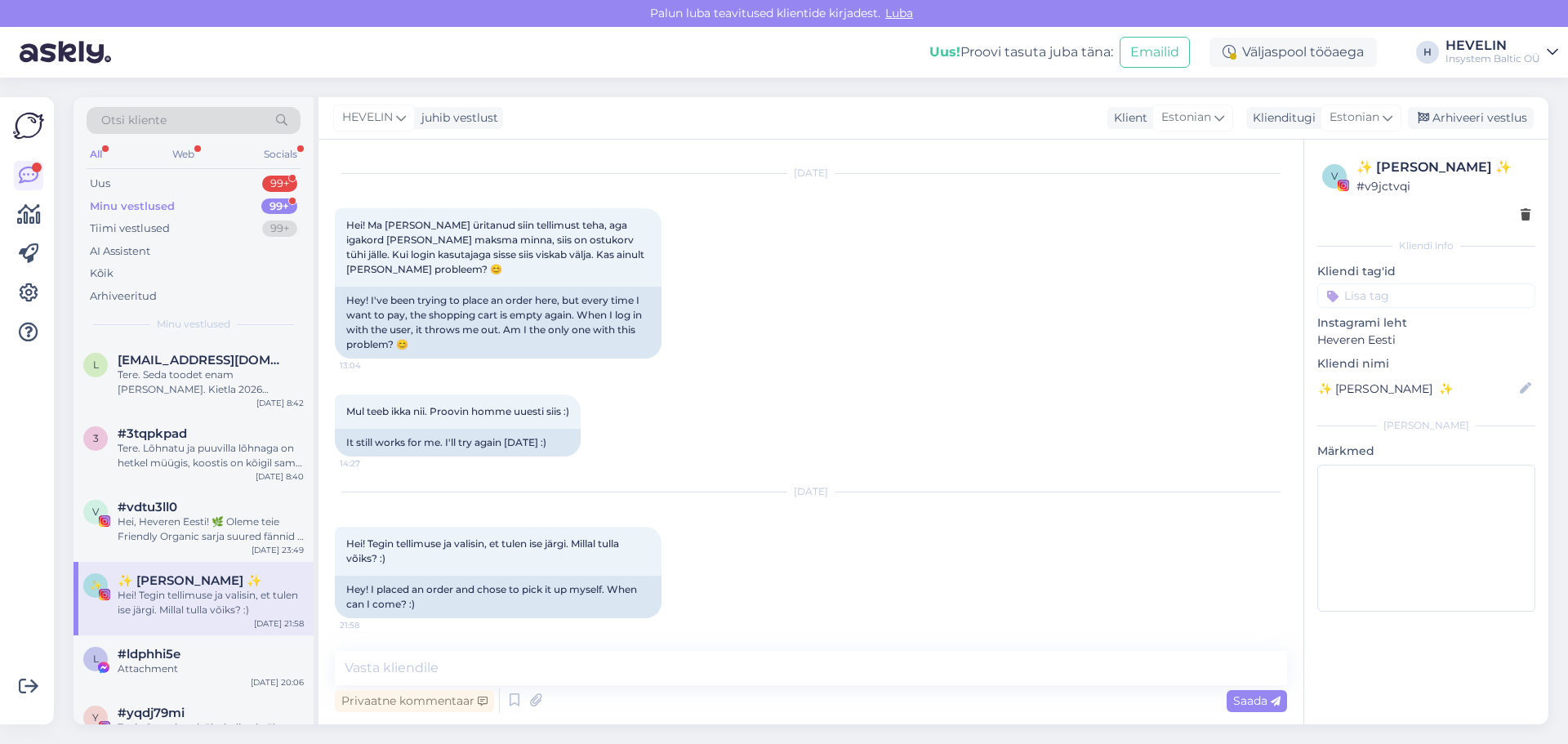
scroll to position [1184, 0]
click at [665, 673] on textarea at bounding box center [811, 667] width 952 height 34
paste textarea "Tere. Kui pakk on komplekteeritud, siis saate [PERSON_NAME] kirja millal võite …"
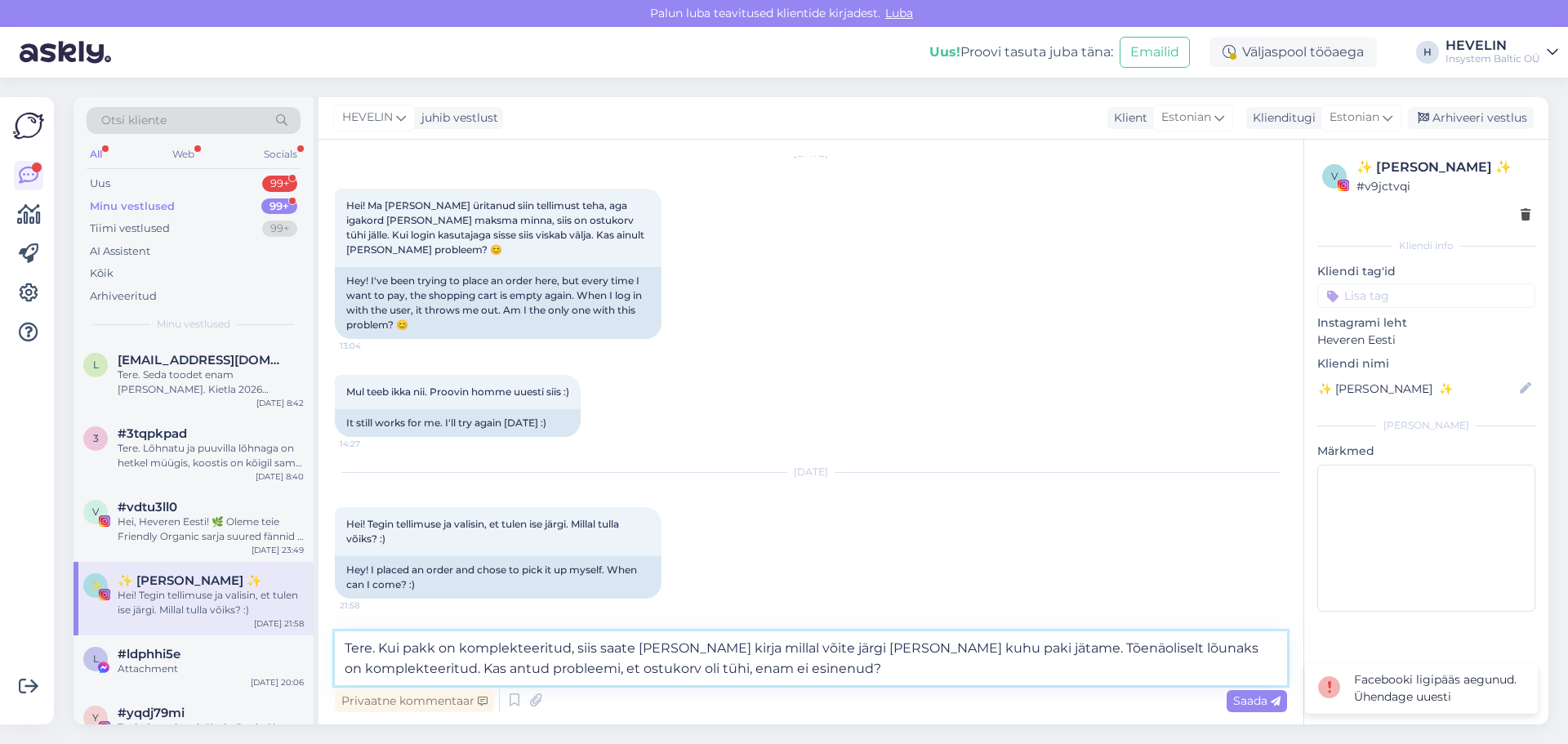
scroll to position [1203, 0]
type textarea "Tere. Kui pakk on komplekteeritud, siis saate [PERSON_NAME] kirja millal võite …"
click at [1250, 703] on span "Saada" at bounding box center [1257, 700] width 47 height 15
drag, startPoint x: 861, startPoint y: 672, endPoint x: 337, endPoint y: 616, distance: 527.0
click at [337, 616] on div "Vestlus algas [DATE] Hei! Kas te oskate äkki enda e-[PERSON_NAME] valikust soov…" at bounding box center [811, 432] width 985 height 585
